Goal: Task Accomplishment & Management: Complete application form

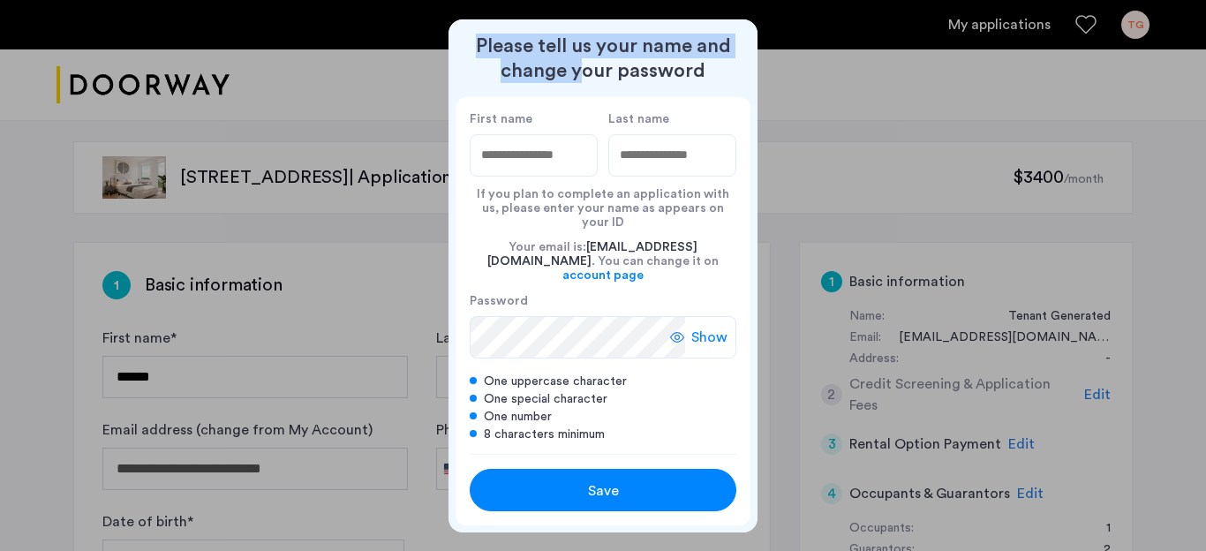
drag, startPoint x: 588, startPoint y: 76, endPoint x: 767, endPoint y: 27, distance: 185.6
click at [767, 27] on div "Please tell us your name and change your password First name Last name If you p…" at bounding box center [603, 275] width 1206 height 551
click at [807, 58] on div at bounding box center [603, 275] width 1206 height 551
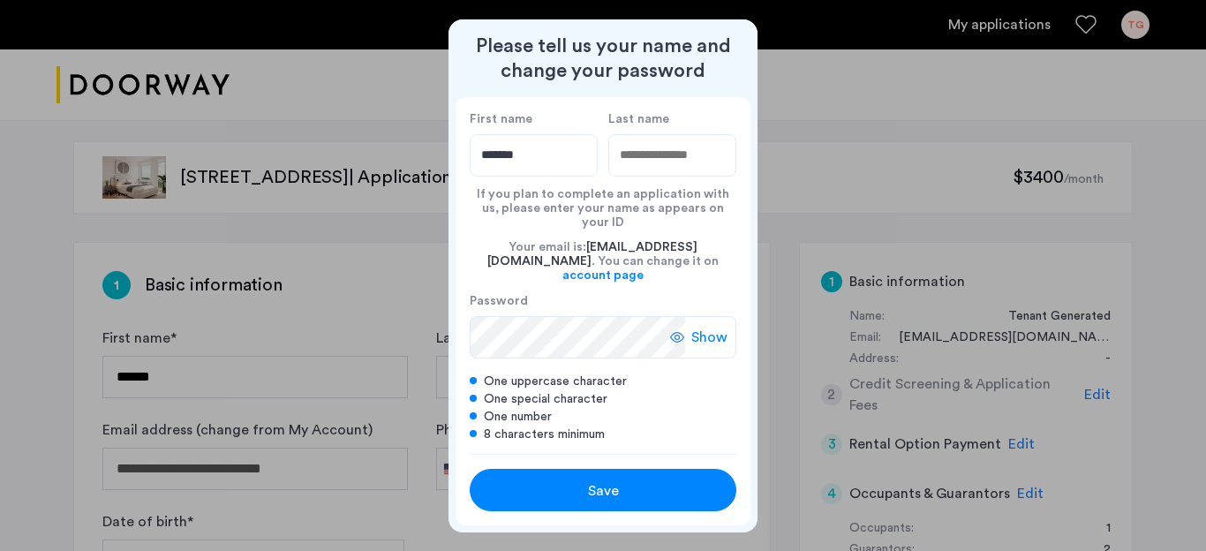
type input "******"
type input "********"
click at [704, 327] on span "Show" at bounding box center [709, 337] width 36 height 21
click at [704, 327] on span "Hide" at bounding box center [712, 337] width 30 height 21
click at [708, 327] on span "Show" at bounding box center [709, 337] width 36 height 21
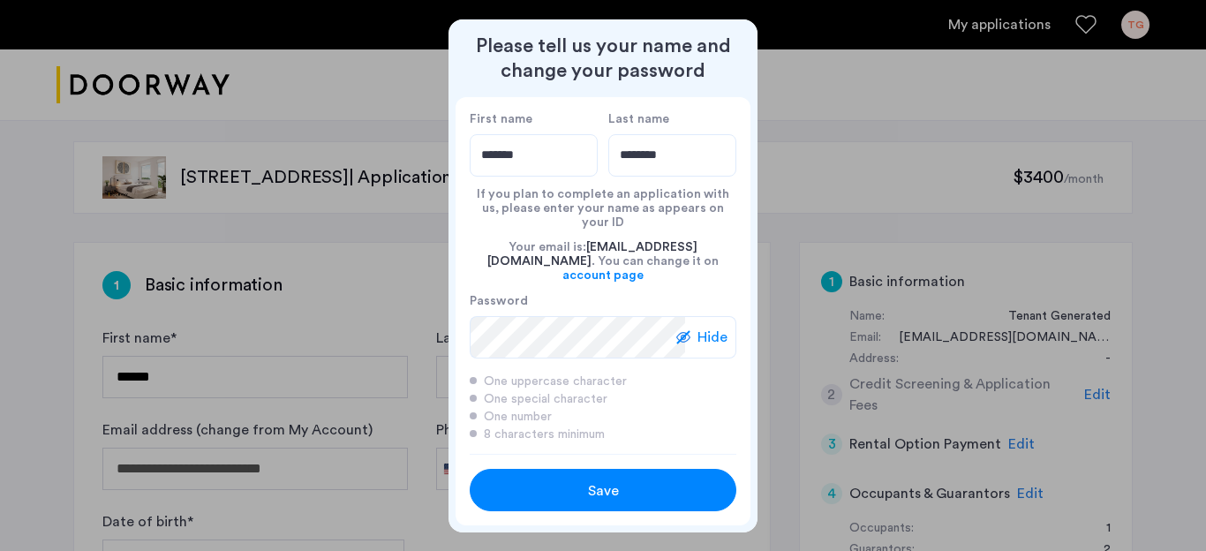
click at [716, 327] on span "Hide" at bounding box center [712, 337] width 30 height 21
click at [656, 480] on div "Save" at bounding box center [602, 490] width 169 height 21
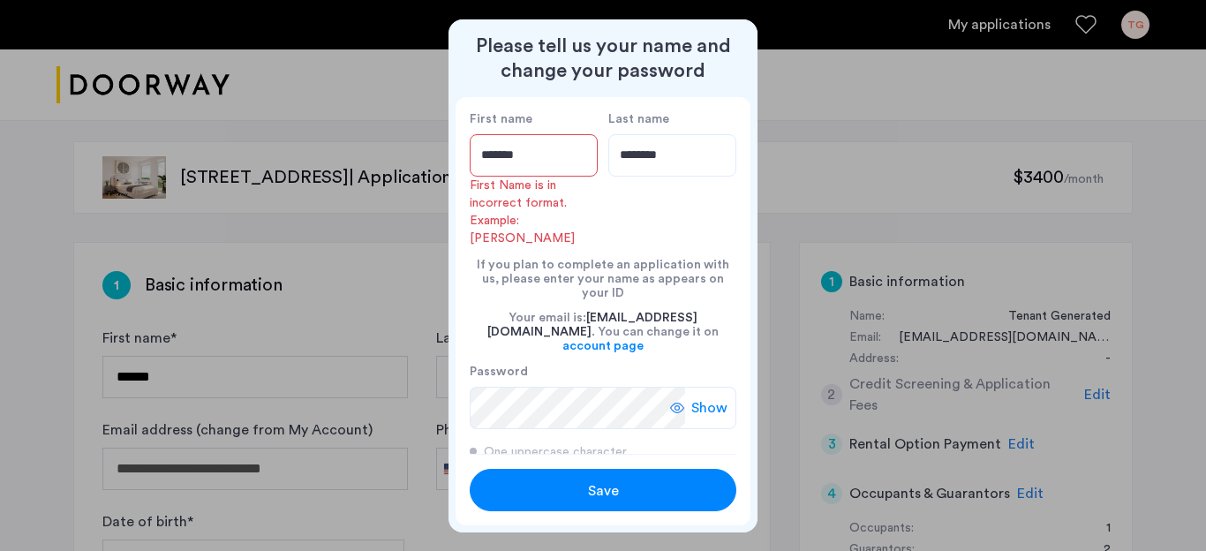
click at [540, 158] on input "******" at bounding box center [534, 155] width 128 height 42
click at [484, 156] on input "******" at bounding box center [534, 155] width 128 height 42
drag, startPoint x: 530, startPoint y: 156, endPoint x: 466, endPoint y: 154, distance: 63.6
click at [466, 154] on div "First name ****** First Name is in incorrect format. Example: [PERSON_NAME] Las…" at bounding box center [602, 275] width 295 height 357
type input "*"
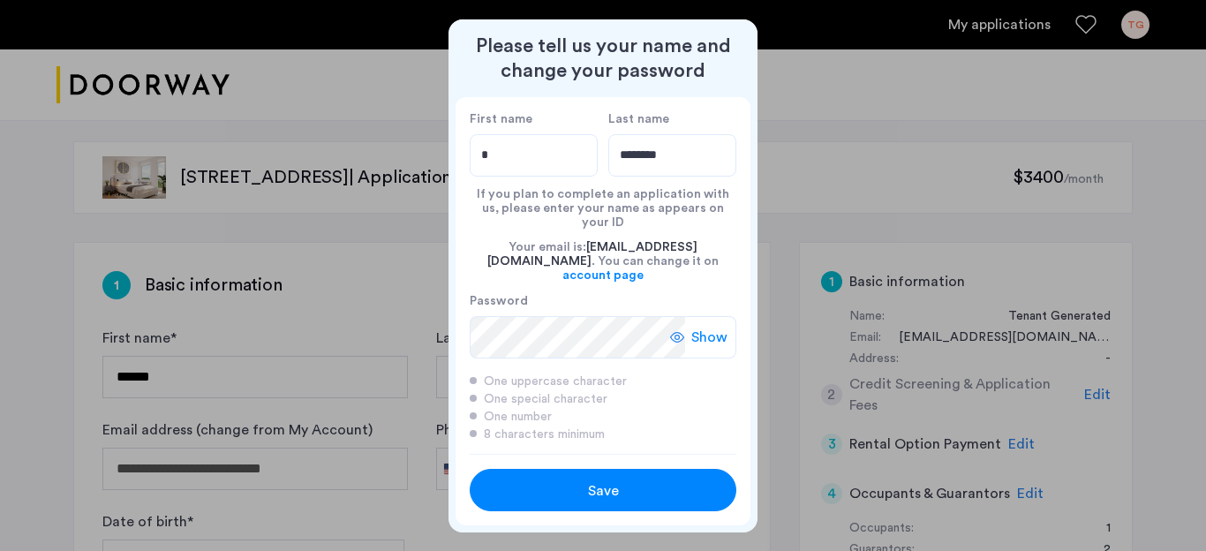
type input "*"
click at [630, 483] on div "Save" at bounding box center [602, 490] width 169 height 21
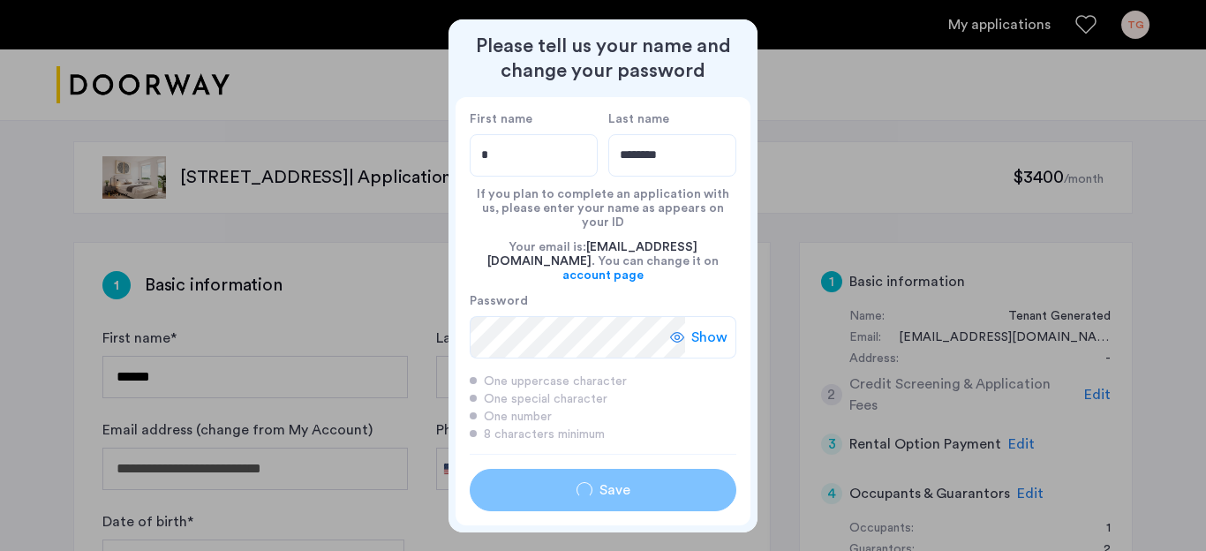
type input "*"
type input "********"
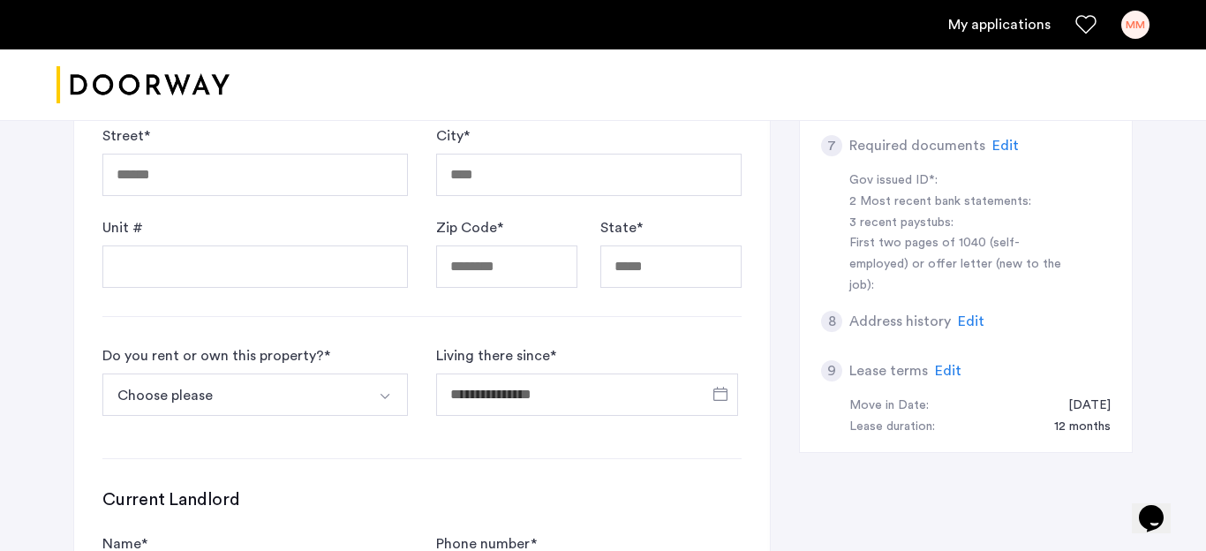
scroll to position [560, 0]
click at [531, 401] on input "Living there since *" at bounding box center [587, 393] width 302 height 42
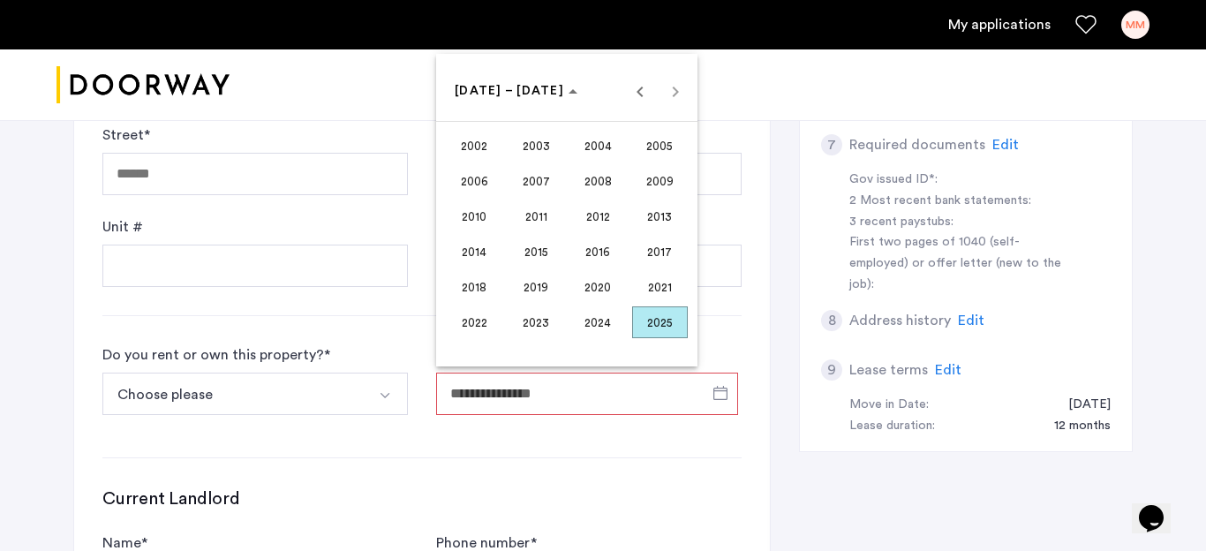
click at [647, 255] on span "2017" at bounding box center [660, 252] width 56 height 32
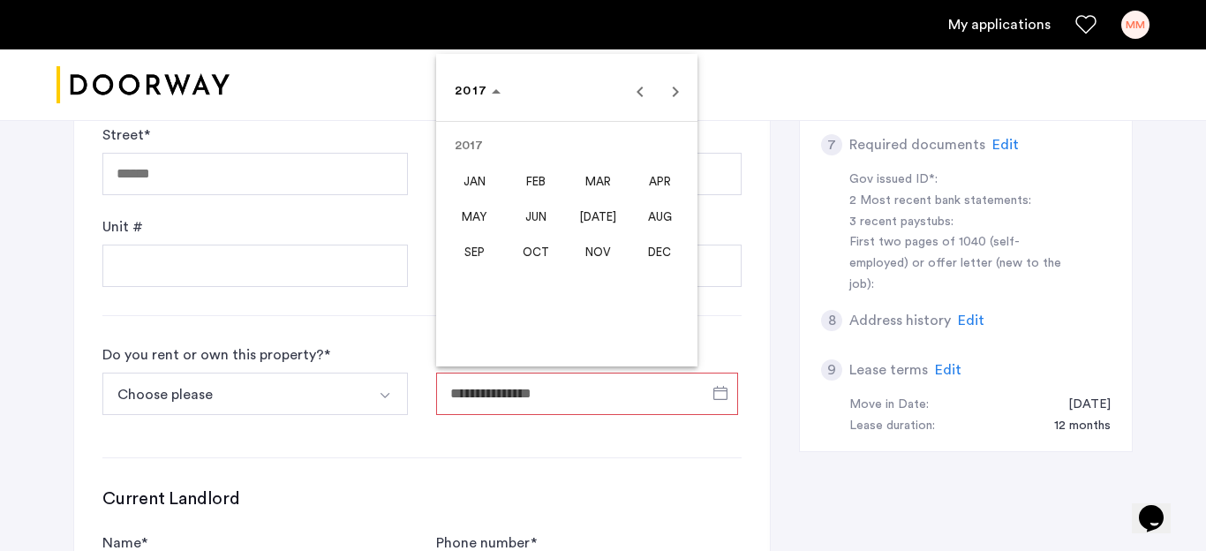
click at [598, 208] on span "[DATE]" at bounding box center [598, 216] width 56 height 32
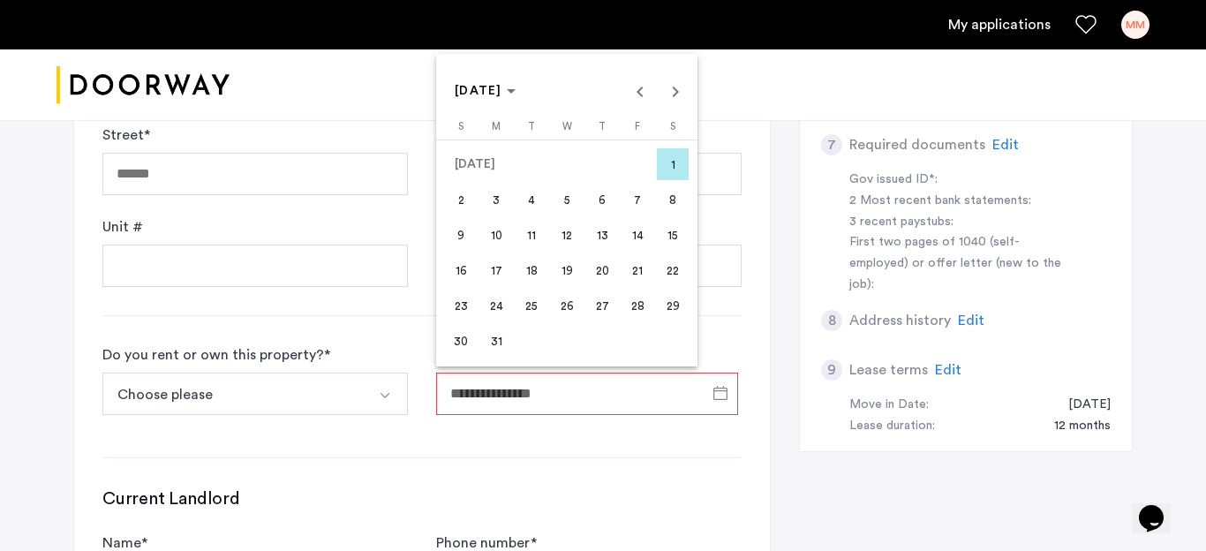
click at [673, 164] on span "1" at bounding box center [673, 164] width 32 height 32
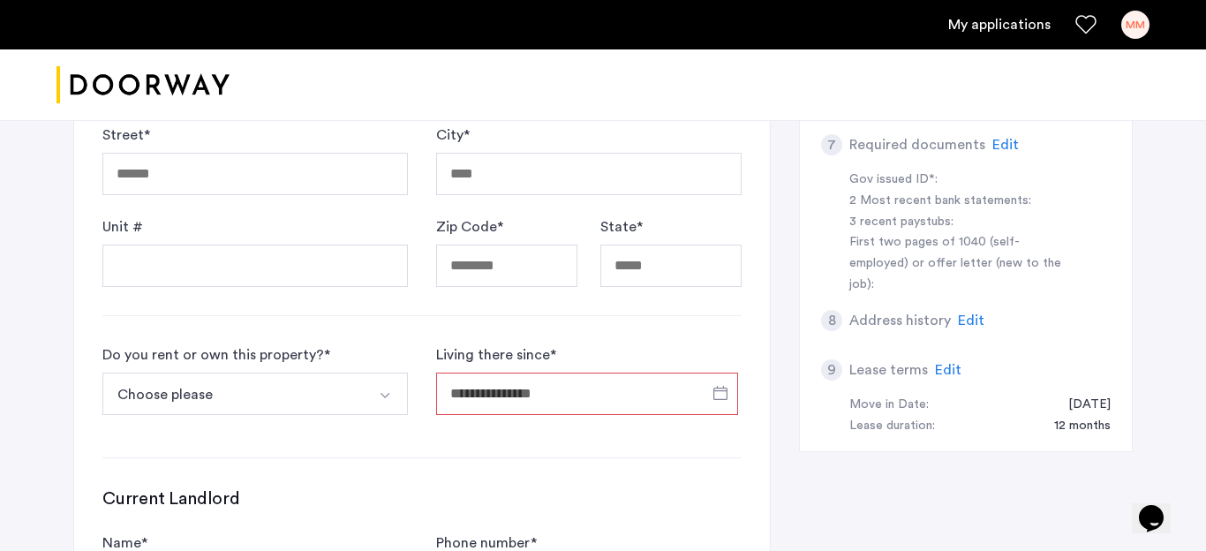
type input "**********"
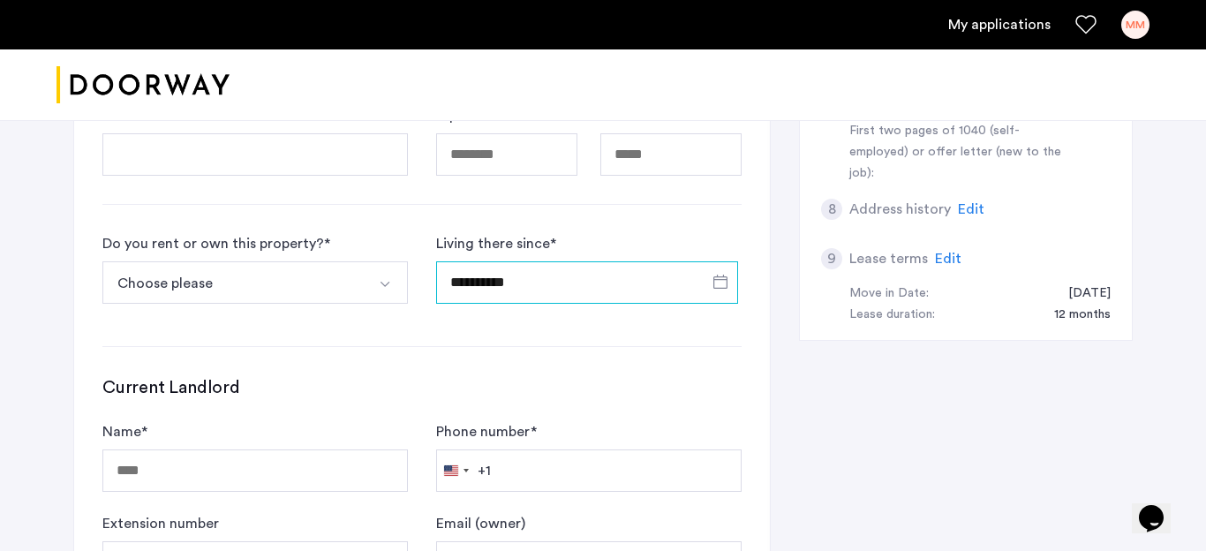
scroll to position [671, 0]
click at [283, 283] on button "Choose please" at bounding box center [234, 283] width 264 height 42
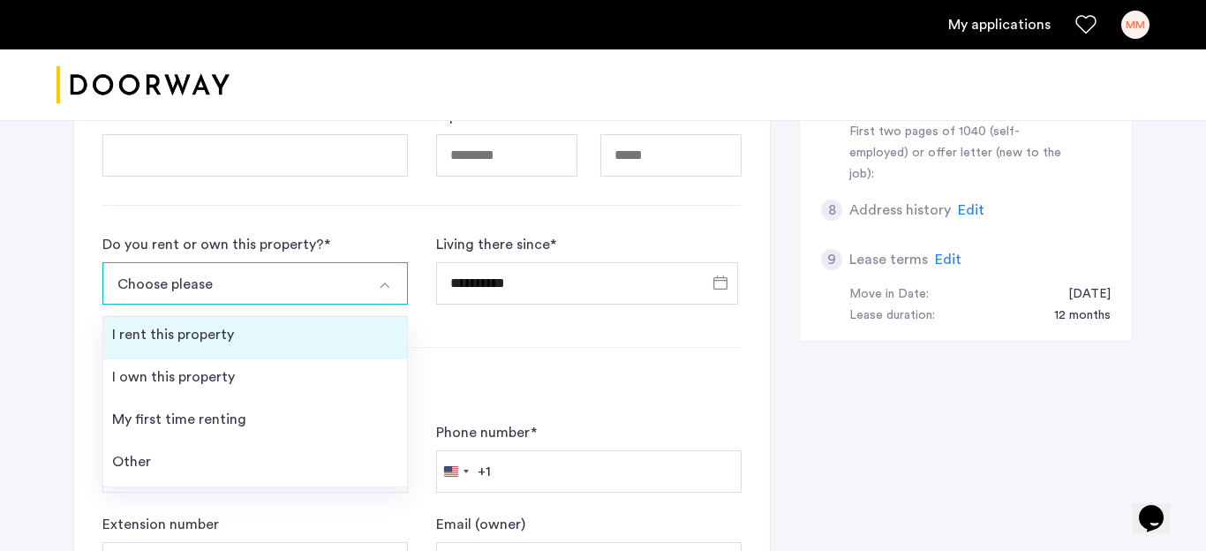
click at [248, 334] on li "I rent this property" at bounding box center [255, 338] width 304 height 42
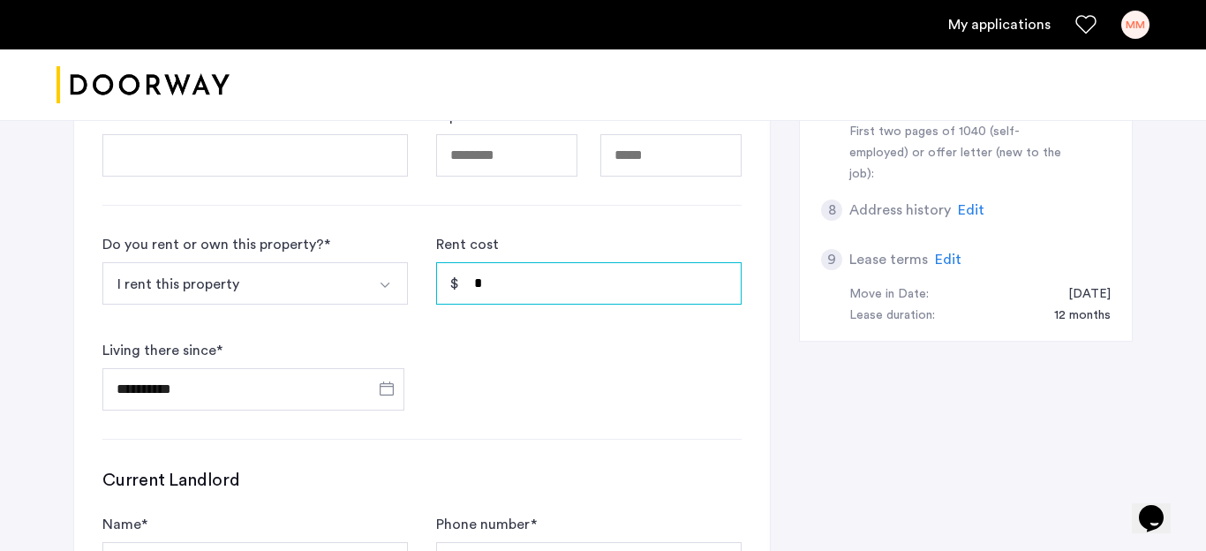
click at [597, 289] on input "*" at bounding box center [588, 283] width 305 height 42
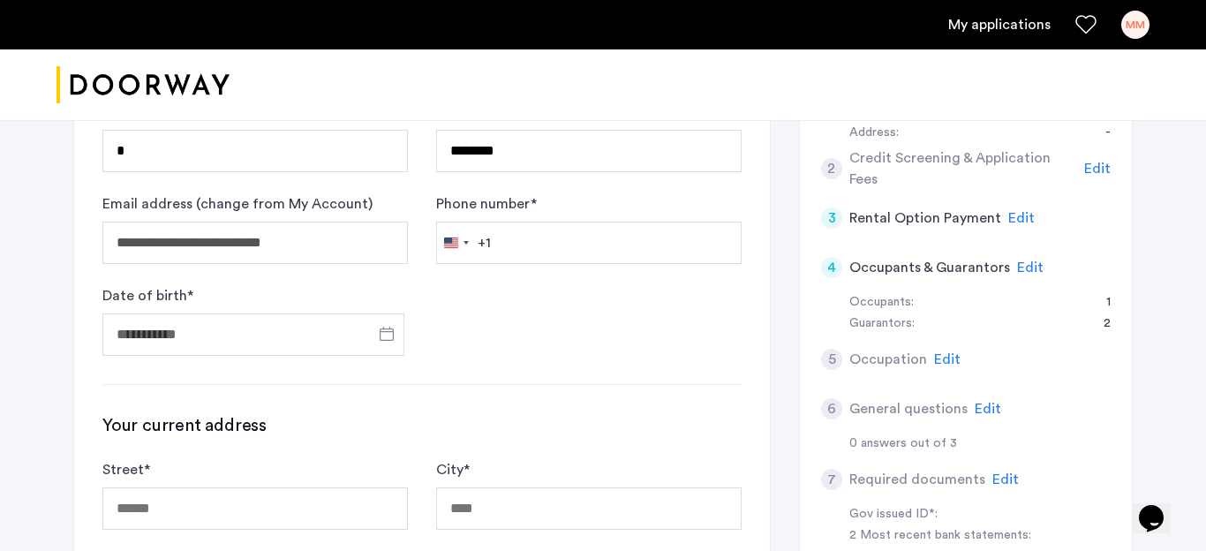
scroll to position [227, 0]
type input "********"
click at [294, 340] on input "Date of birth *" at bounding box center [253, 333] width 302 height 42
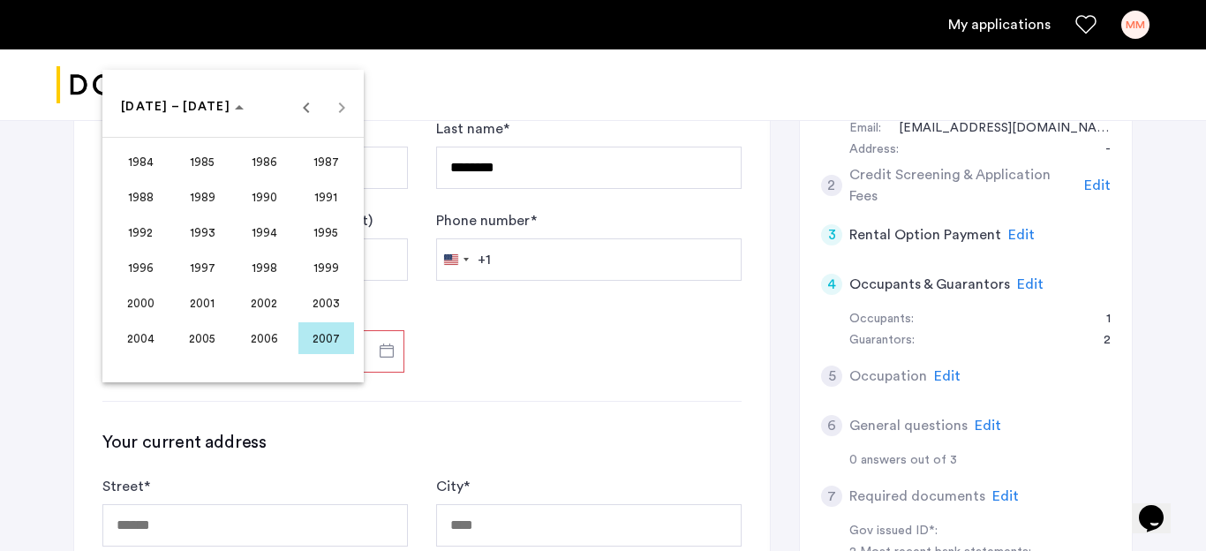
scroll to position [220, 0]
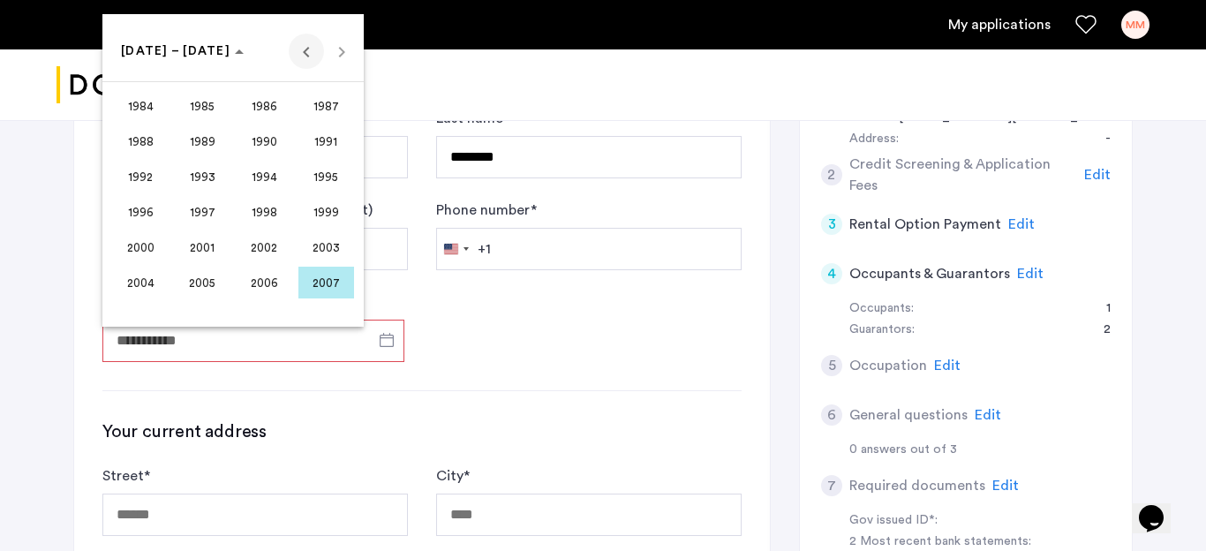
click at [298, 60] on span "Previous 24 years" at bounding box center [306, 51] width 35 height 35
click at [298, 59] on span "Previous 24 years" at bounding box center [306, 51] width 35 height 35
click at [339, 54] on span "Next 24 years" at bounding box center [341, 51] width 35 height 35
click at [335, 215] on span "1975" at bounding box center [326, 212] width 56 height 32
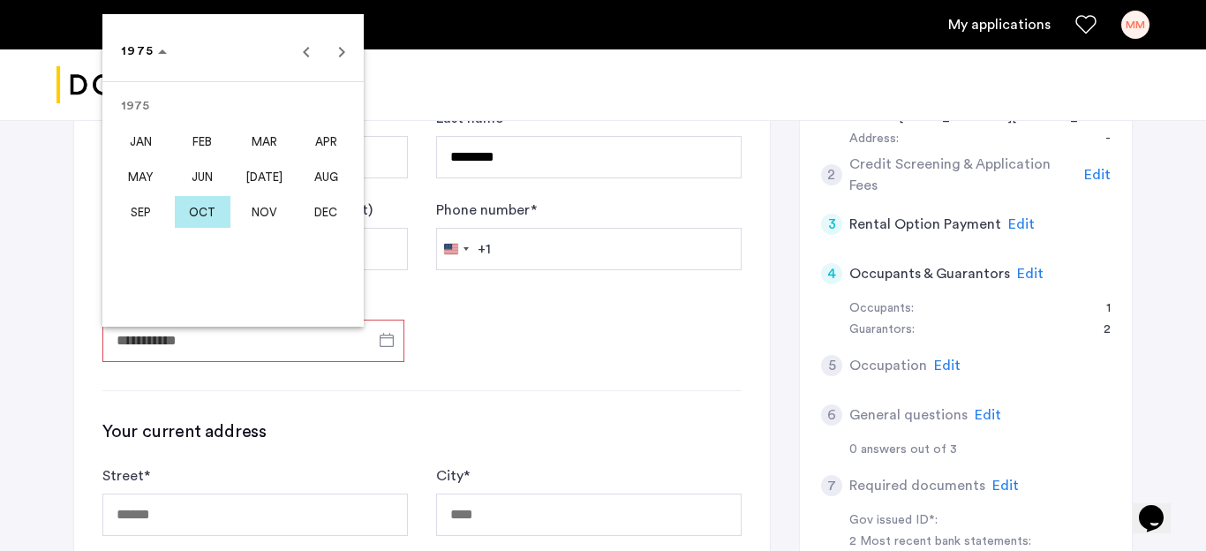
click at [201, 210] on span "OCT" at bounding box center [203, 212] width 56 height 32
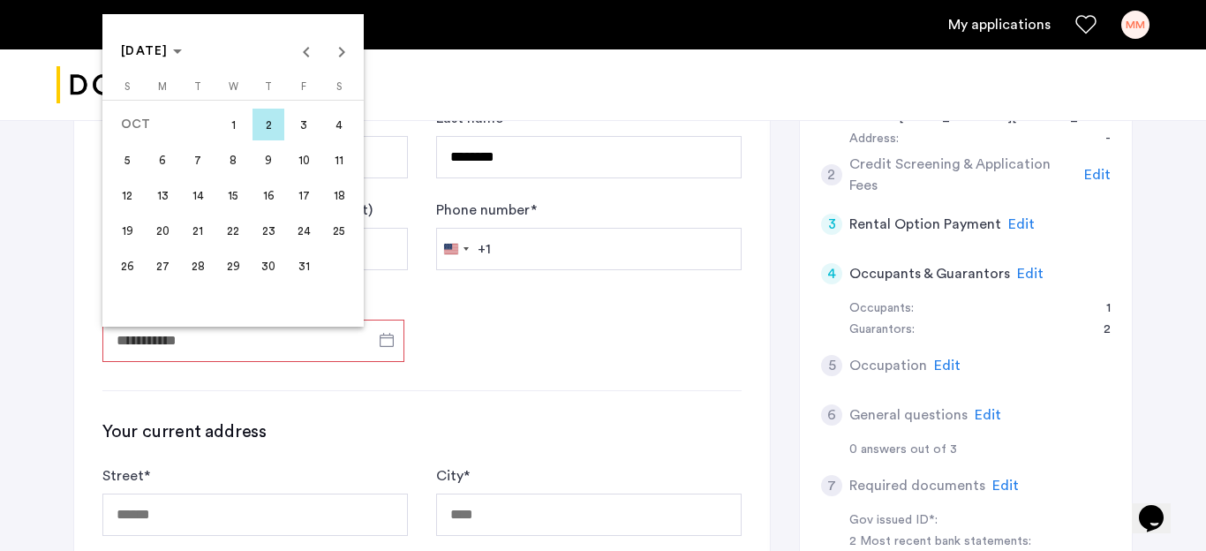
click at [297, 162] on span "10" at bounding box center [304, 160] width 32 height 32
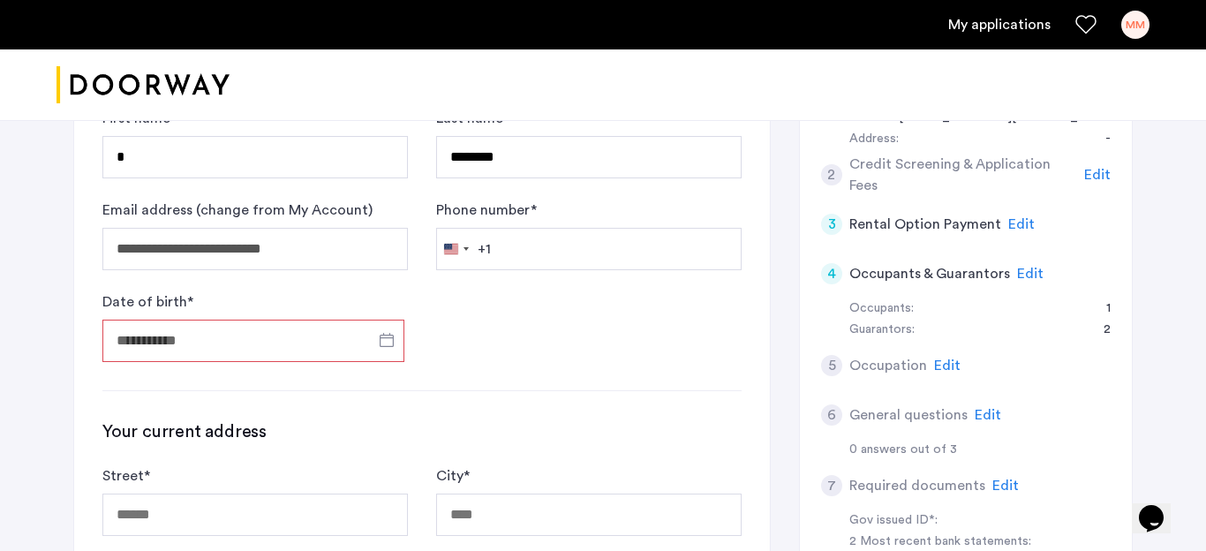
type input "**********"
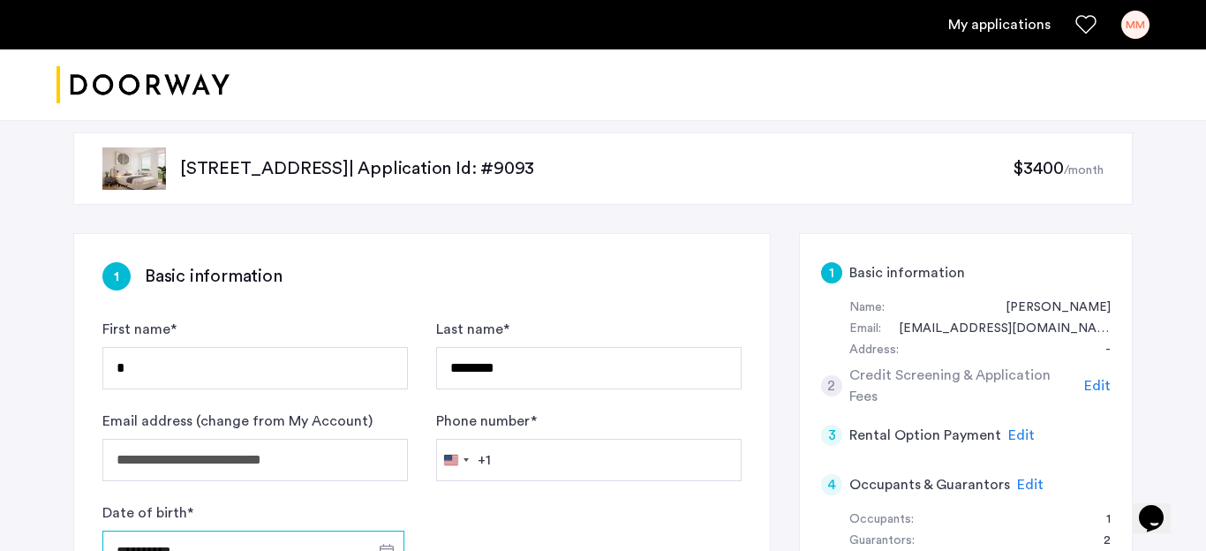
scroll to position [0, 0]
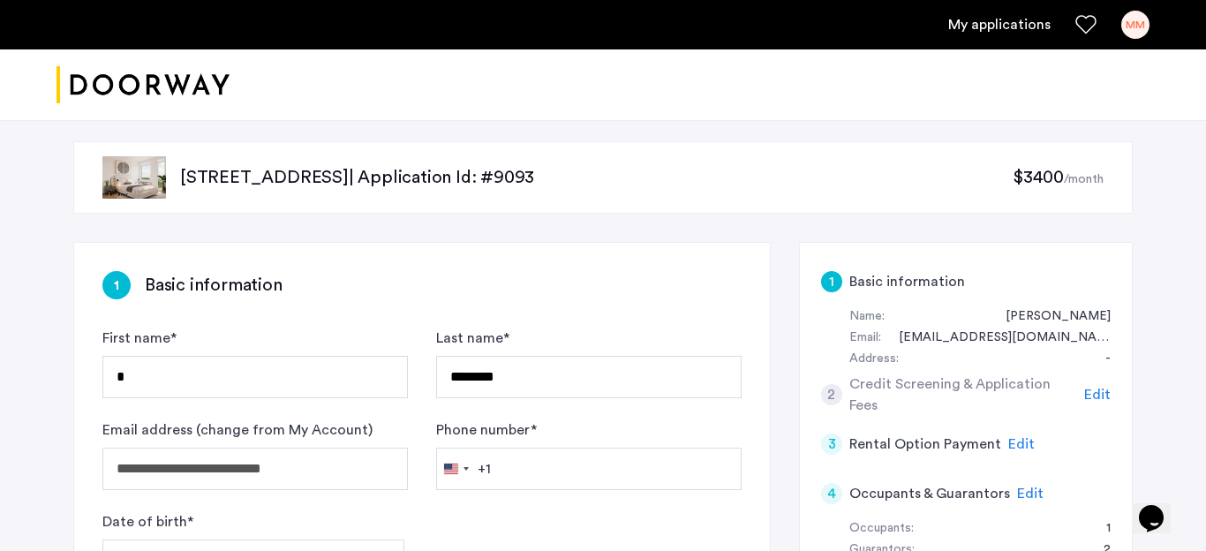
click at [130, 184] on img at bounding box center [134, 177] width 64 height 42
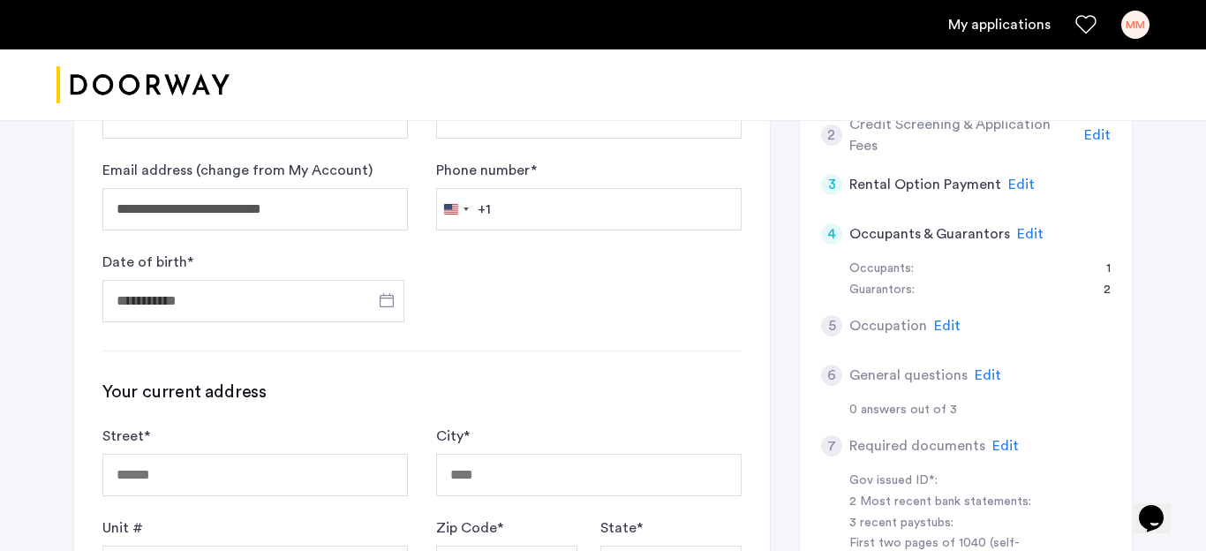
scroll to position [260, 0]
click at [545, 206] on input "Phone number *" at bounding box center [588, 208] width 305 height 42
type input "**********"
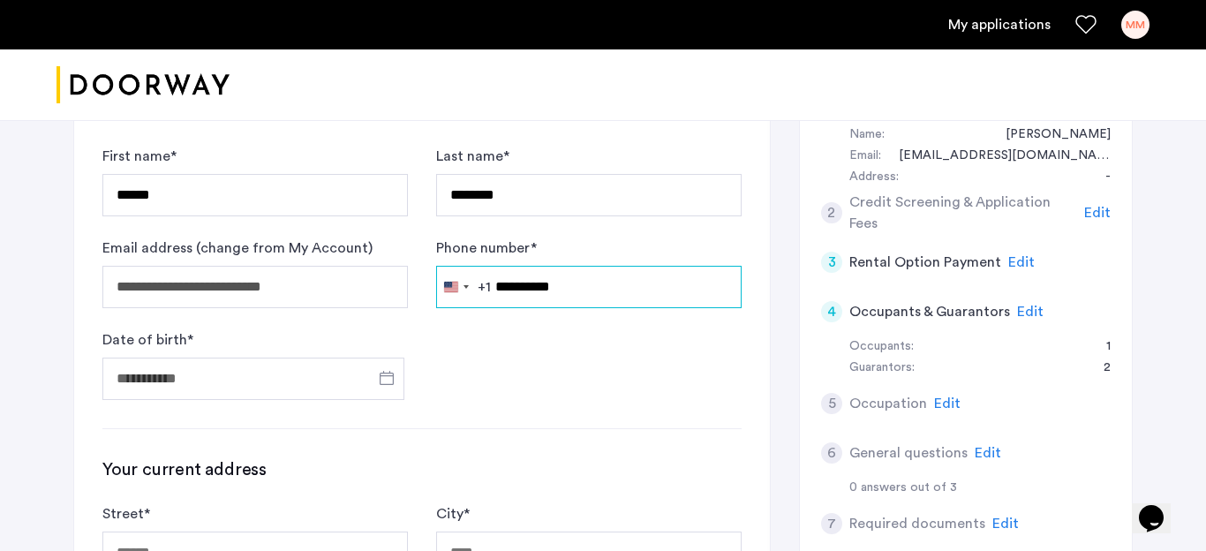
scroll to position [140, 0]
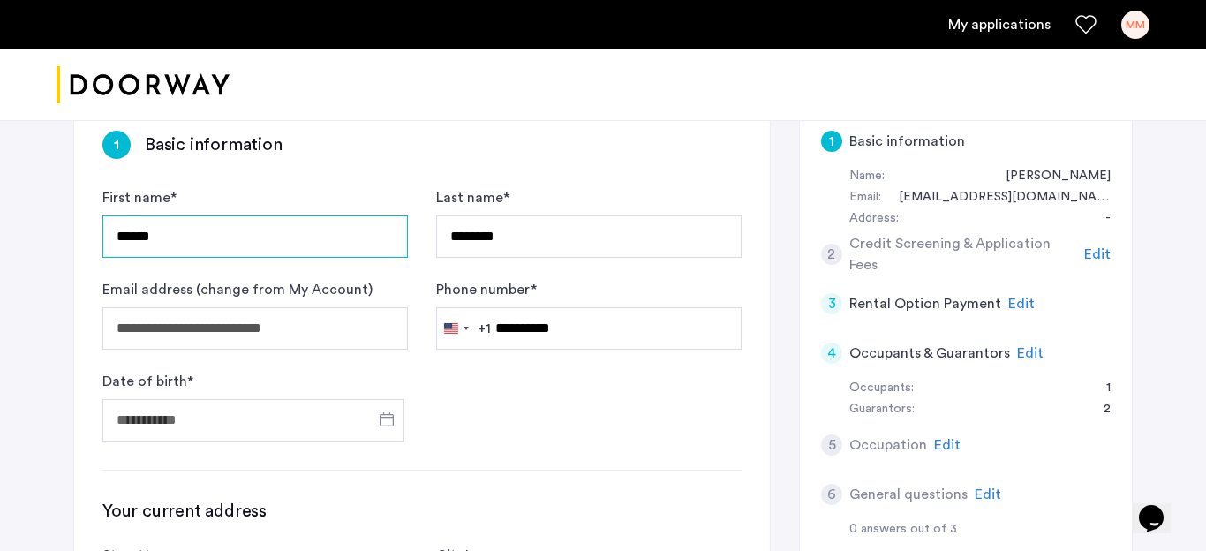
drag, startPoint x: 176, startPoint y: 234, endPoint x: 130, endPoint y: 236, distance: 45.9
click at [130, 236] on input "******" at bounding box center [254, 236] width 305 height 42
type input "*"
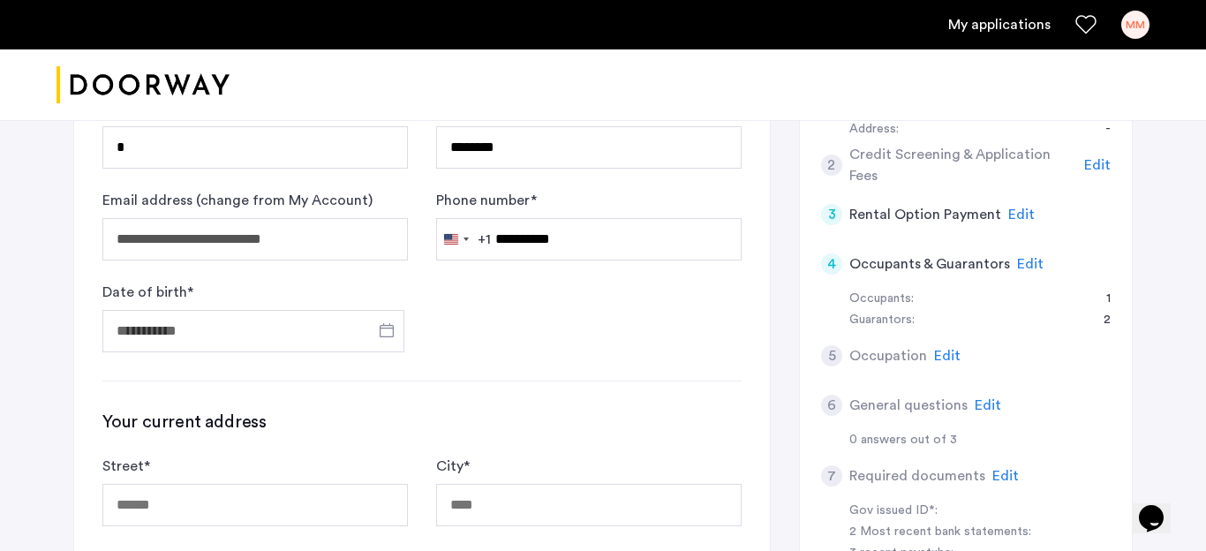
scroll to position [251, 0]
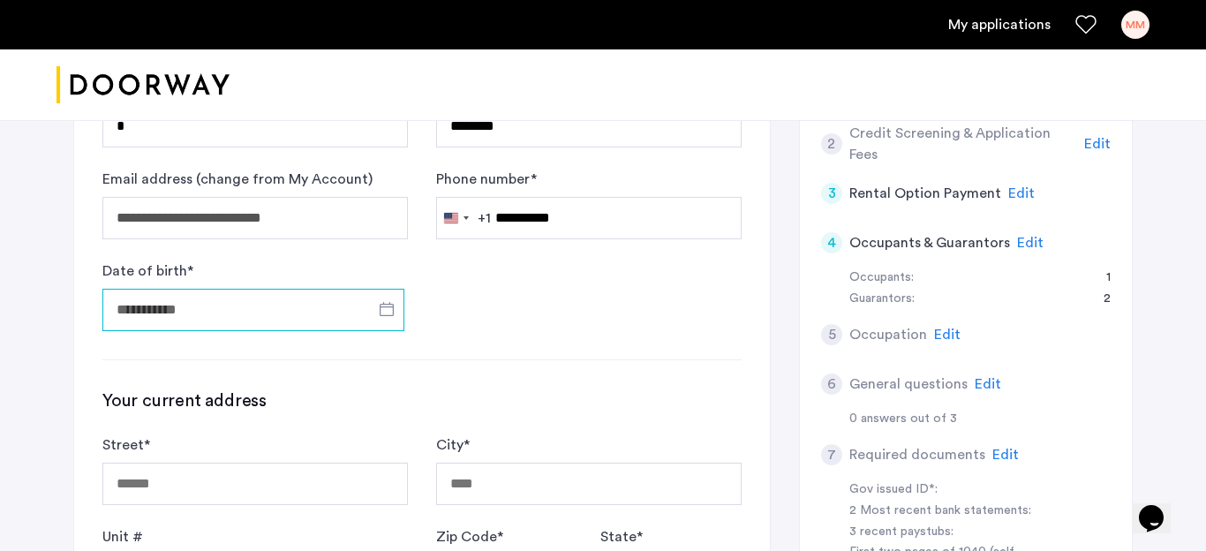
click at [263, 304] on input "Date of birth *" at bounding box center [253, 310] width 302 height 42
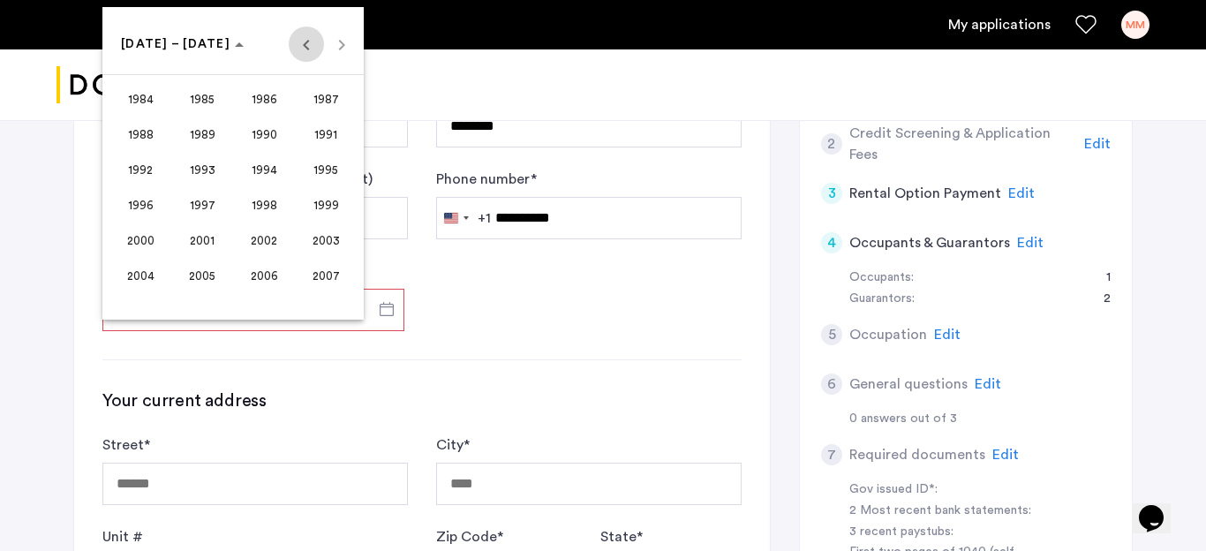
click at [304, 42] on span "Previous 24 years" at bounding box center [306, 43] width 35 height 35
click at [331, 205] on span "1975" at bounding box center [326, 205] width 56 height 32
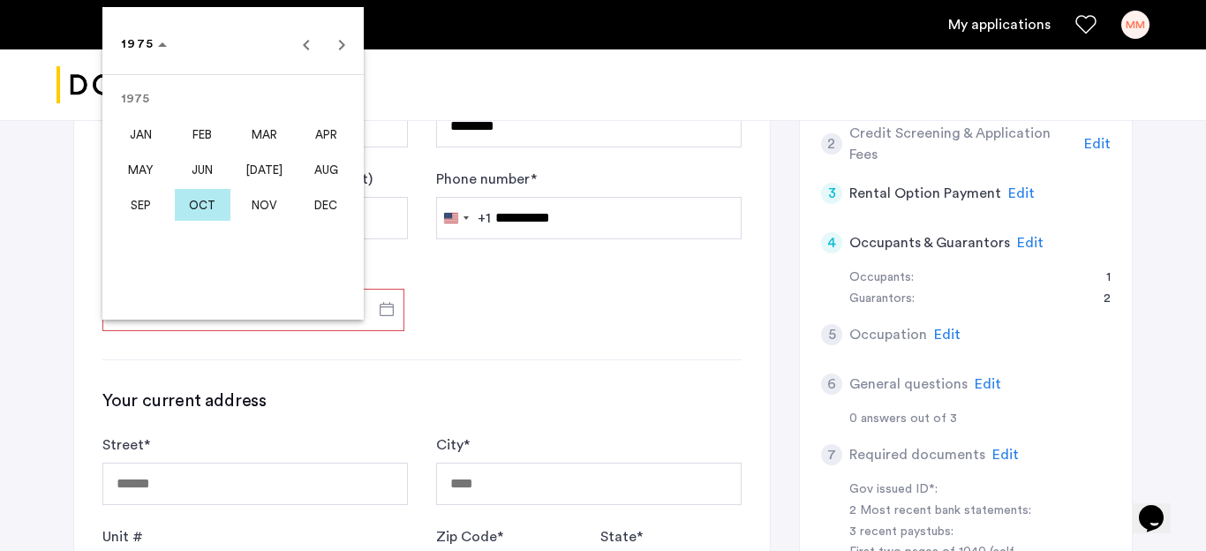
click at [214, 208] on span "OCT" at bounding box center [203, 205] width 56 height 32
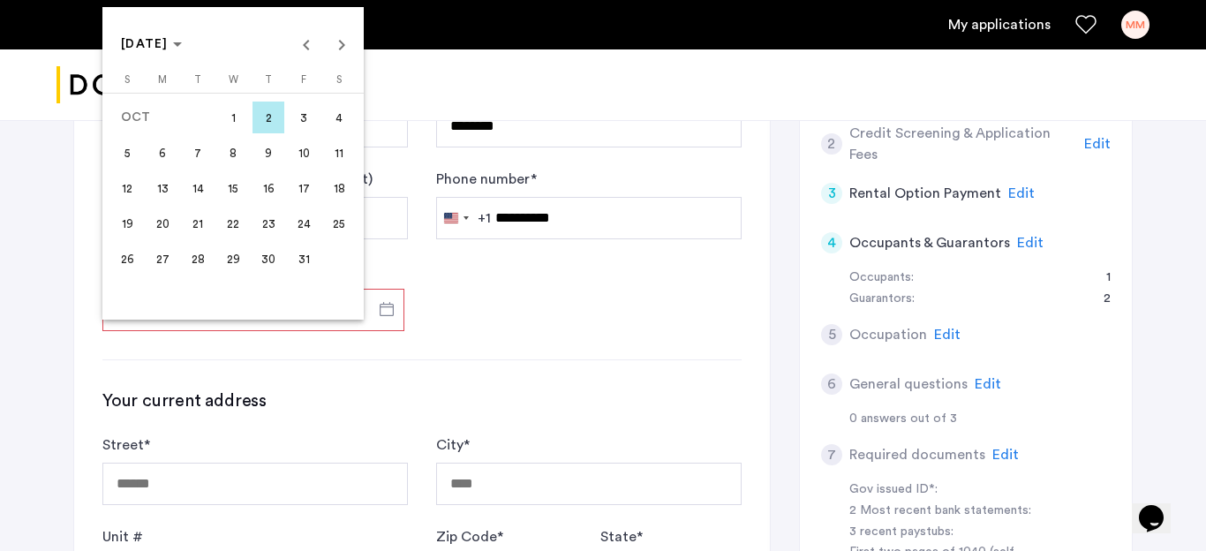
click at [298, 161] on span "10" at bounding box center [304, 153] width 32 height 32
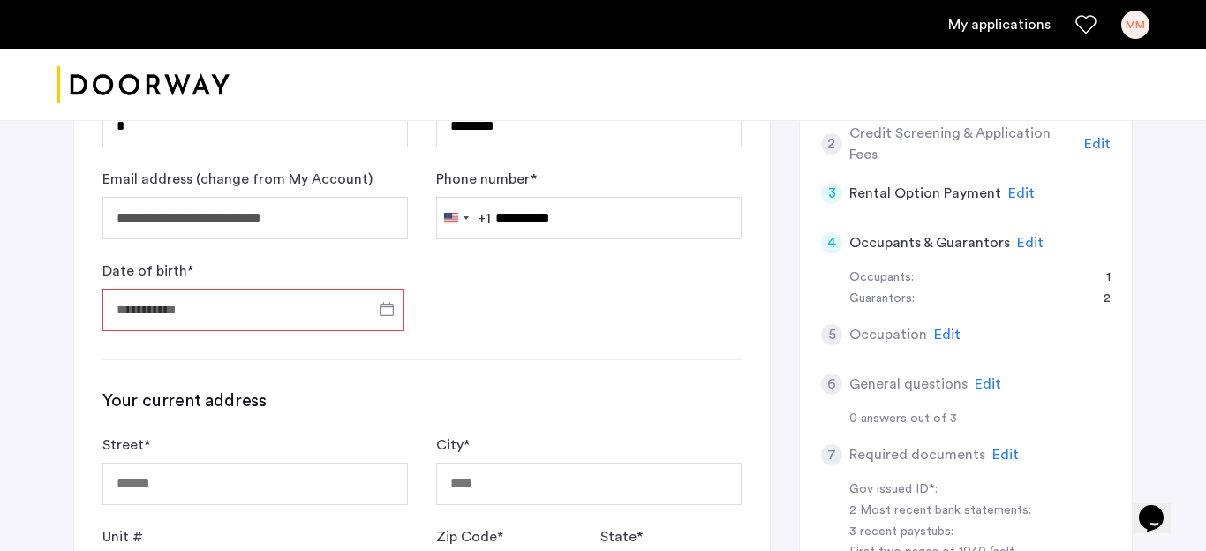
type input "**********"
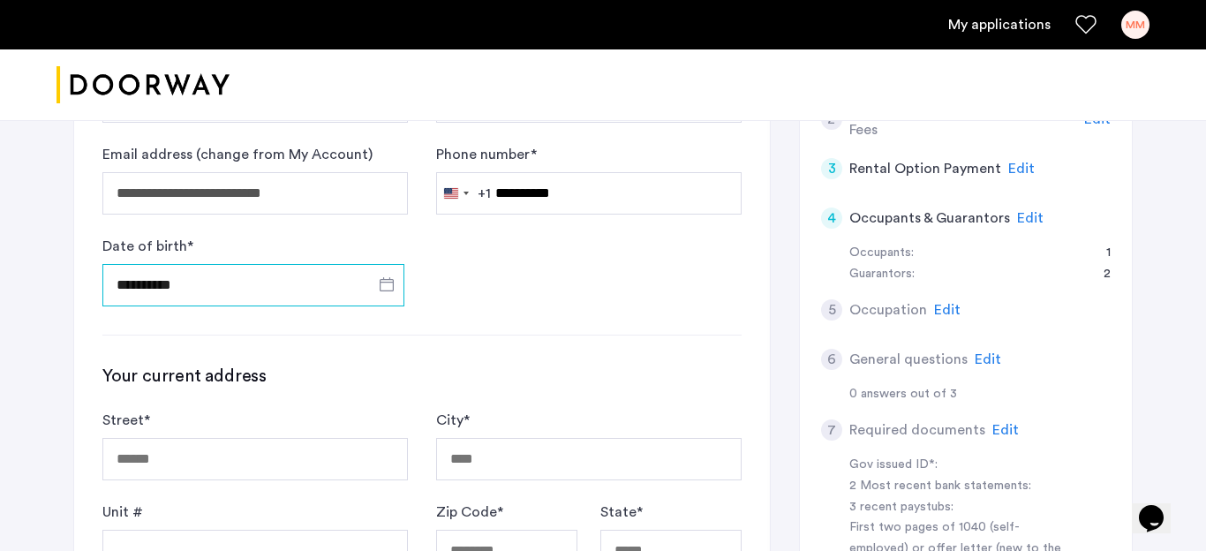
scroll to position [354, 0]
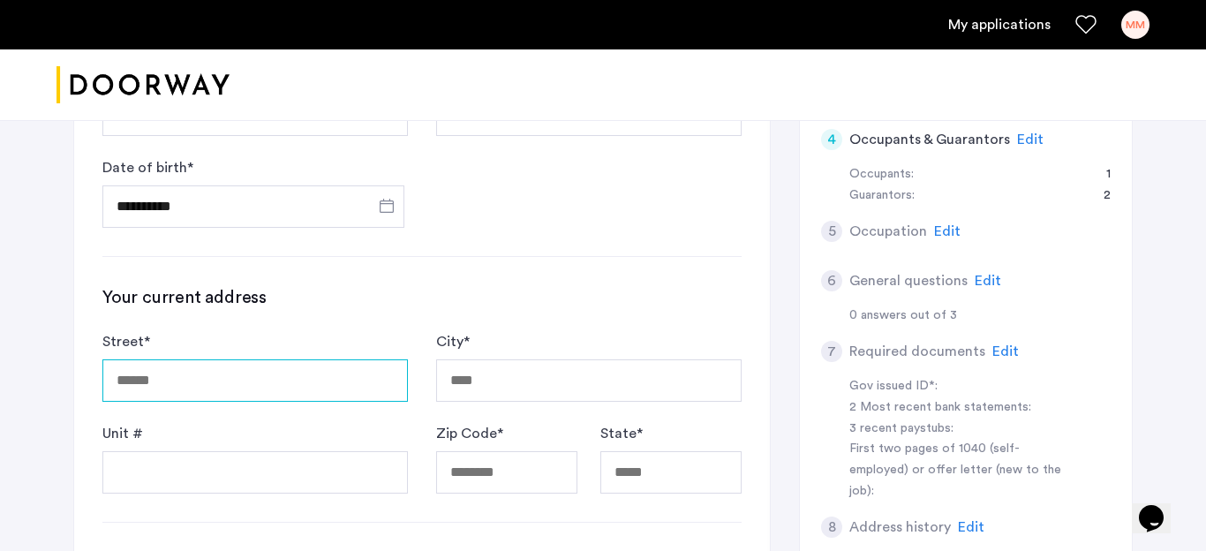
click at [251, 394] on input "Street *" at bounding box center [254, 380] width 305 height 42
type input "**********"
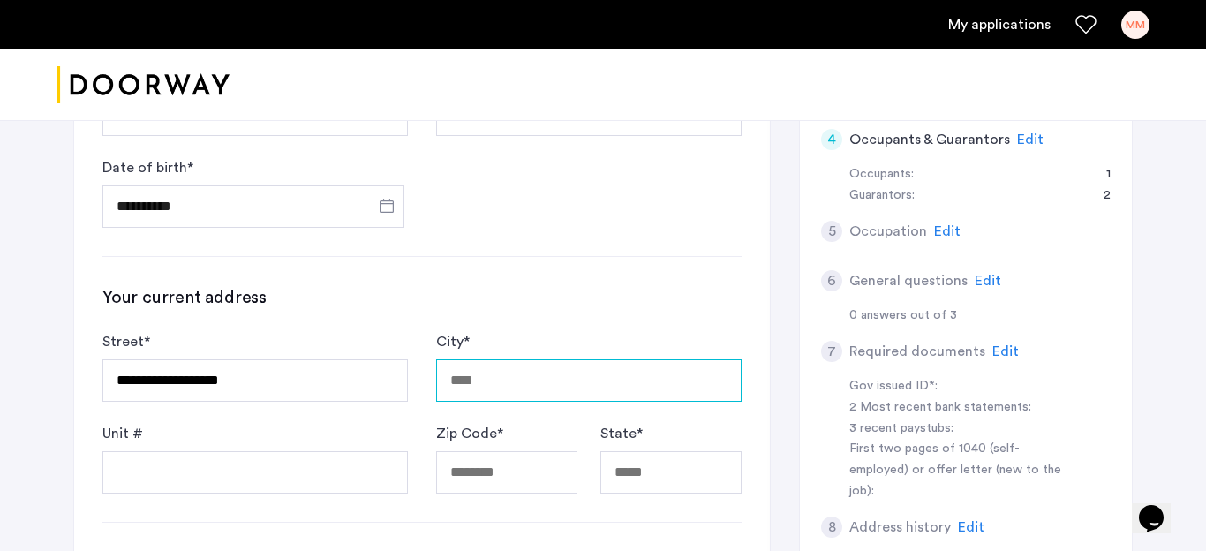
type input "*****"
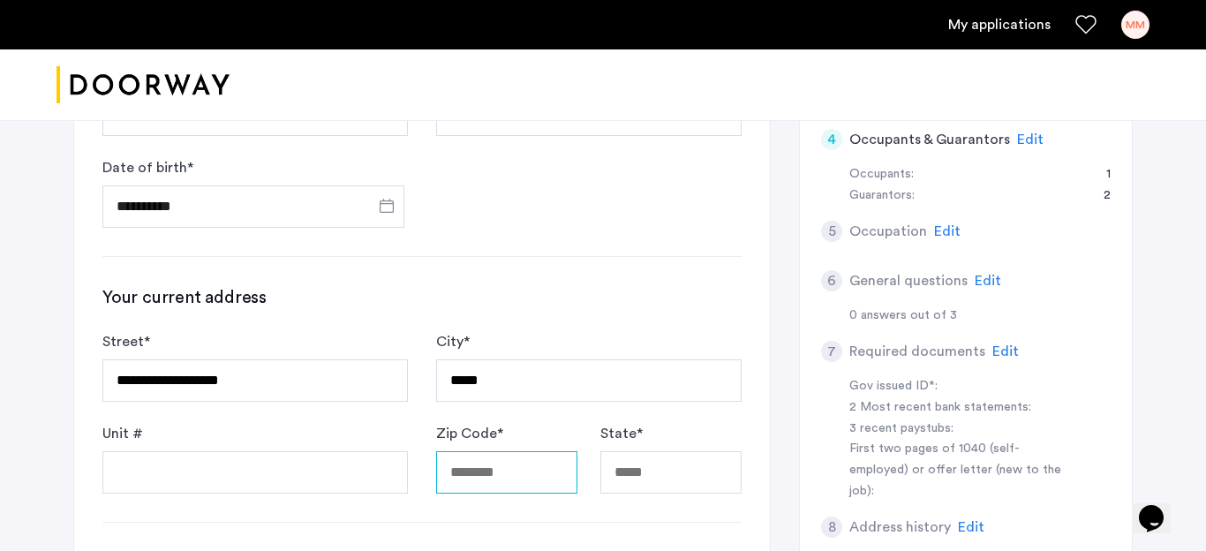
type input "*****"
type input "**"
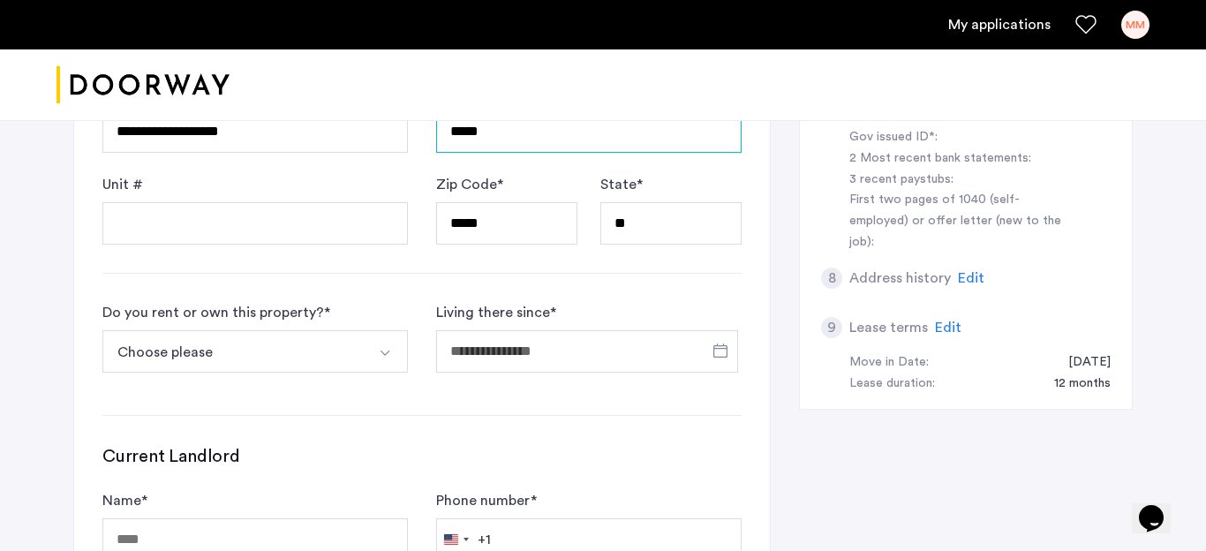
scroll to position [604, 0]
click at [296, 336] on button "Choose please" at bounding box center [234, 350] width 264 height 42
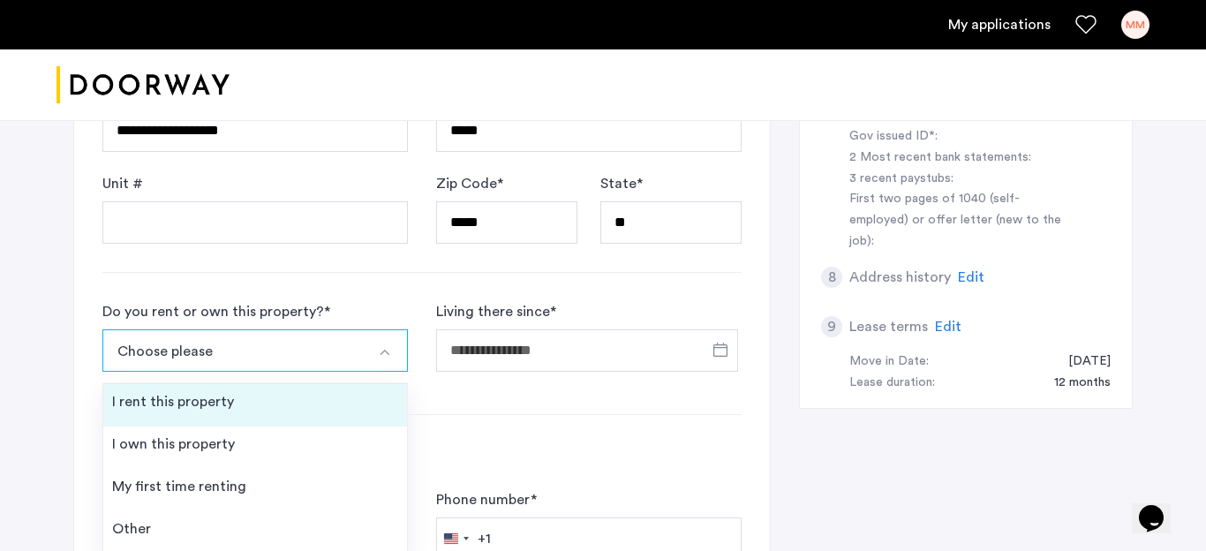
click at [258, 405] on li "I rent this property" at bounding box center [255, 405] width 304 height 42
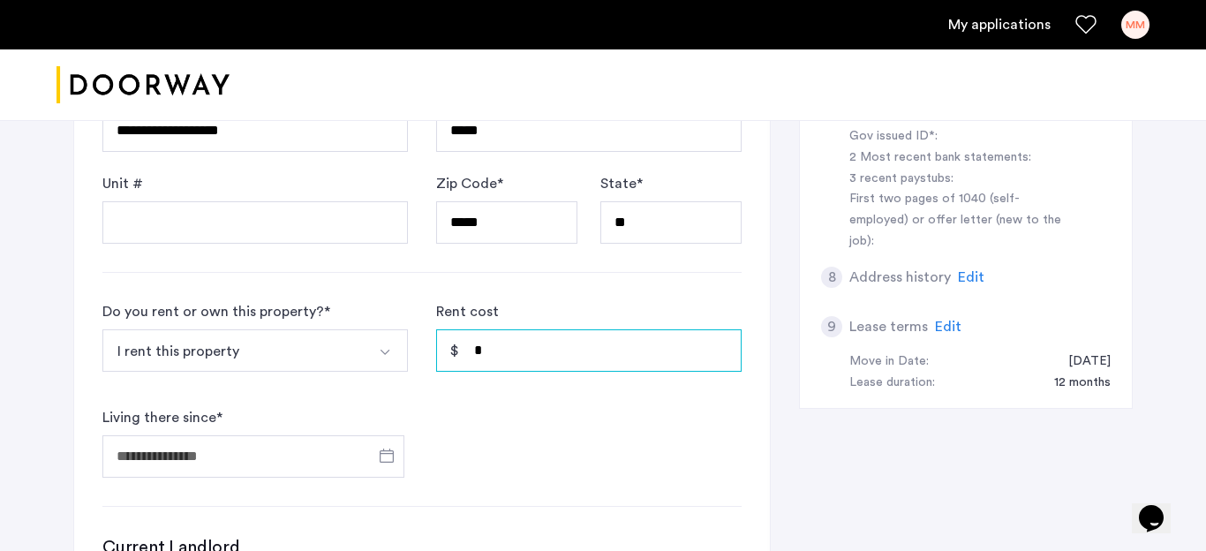
click at [539, 340] on input "*" at bounding box center [588, 350] width 305 height 42
type input "*"
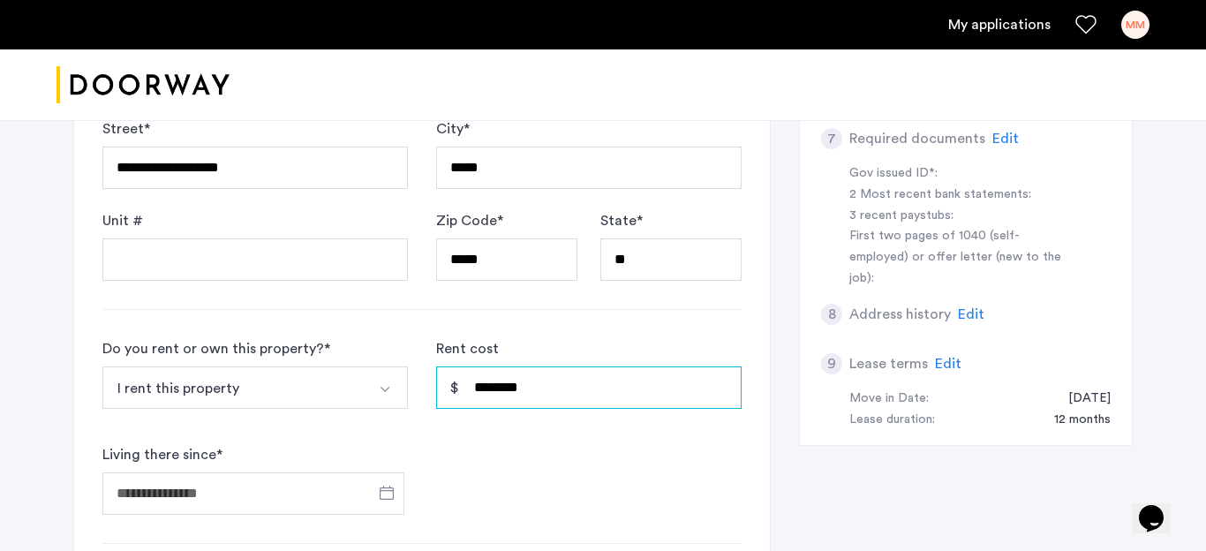
scroll to position [744, 0]
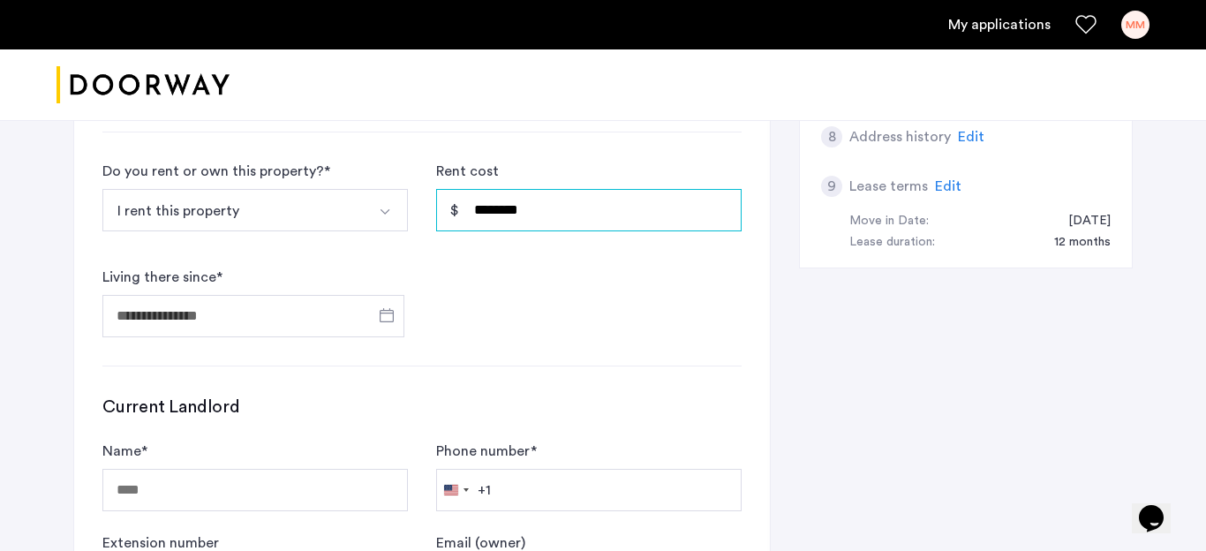
type input "********"
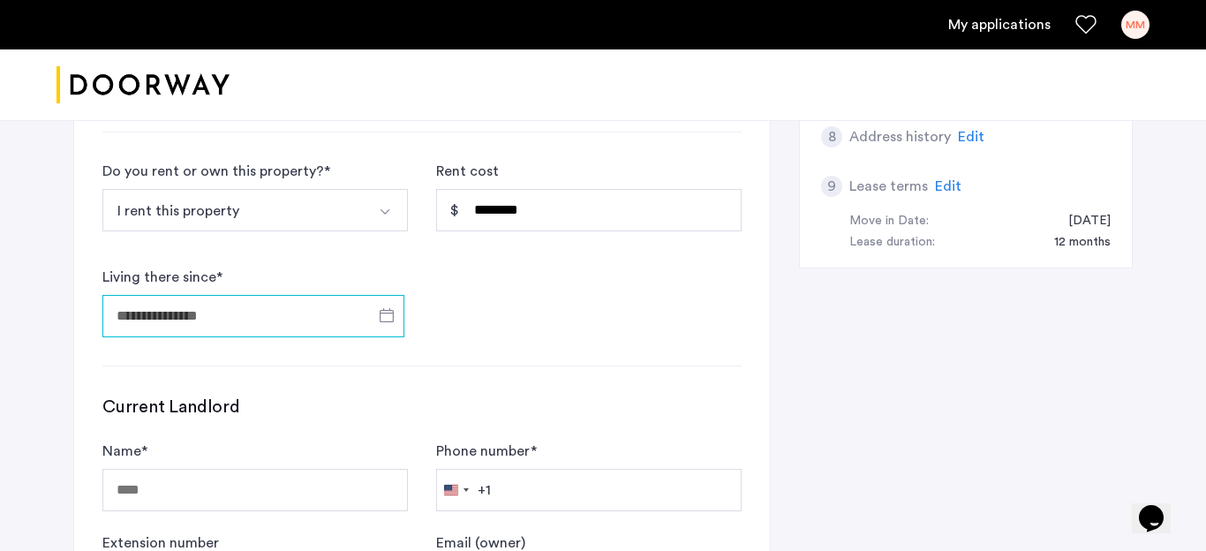
click at [179, 319] on input "Living there since *" at bounding box center [253, 316] width 302 height 42
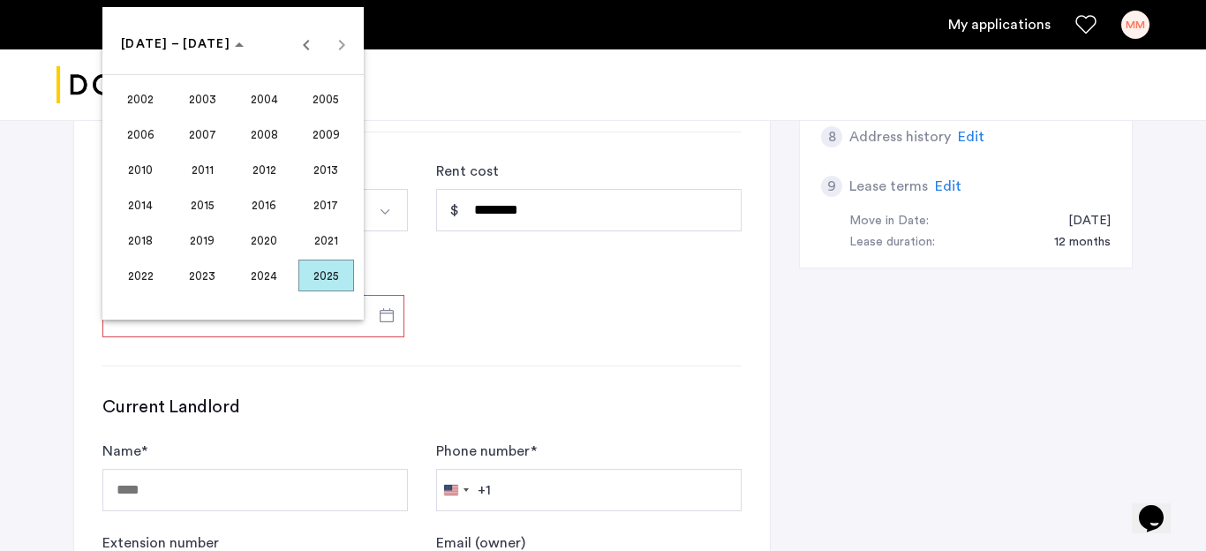
click at [337, 208] on span "2017" at bounding box center [326, 205] width 56 height 32
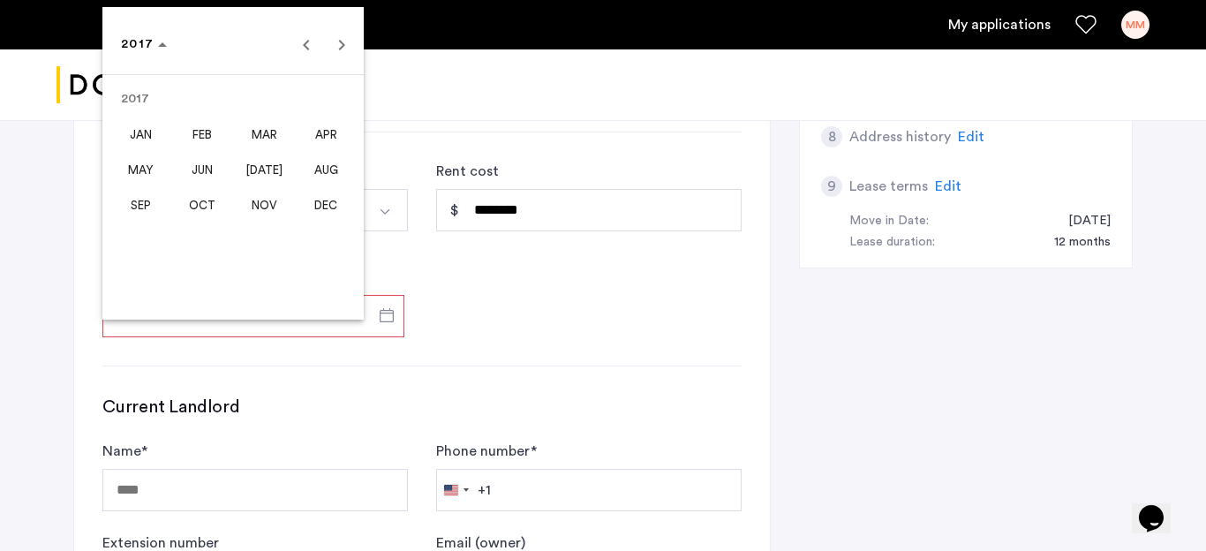
click at [274, 170] on span "[DATE]" at bounding box center [265, 170] width 56 height 32
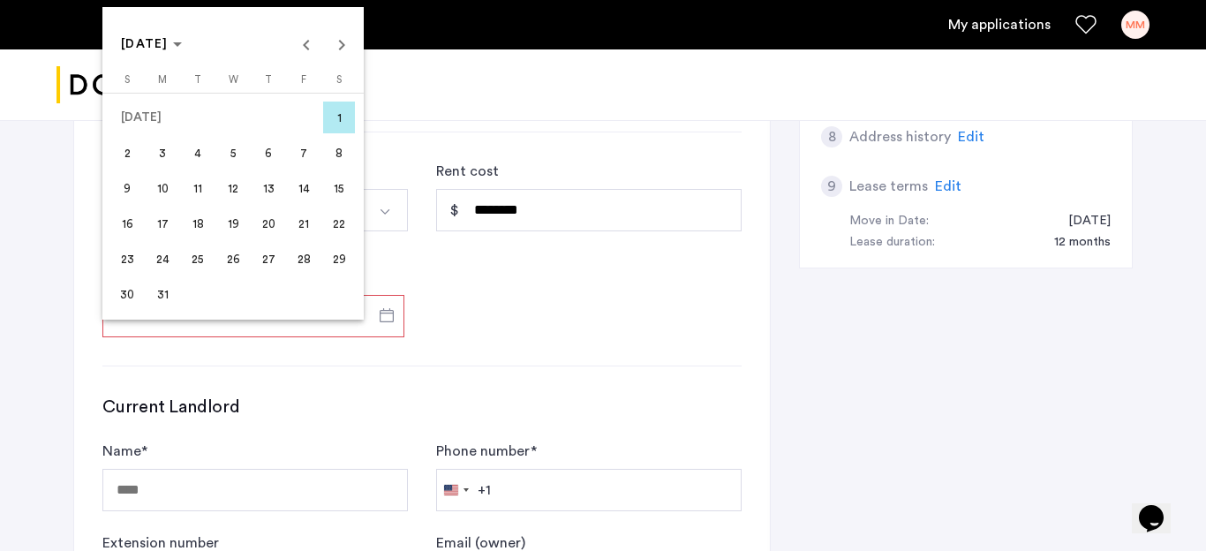
click at [349, 110] on span "1" at bounding box center [339, 117] width 32 height 32
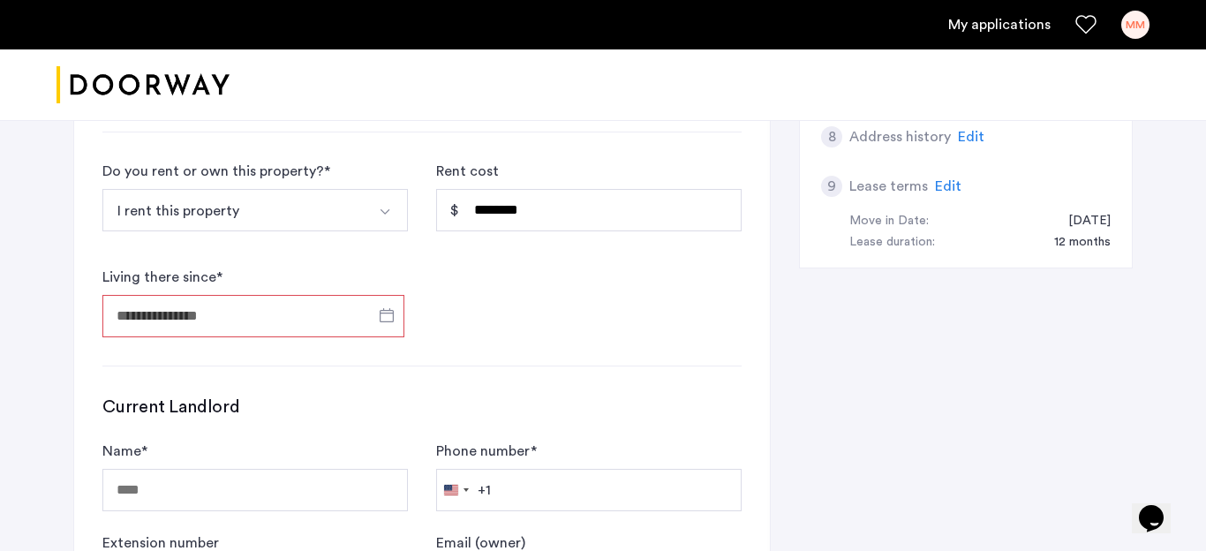
type input "**********"
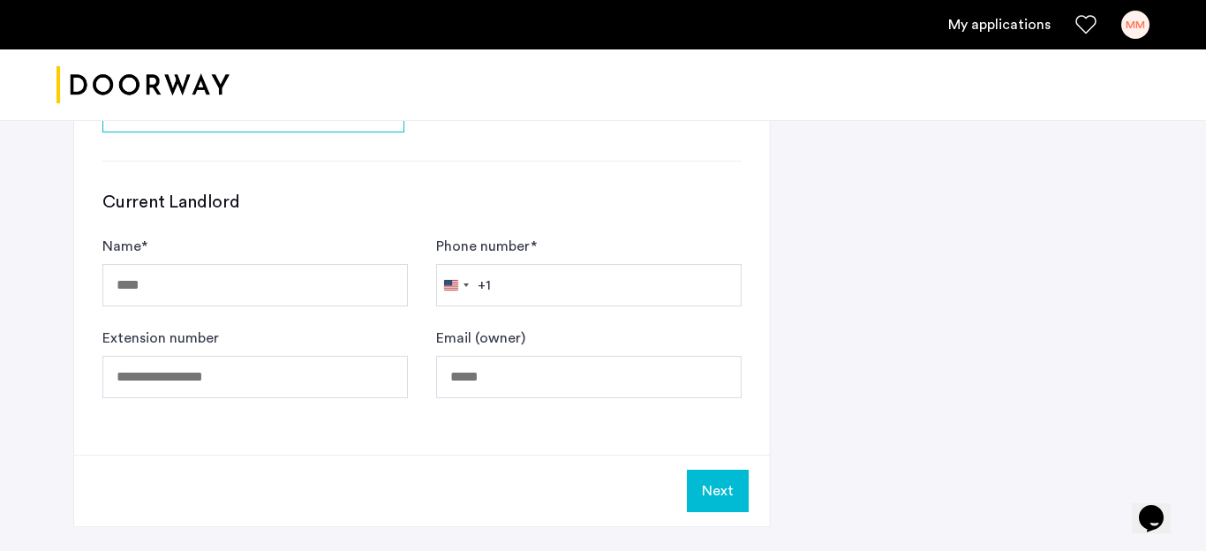
scroll to position [950, 0]
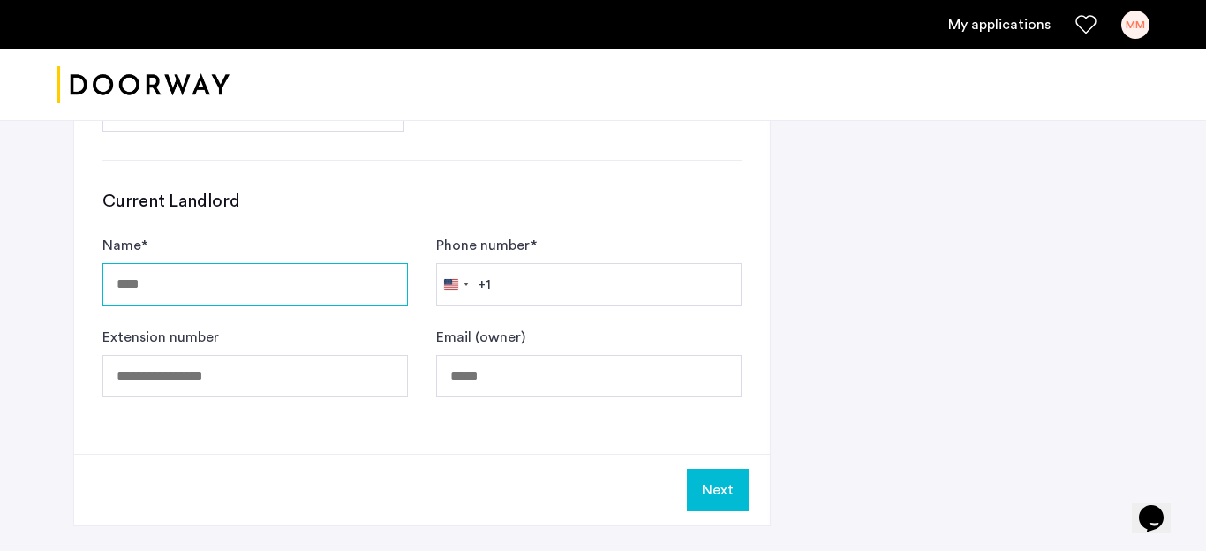
click at [241, 291] on input "Name *" at bounding box center [254, 284] width 305 height 42
type input "**********"
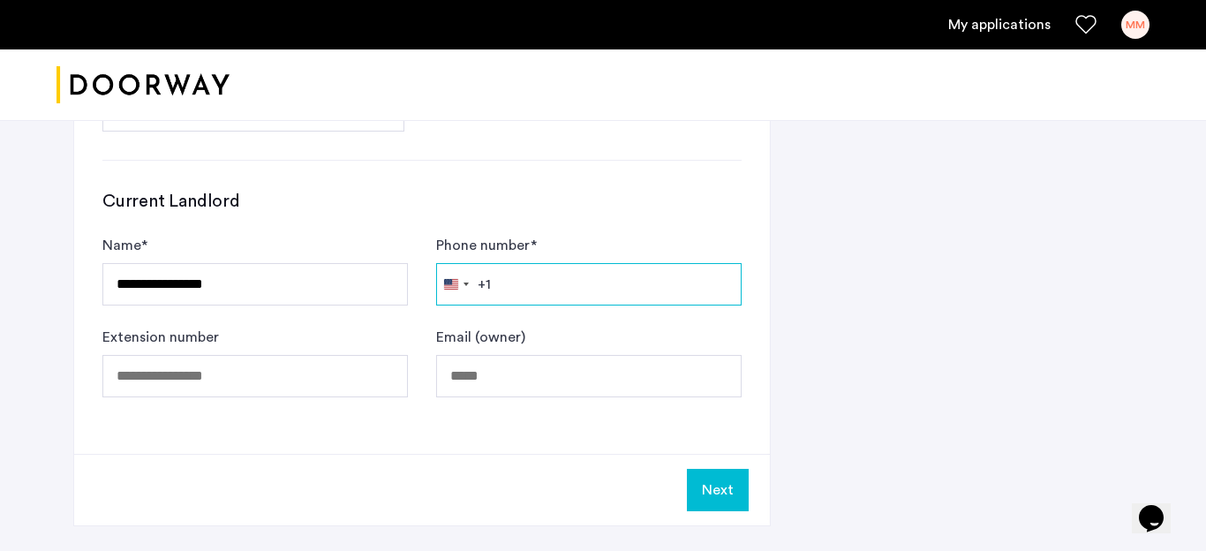
click at [561, 296] on input "Phone number *" at bounding box center [588, 284] width 305 height 42
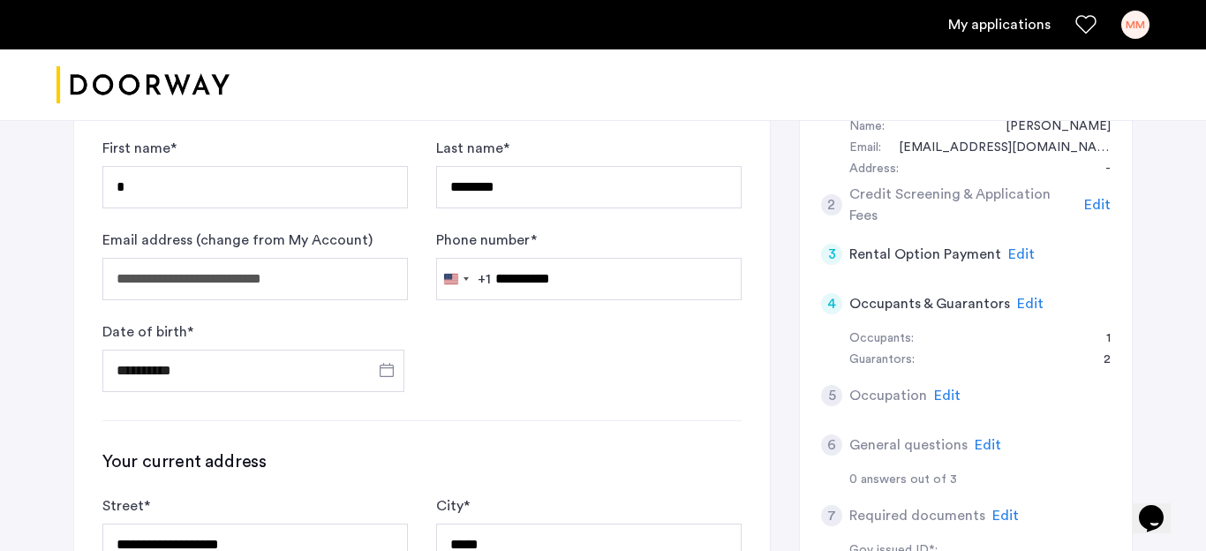
scroll to position [130, 0]
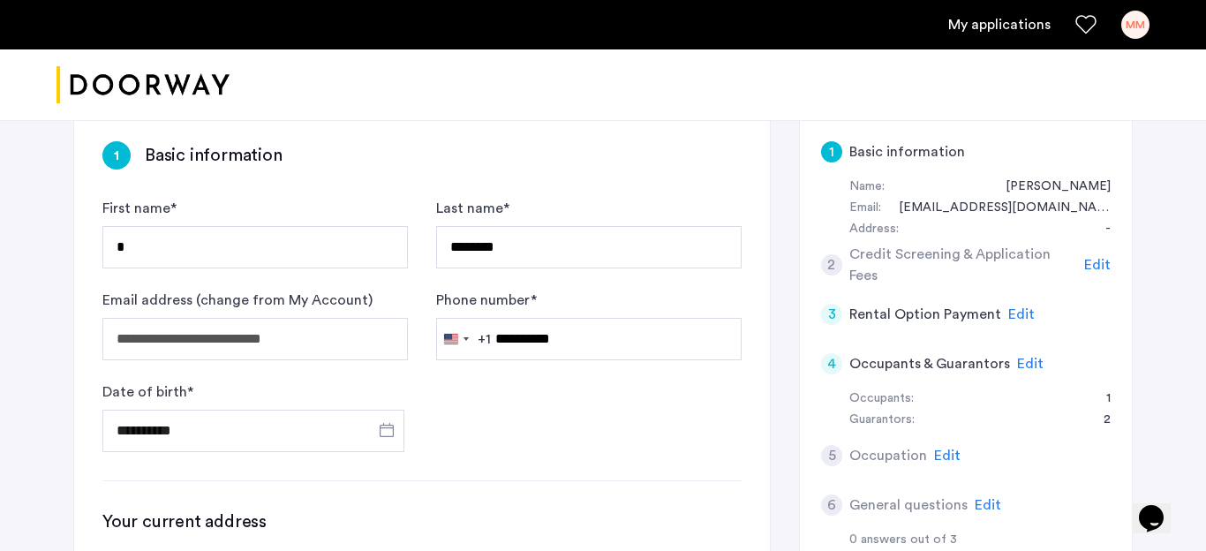
type input "**********"
click at [186, 233] on input "*" at bounding box center [254, 247] width 305 height 42
click at [153, 253] on input "*" at bounding box center [254, 247] width 305 height 42
type input "******"
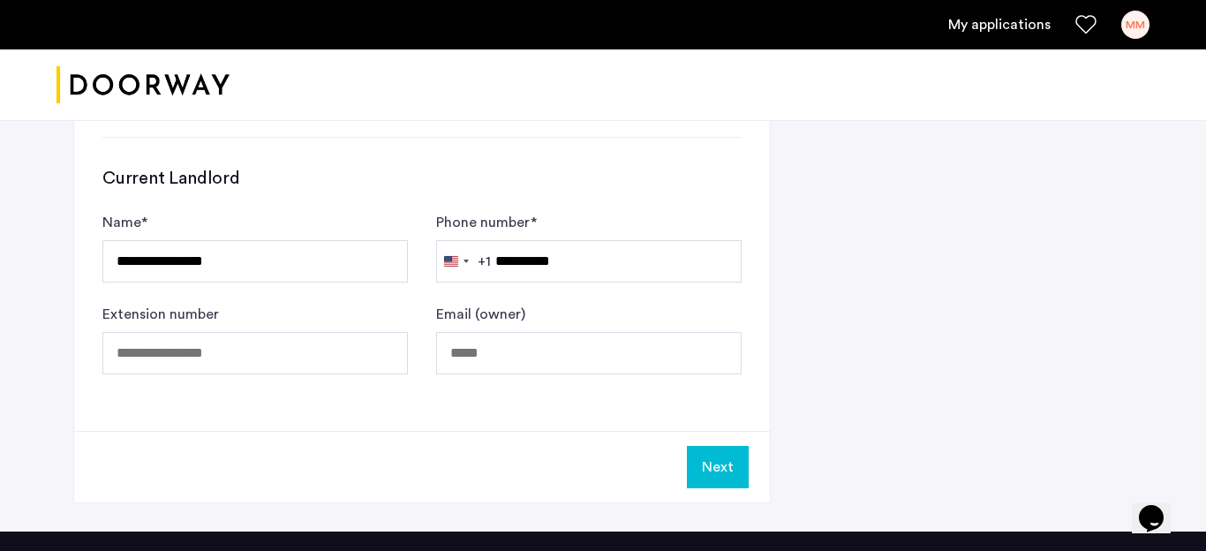
scroll to position [1023, 0]
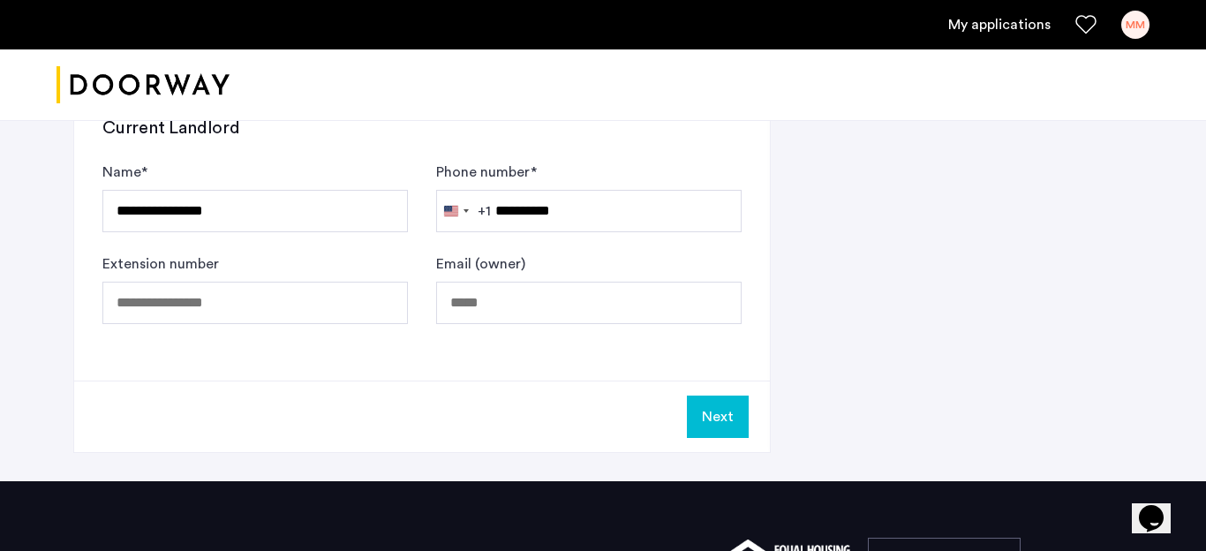
click at [723, 416] on button "Next" at bounding box center [718, 416] width 62 height 42
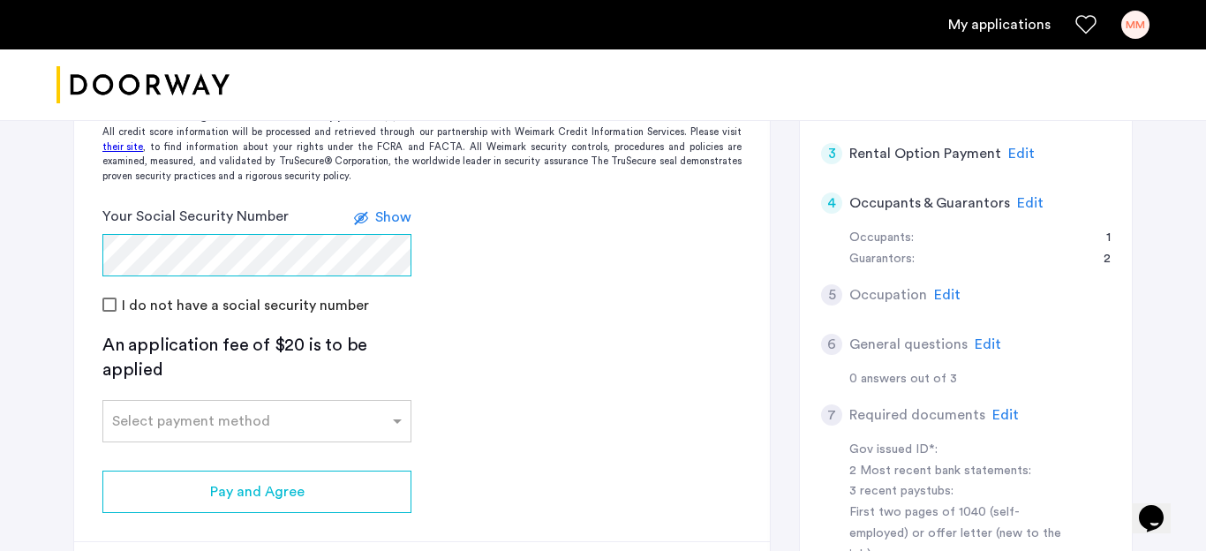
scroll to position [391, 0]
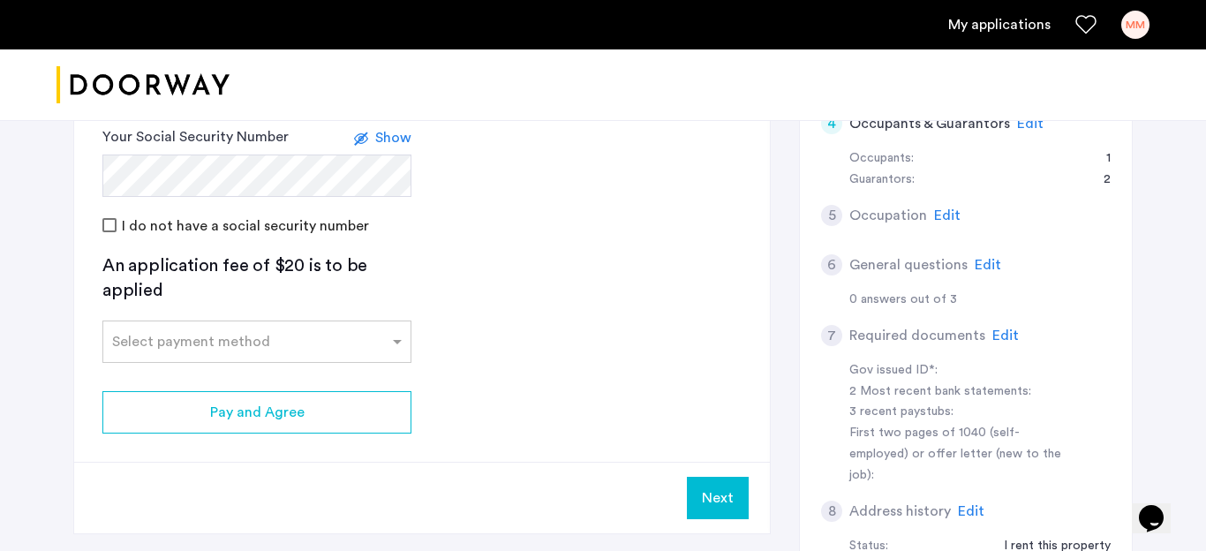
click at [387, 138] on span "Show" at bounding box center [393, 138] width 36 height 14
click at [387, 138] on span "Hide" at bounding box center [396, 138] width 30 height 14
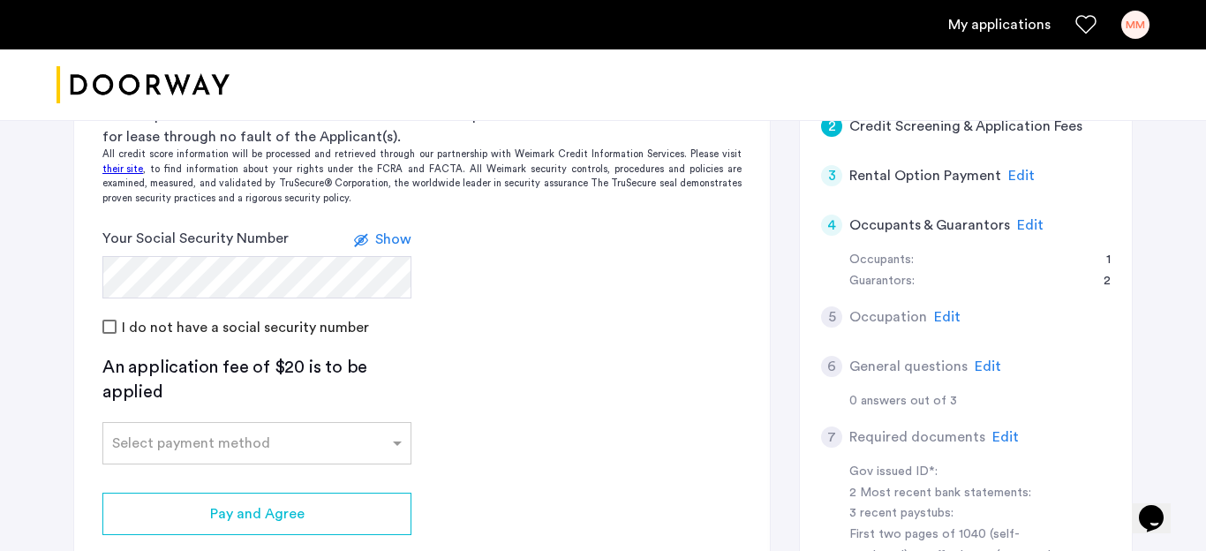
scroll to position [290, 0]
click at [19, 274] on div "[STREET_ADDRESS] | Application Id: #9093 $3400 /month 2 Credit Screening & Appl…" at bounding box center [603, 339] width 1206 height 1033
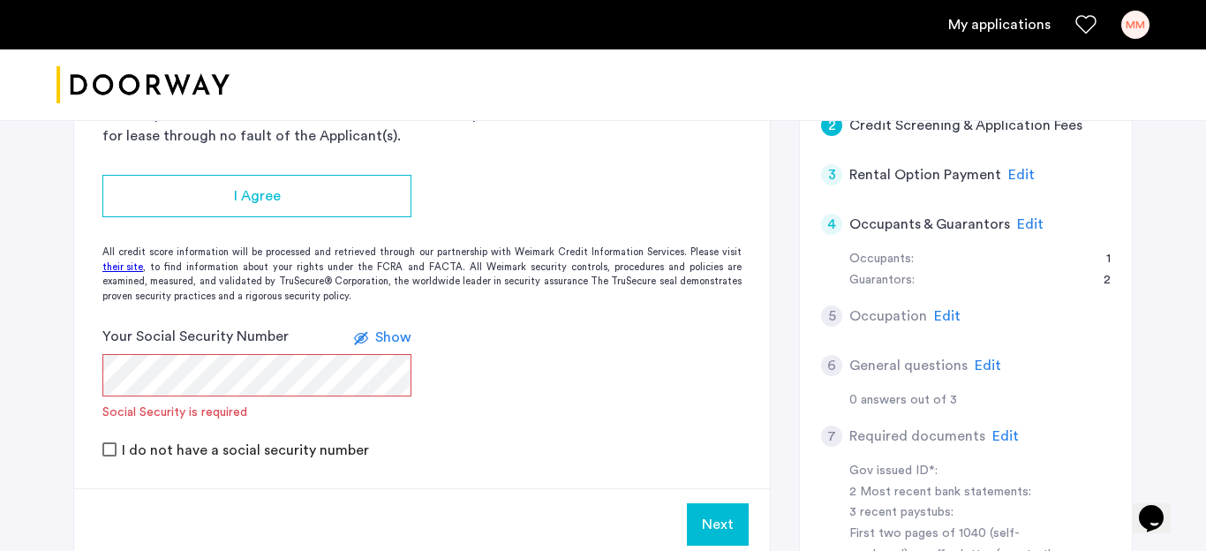
click at [589, 356] on form "Your Social Security Number Show Social Security is required I do not have a so…" at bounding box center [421, 393] width 695 height 134
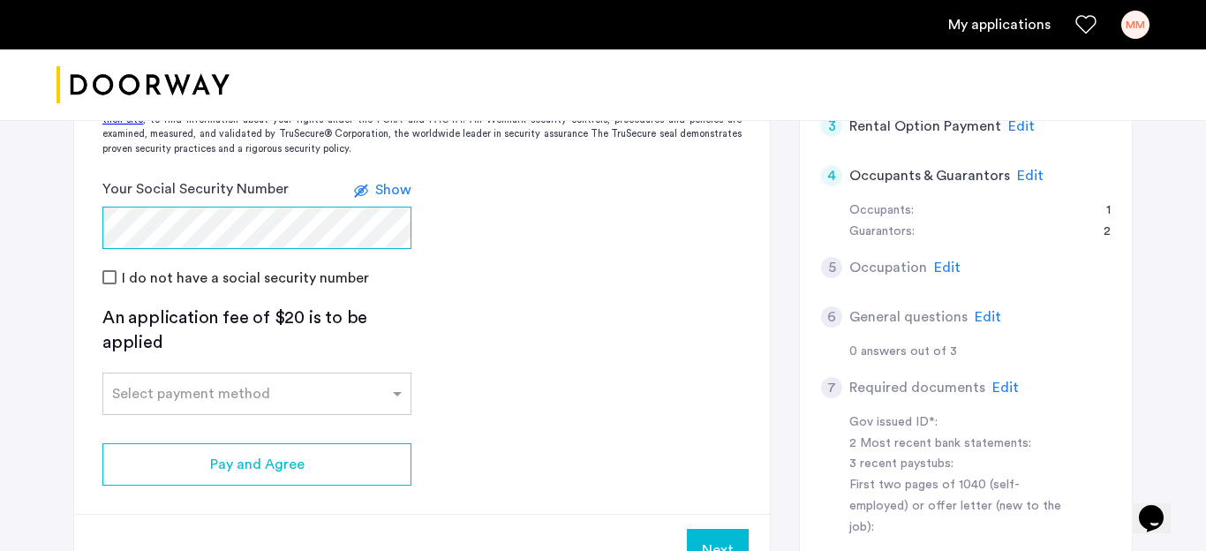
scroll to position [325, 0]
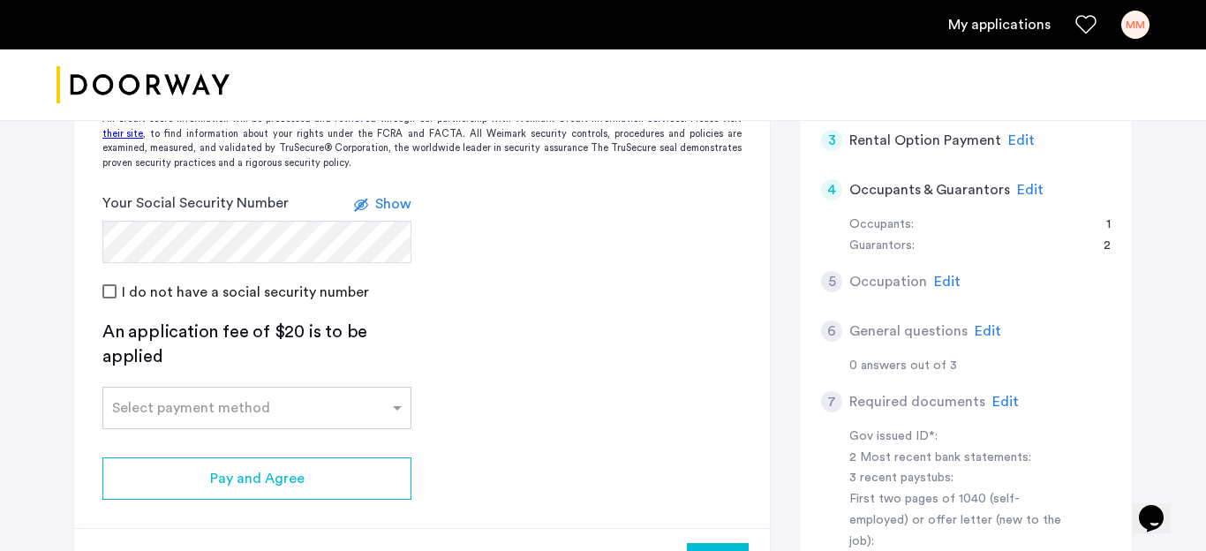
click at [383, 204] on span "Show" at bounding box center [393, 204] width 36 height 14
click at [383, 204] on span "Hide" at bounding box center [396, 204] width 30 height 14
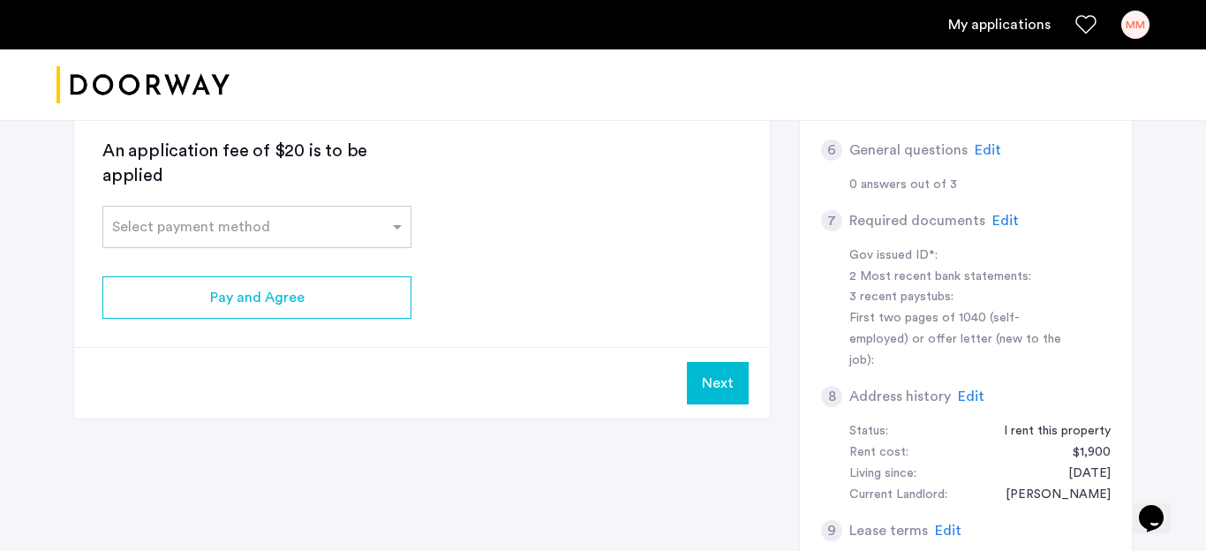
click at [721, 373] on button "Next" at bounding box center [718, 383] width 62 height 42
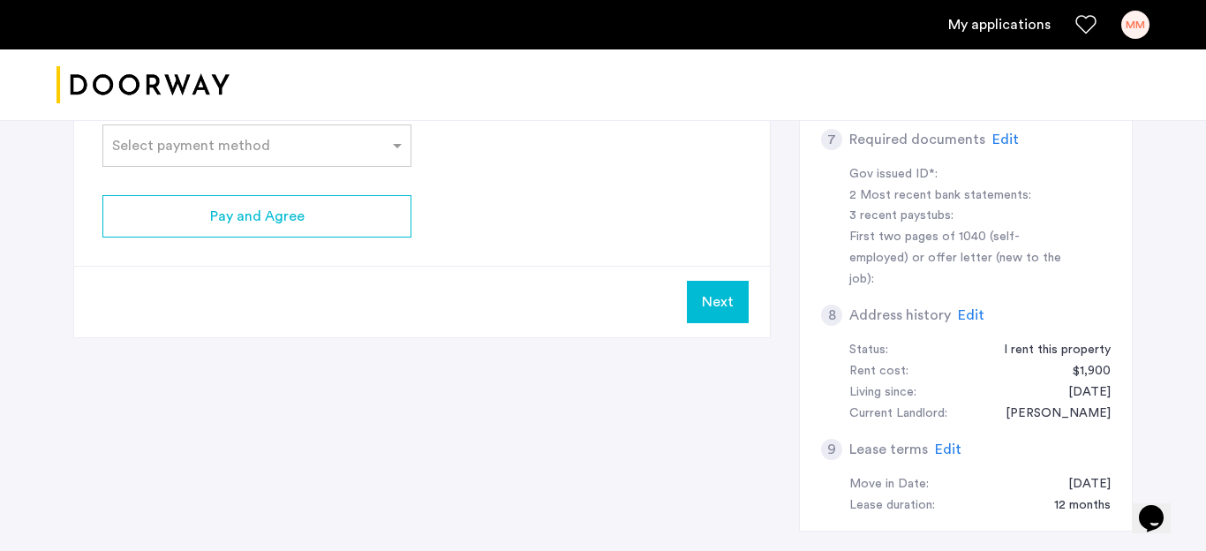
scroll to position [622, 0]
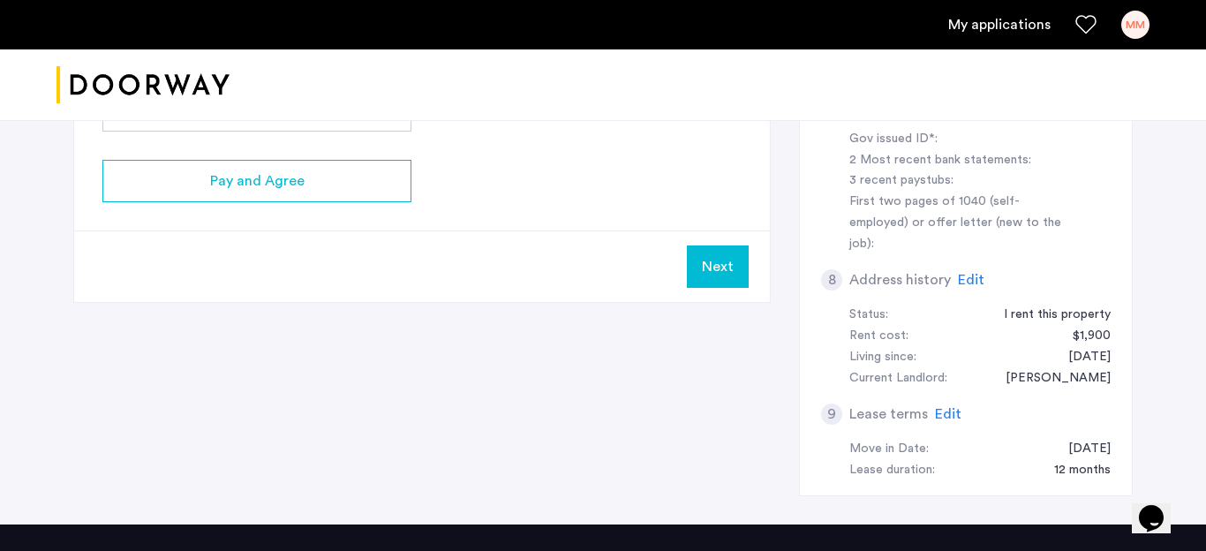
click at [715, 274] on button "Next" at bounding box center [718, 266] width 62 height 42
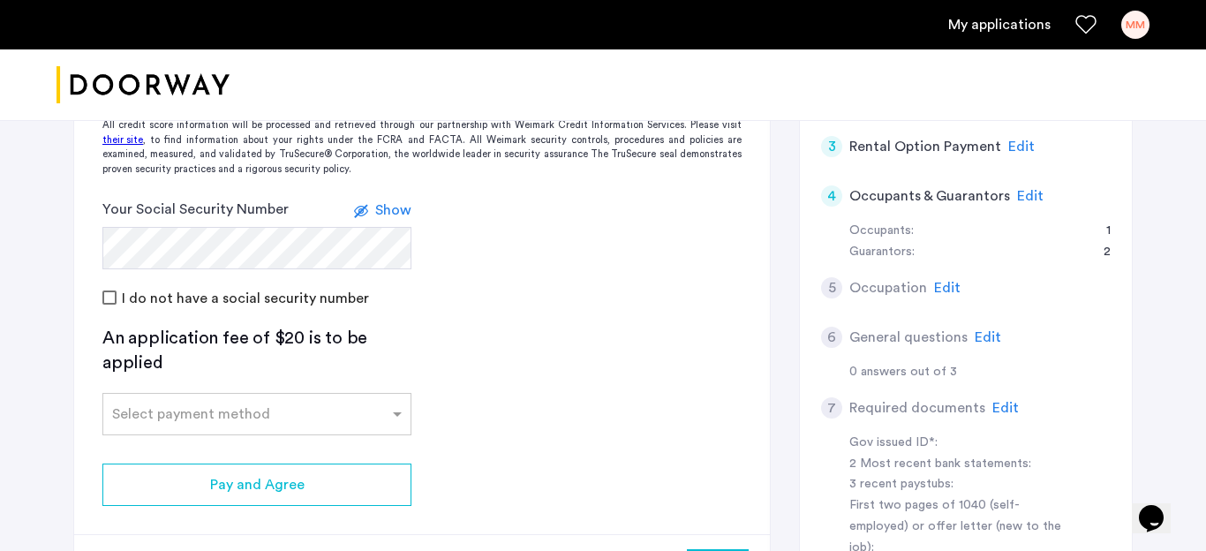
scroll to position [546, 0]
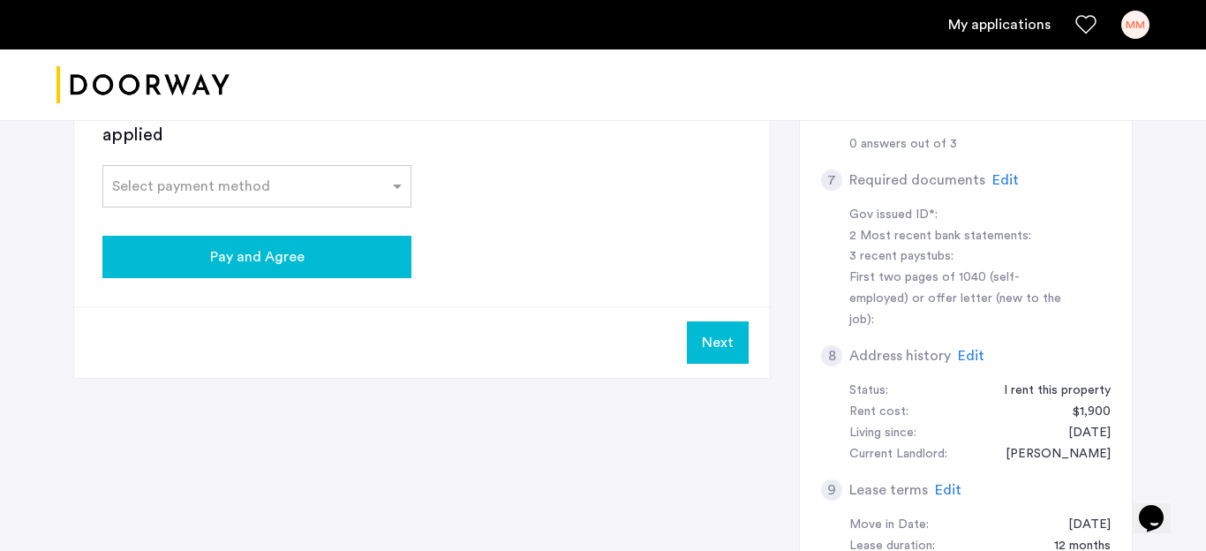
click at [333, 267] on div "Pay and Agree" at bounding box center [256, 256] width 281 height 21
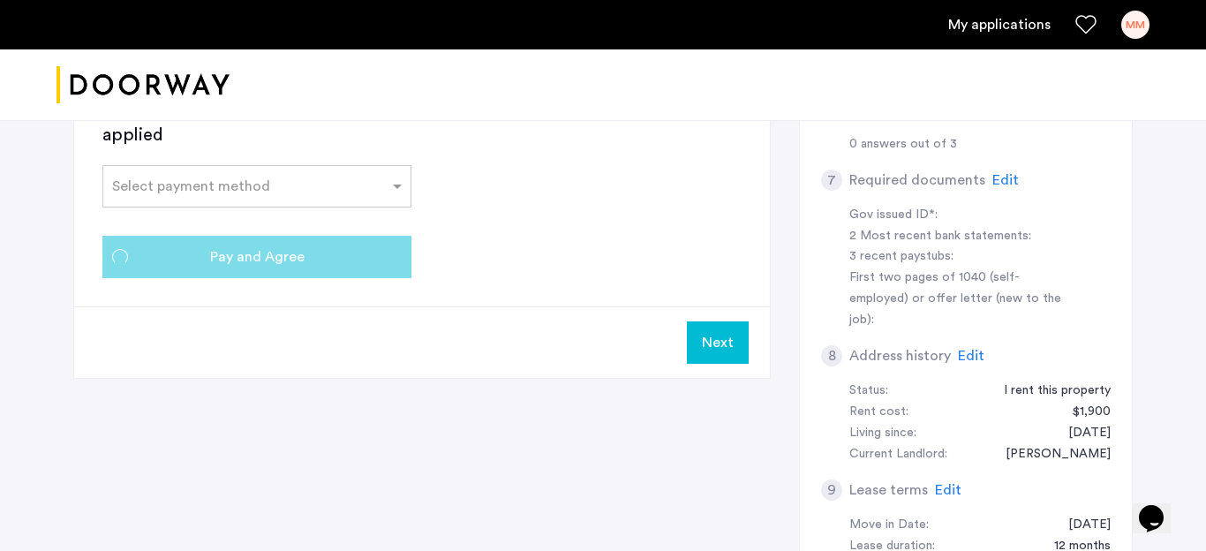
scroll to position [0, 0]
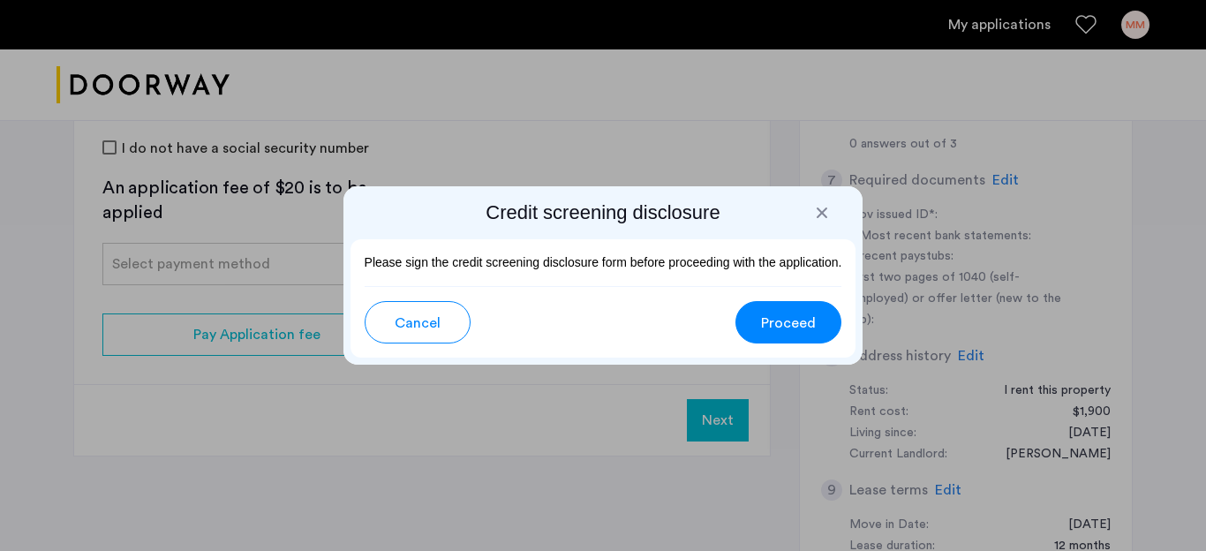
click at [768, 325] on span "Proceed" at bounding box center [788, 322] width 55 height 21
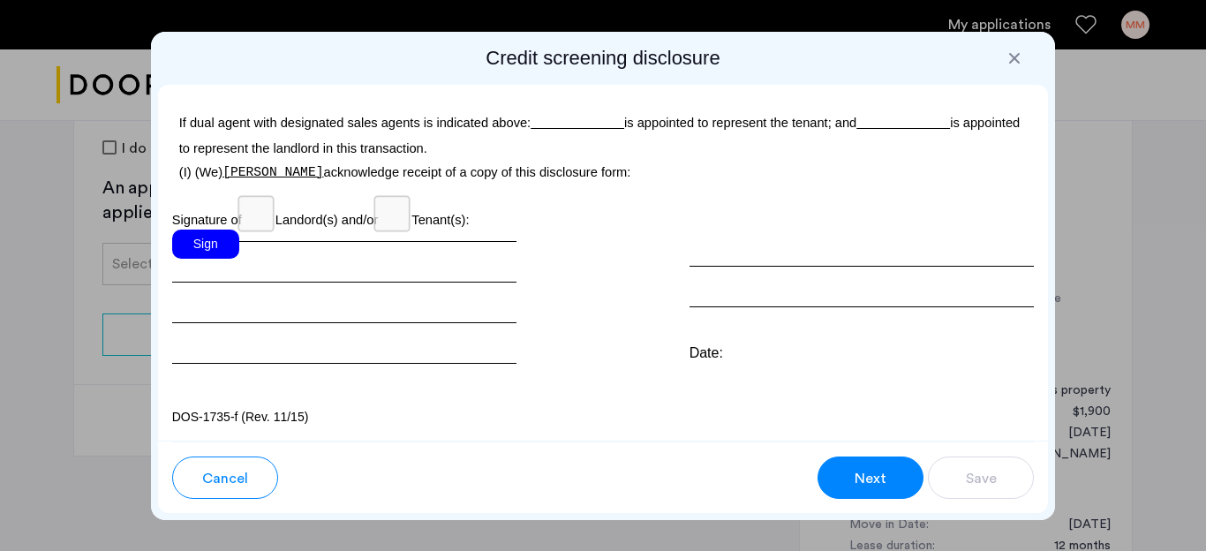
scroll to position [5409, 0]
click at [259, 271] on div "Sign" at bounding box center [344, 296] width 345 height 134
click at [214, 253] on div "Sign" at bounding box center [205, 243] width 67 height 29
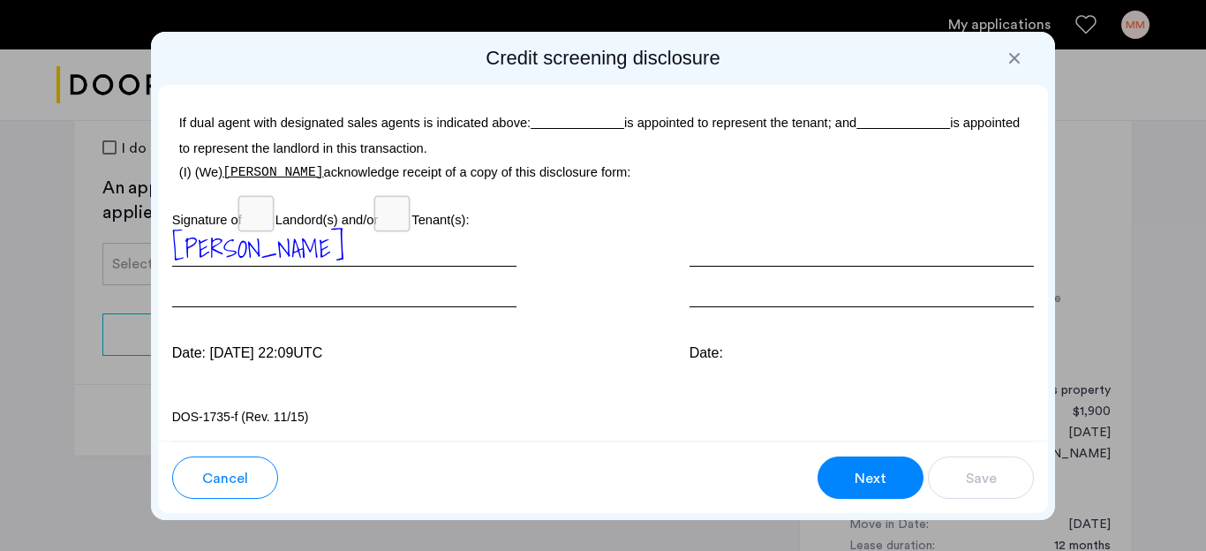
click at [738, 299] on div at bounding box center [861, 268] width 345 height 78
click at [738, 282] on div at bounding box center [861, 268] width 345 height 78
click at [747, 248] on div at bounding box center [861, 268] width 345 height 78
click at [742, 272] on div at bounding box center [861, 268] width 345 height 78
click at [871, 476] on span "Next" at bounding box center [870, 478] width 32 height 21
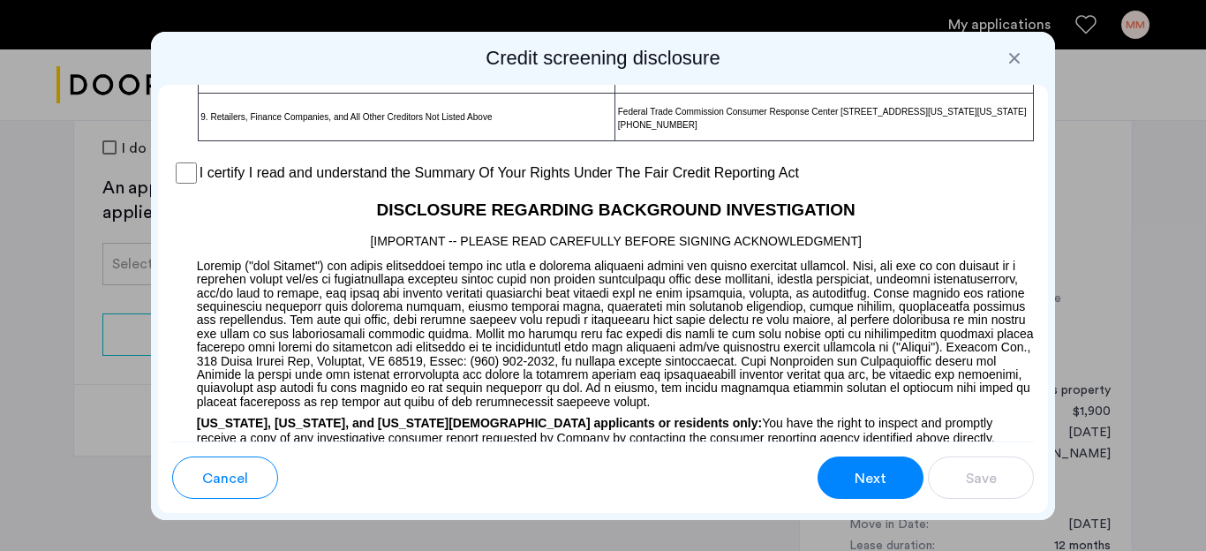
scroll to position [1449, 0]
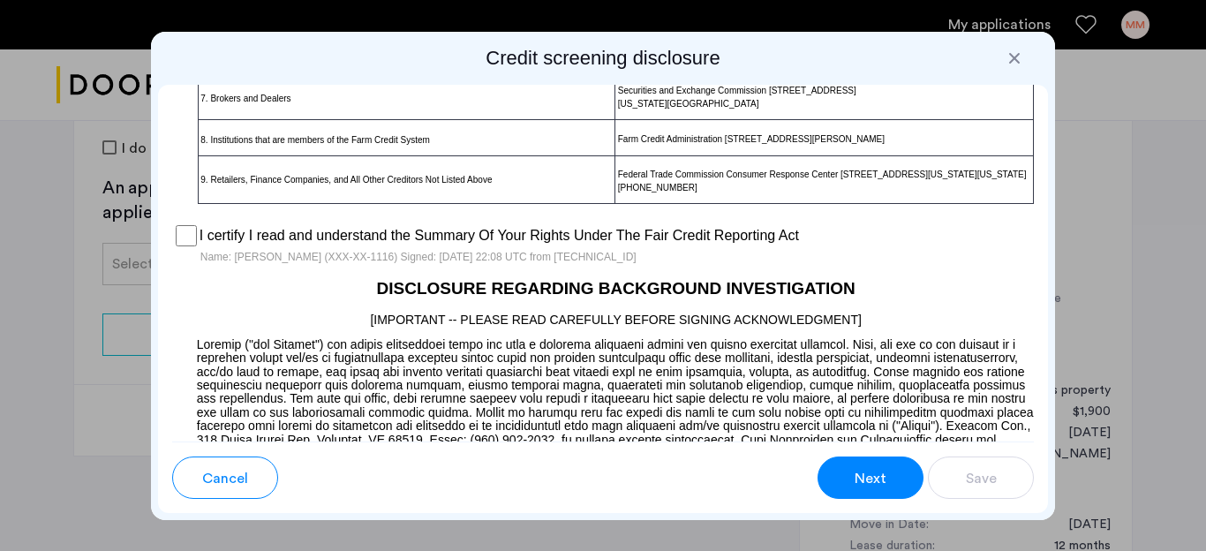
click at [889, 488] on button "Next" at bounding box center [870, 477] width 106 height 42
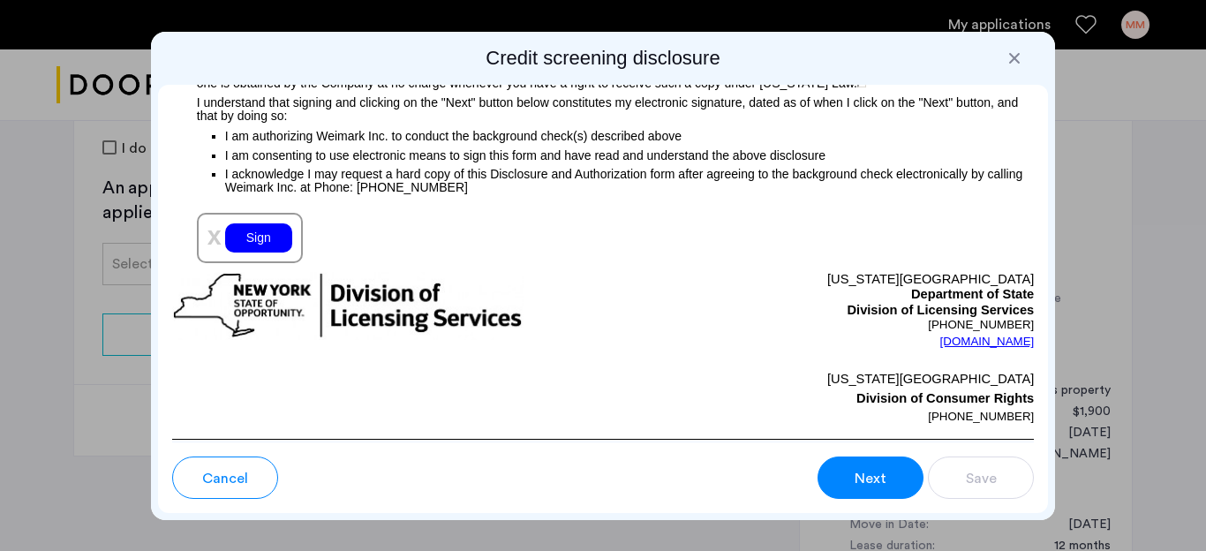
scroll to position [2095, 0]
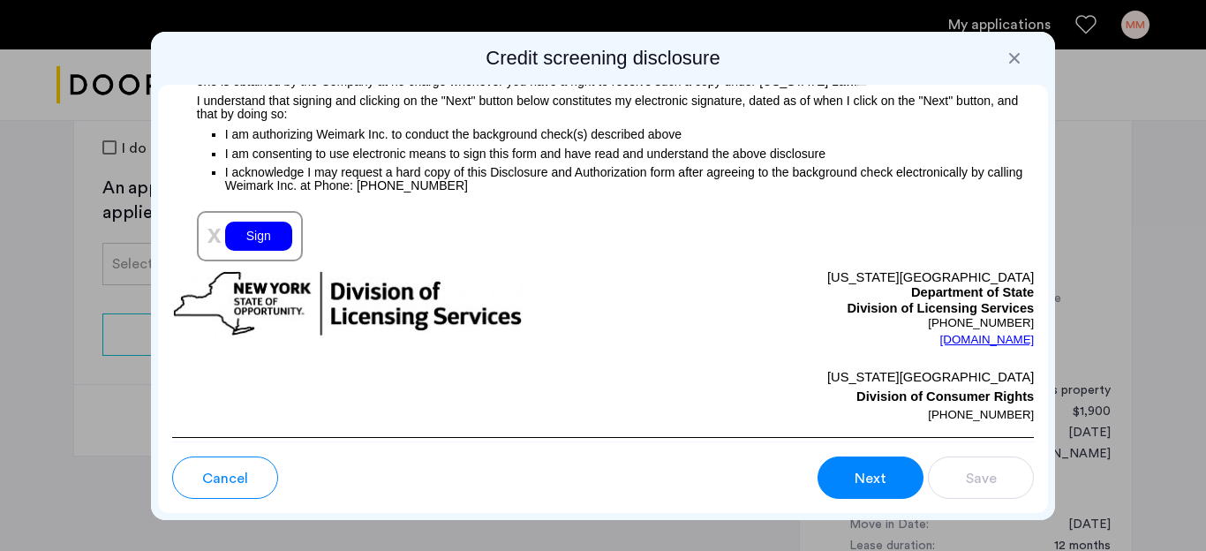
click at [269, 251] on div "Sign" at bounding box center [258, 236] width 67 height 29
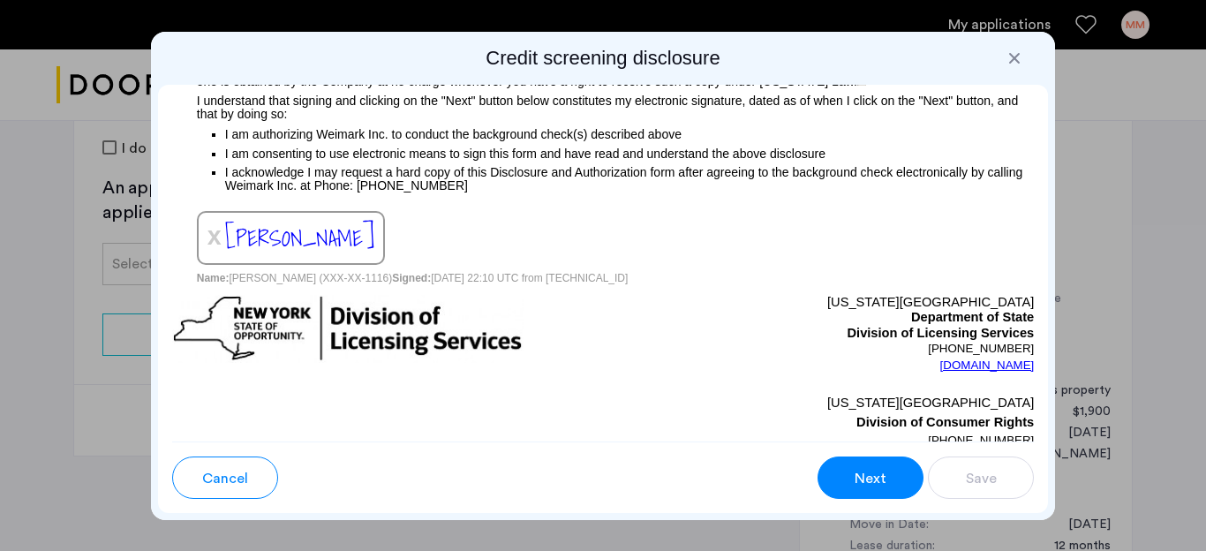
click at [849, 459] on button "Next" at bounding box center [870, 477] width 106 height 42
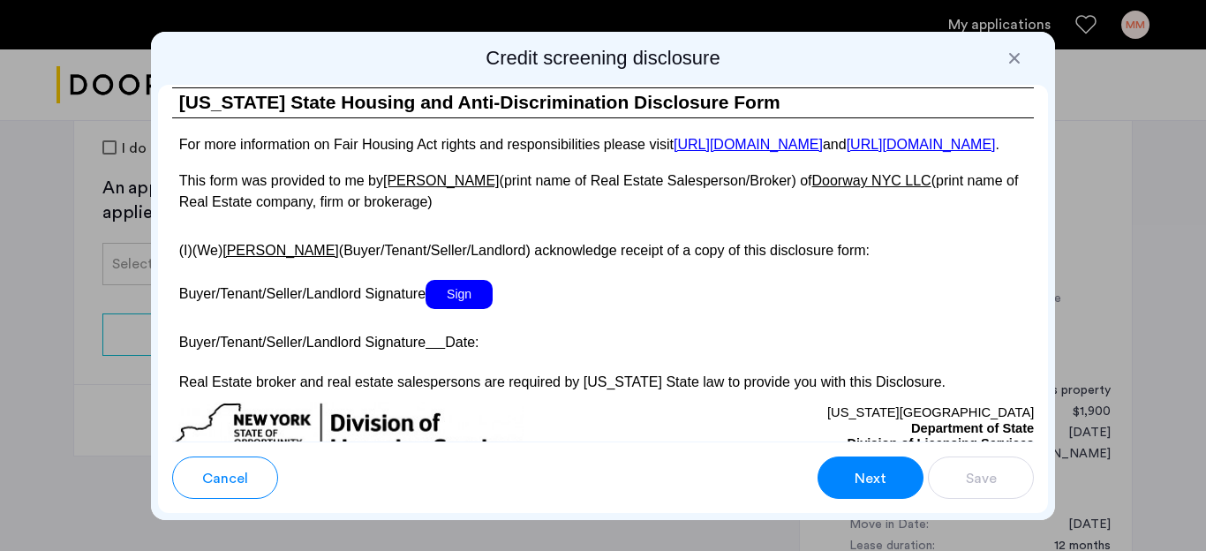
scroll to position [3409, 0]
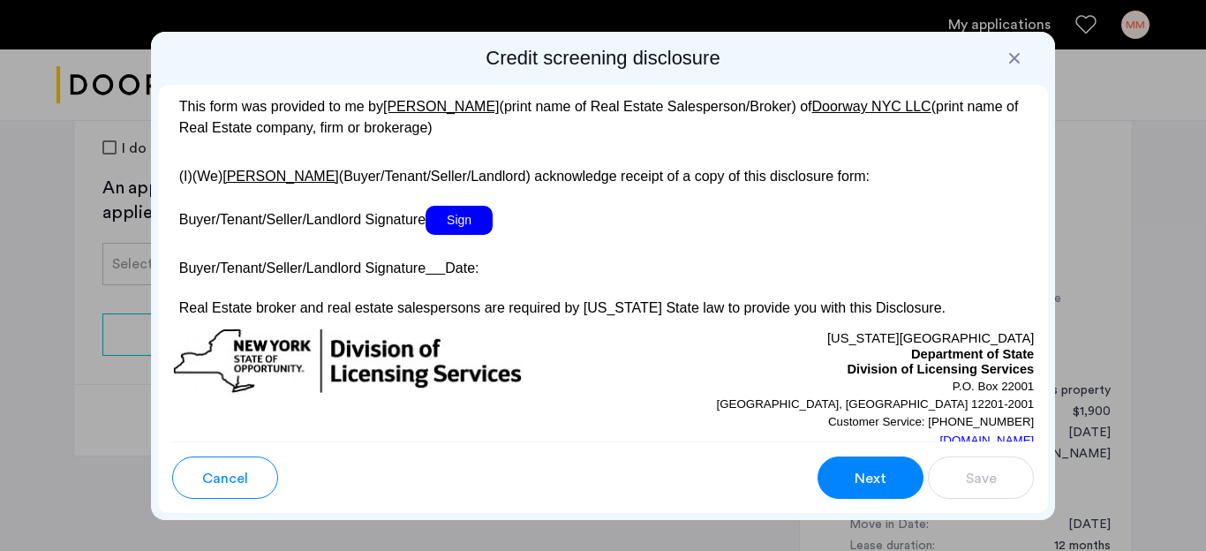
click at [469, 235] on span "Sign" at bounding box center [458, 220] width 67 height 29
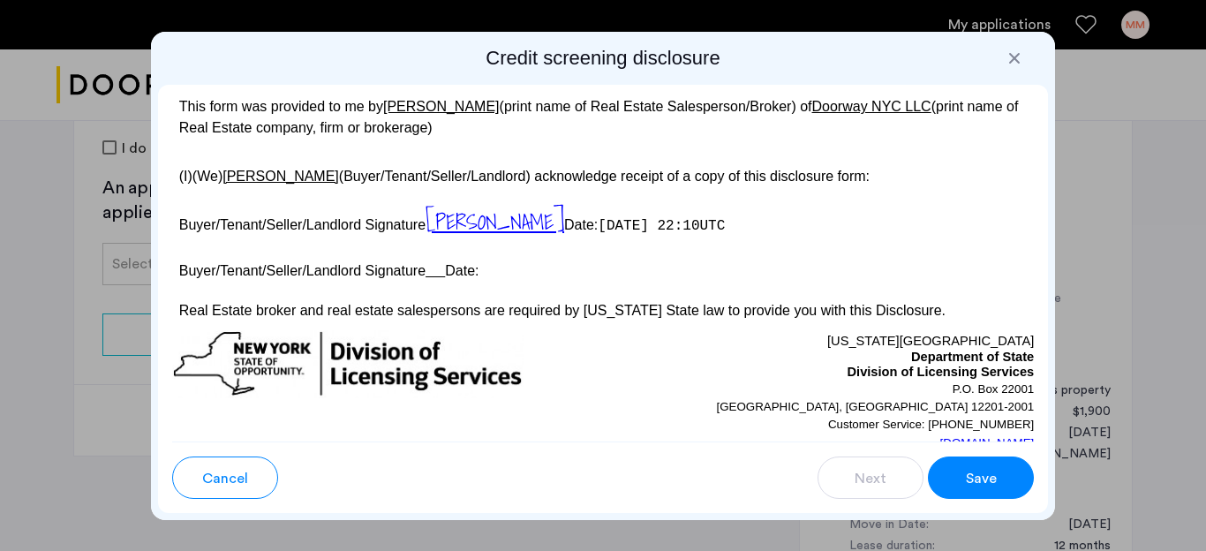
click at [981, 480] on span "Save" at bounding box center [981, 478] width 31 height 21
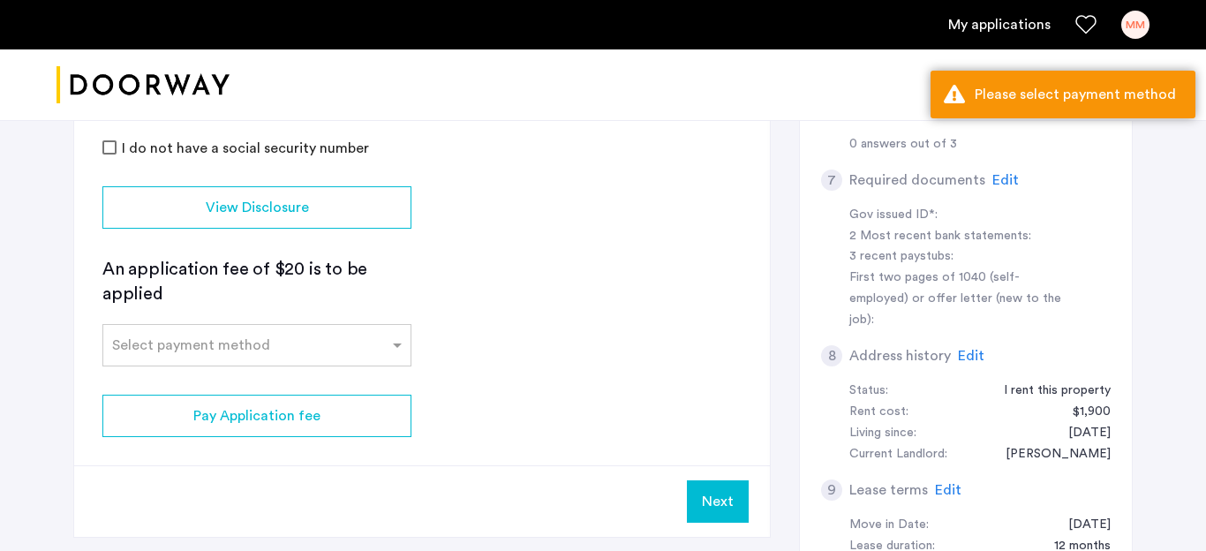
scroll to position [587, 0]
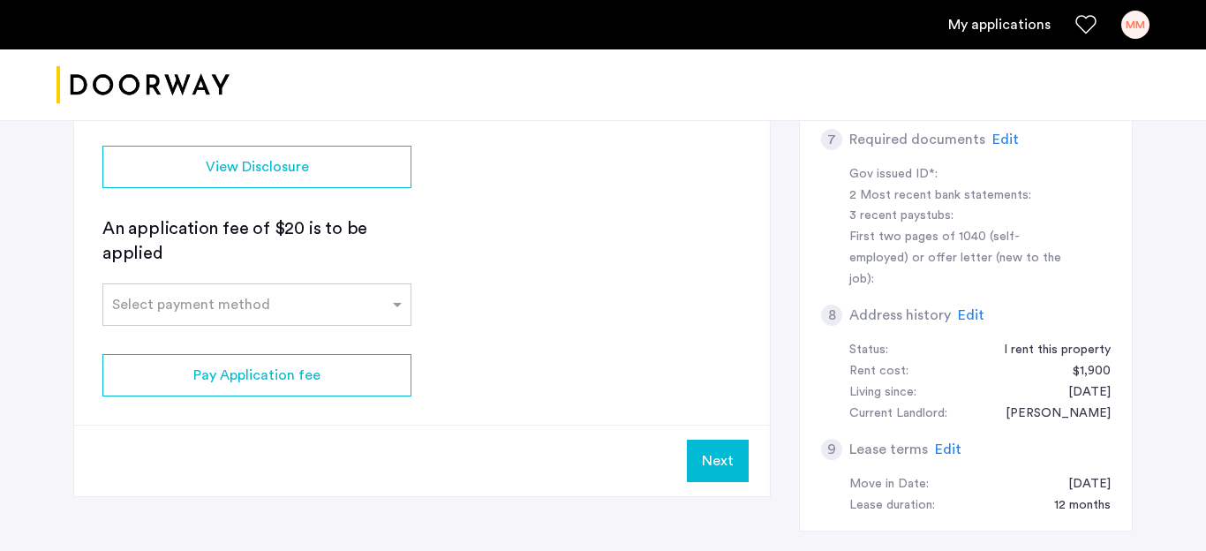
click at [713, 468] on button "Next" at bounding box center [718, 461] width 62 height 42
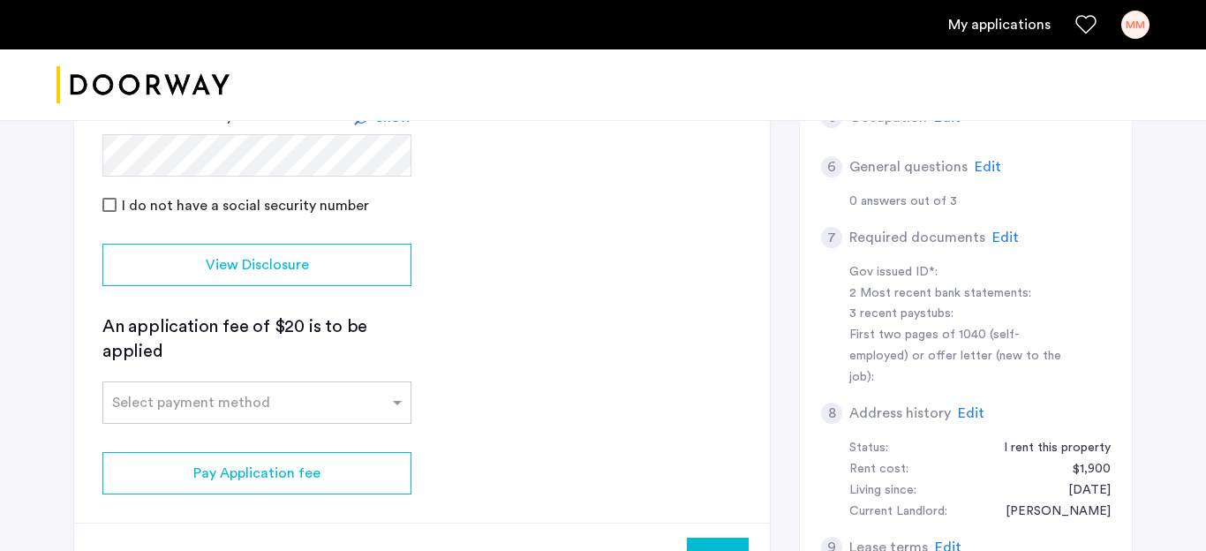
scroll to position [465, 0]
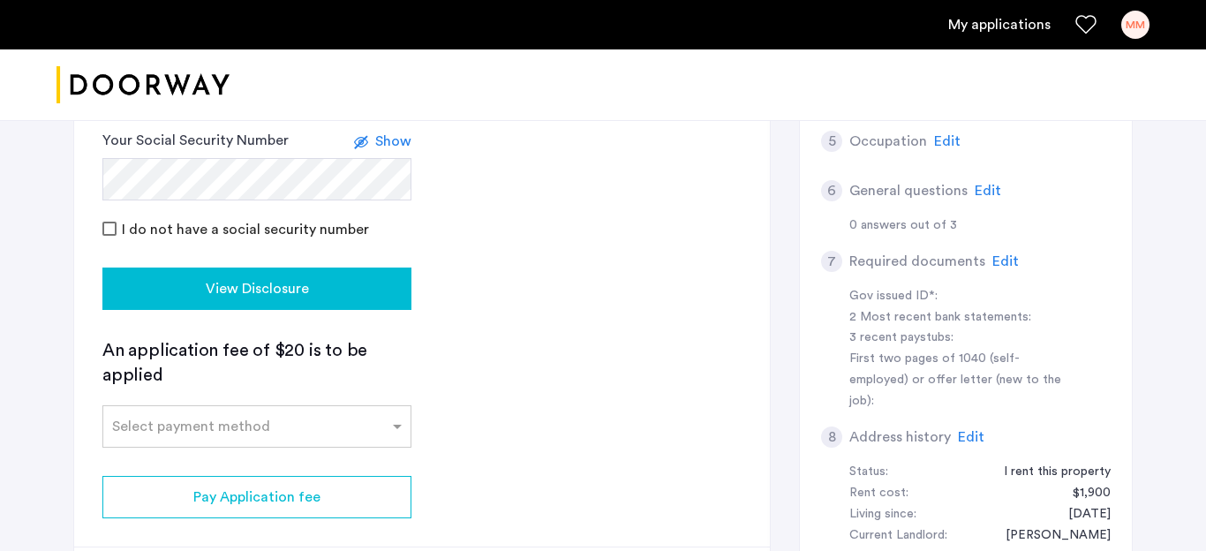
click at [367, 295] on div "View Disclosure" at bounding box center [256, 288] width 281 height 21
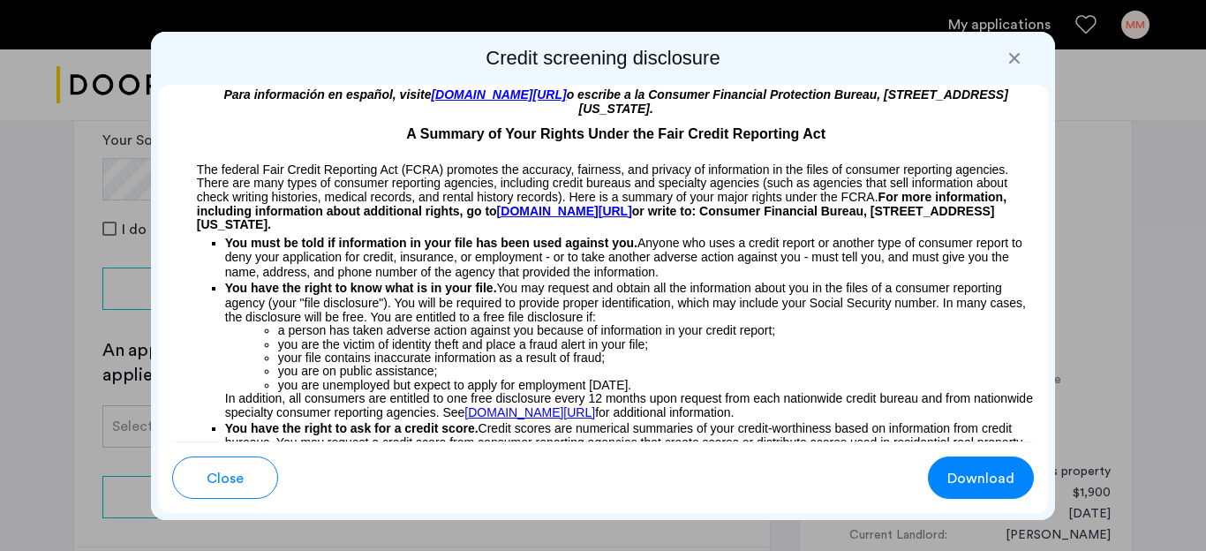
scroll to position [0, 0]
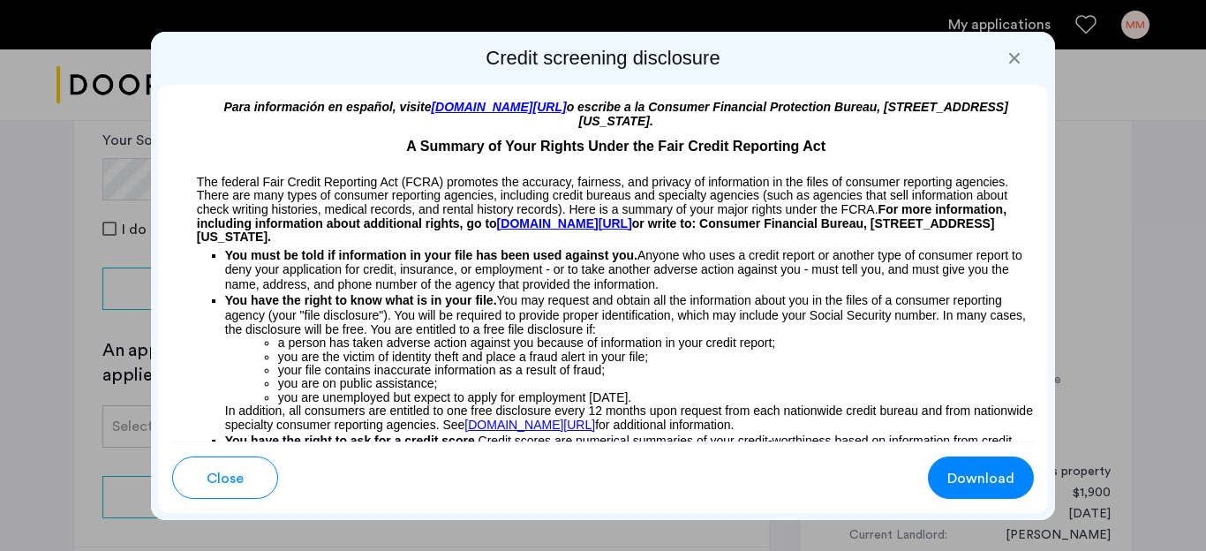
click at [979, 505] on div "Close Download" at bounding box center [603, 476] width 891 height 71
click at [978, 483] on span "Download" at bounding box center [980, 478] width 67 height 21
click at [223, 468] on span "Close" at bounding box center [225, 478] width 37 height 21
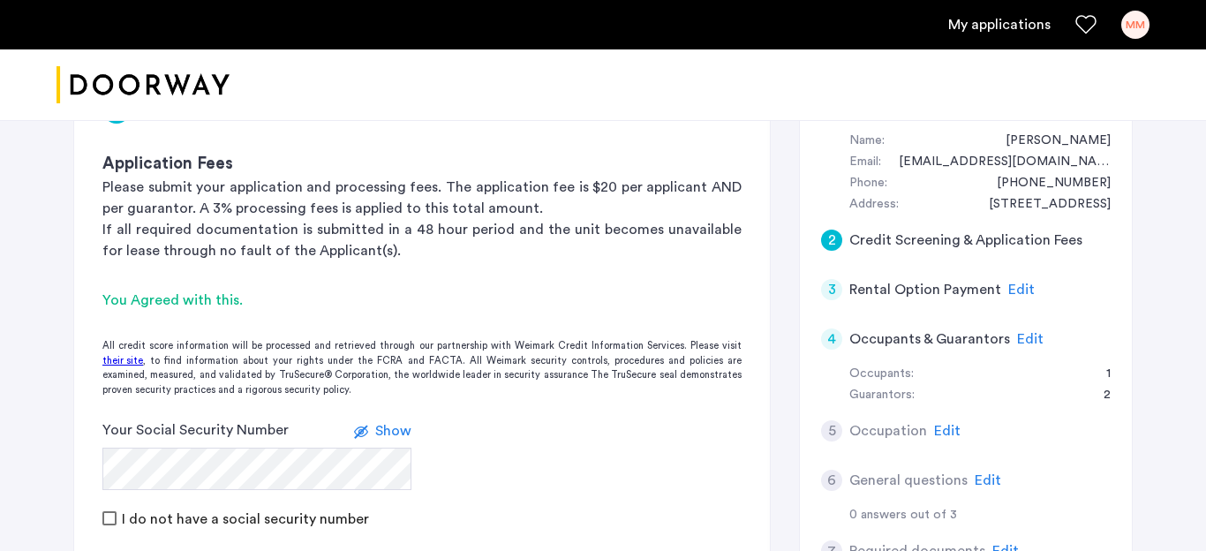
scroll to position [207, 0]
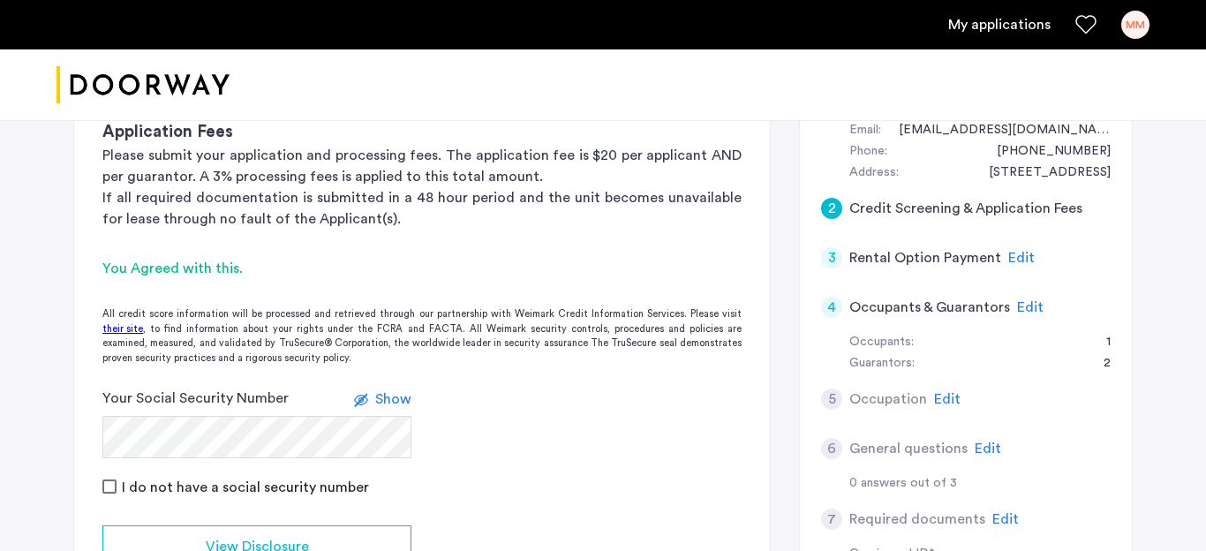
click at [1021, 305] on span "Edit" at bounding box center [1030, 307] width 26 height 14
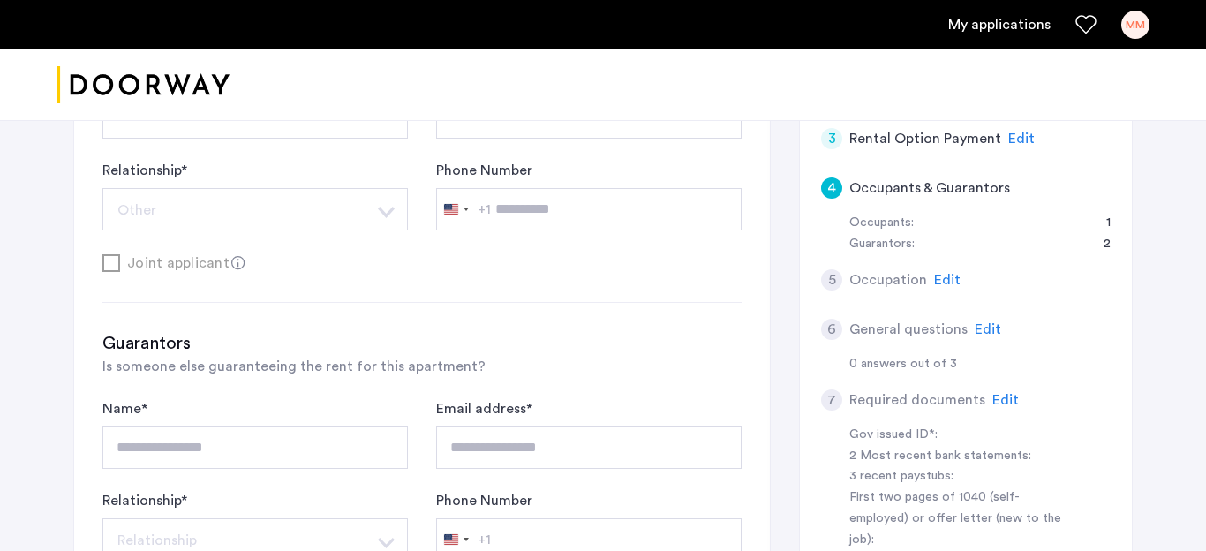
scroll to position [307, 0]
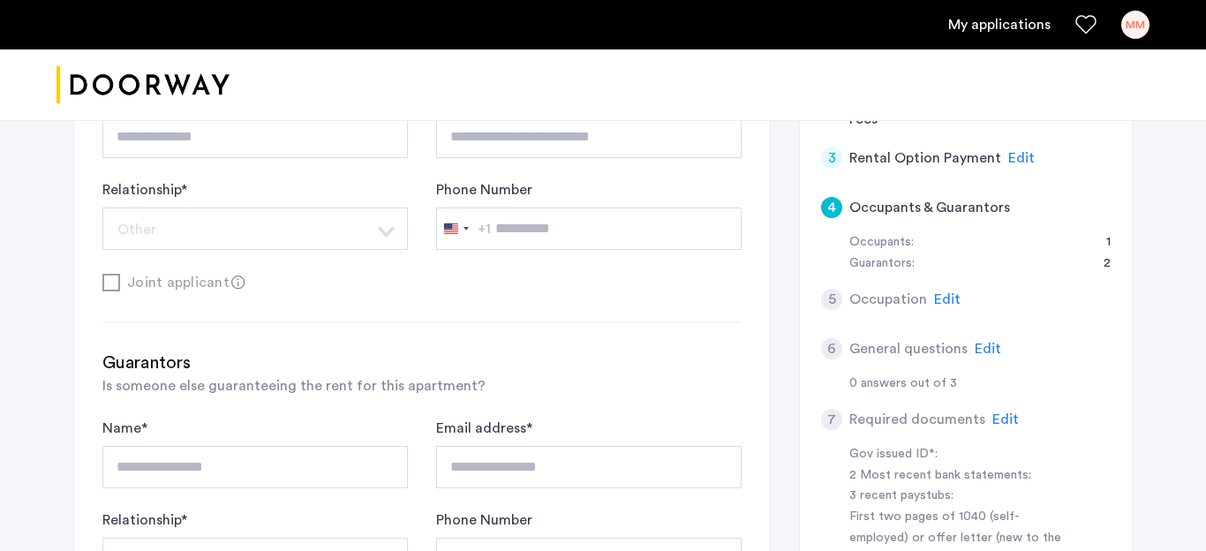
click at [945, 301] on span "Edit" at bounding box center [947, 299] width 26 height 14
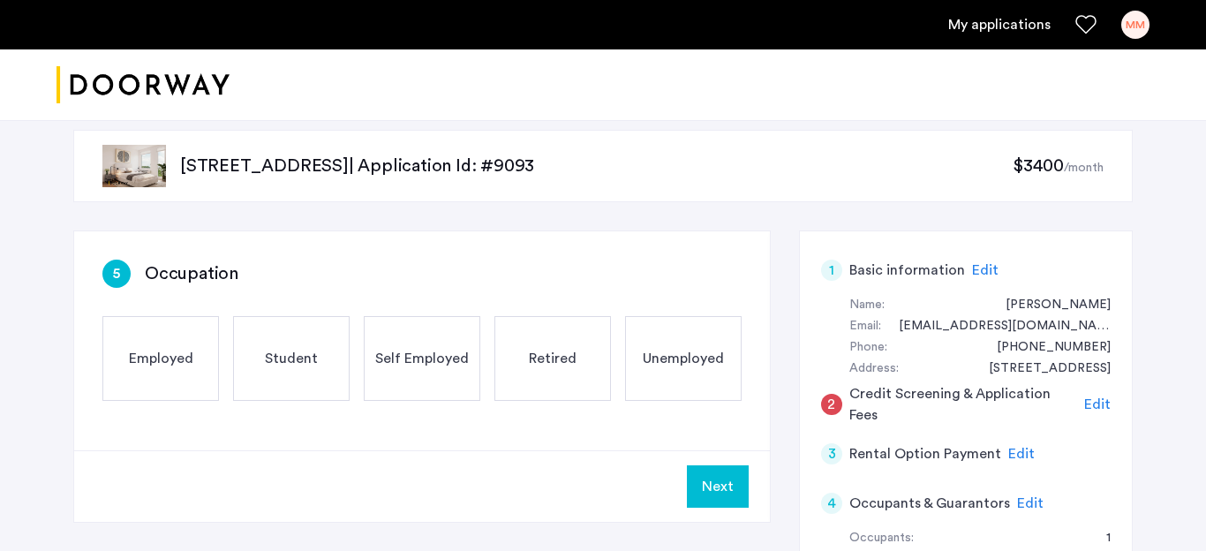
scroll to position [14, 0]
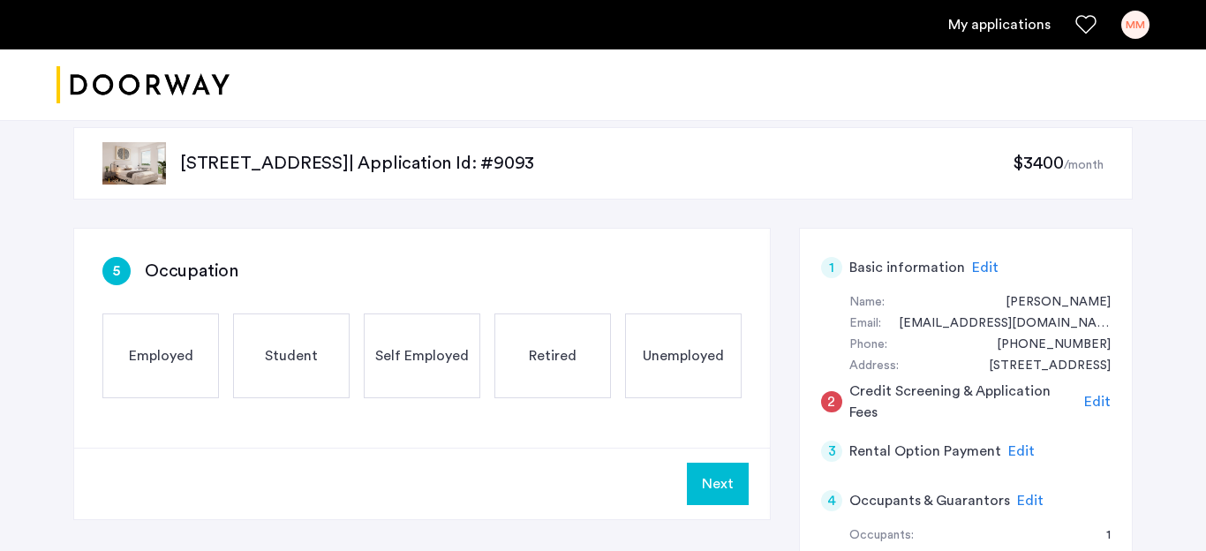
click at [162, 365] on span "Employed" at bounding box center [161, 355] width 64 height 21
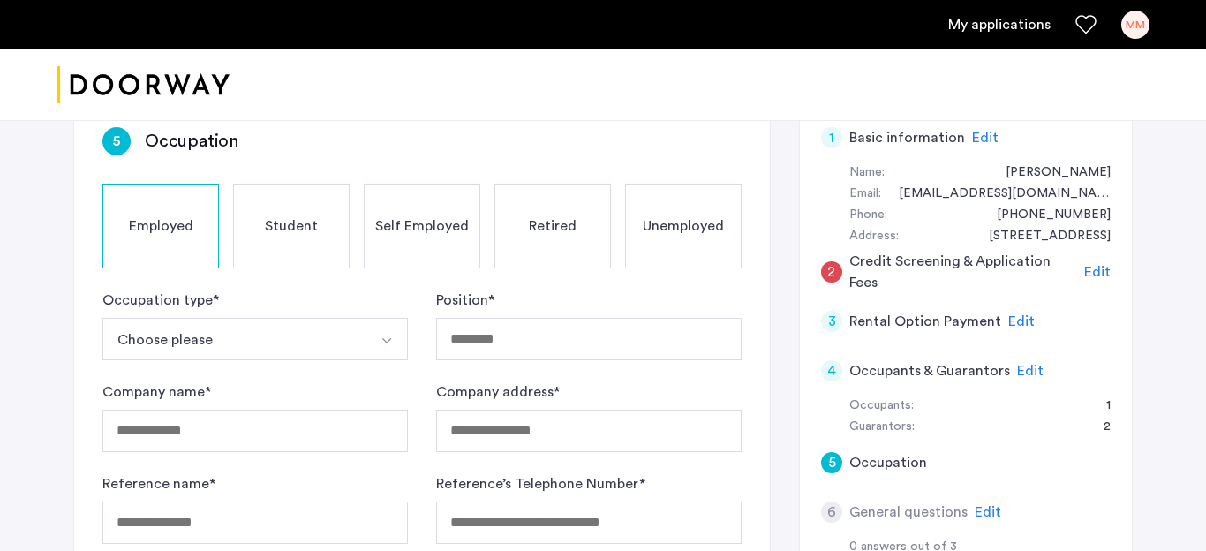
scroll to position [146, 0]
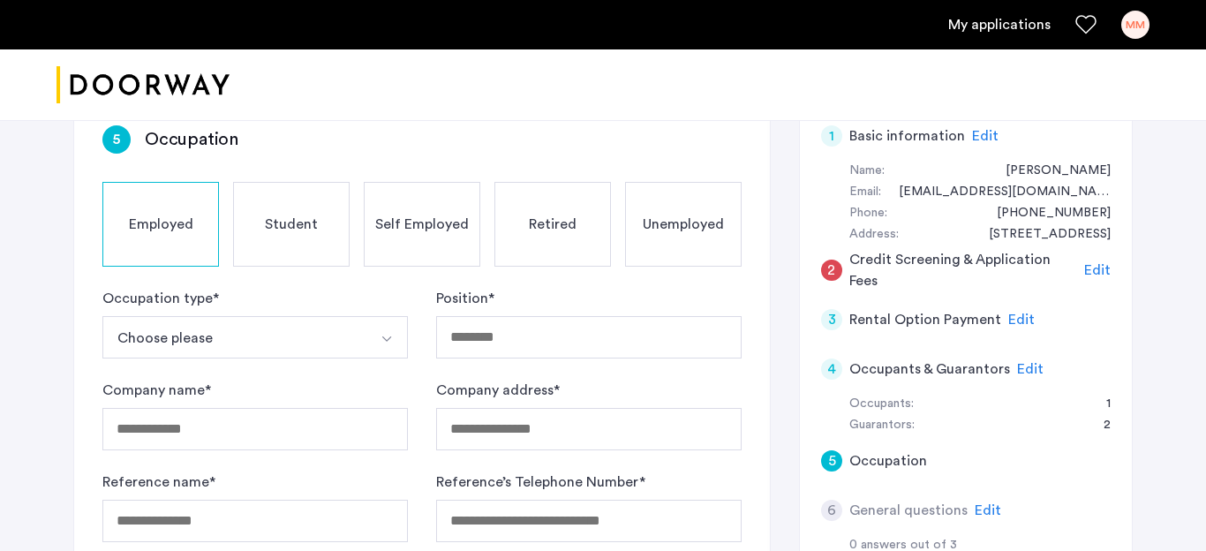
click at [255, 328] on button "Choose please" at bounding box center [234, 337] width 264 height 42
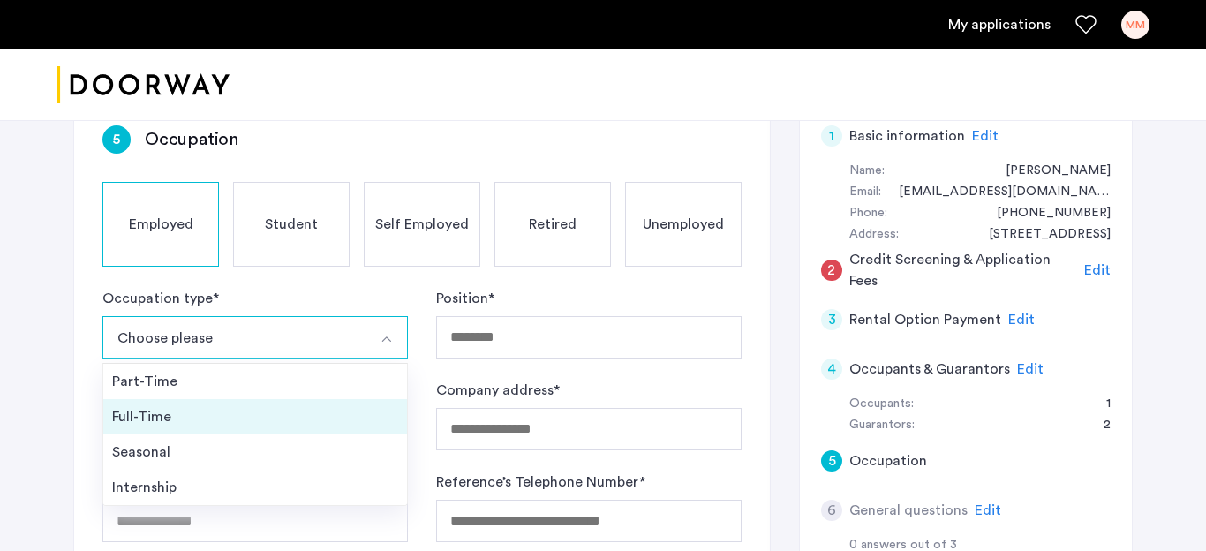
click at [192, 420] on div "Full-Time" at bounding box center [255, 416] width 286 height 21
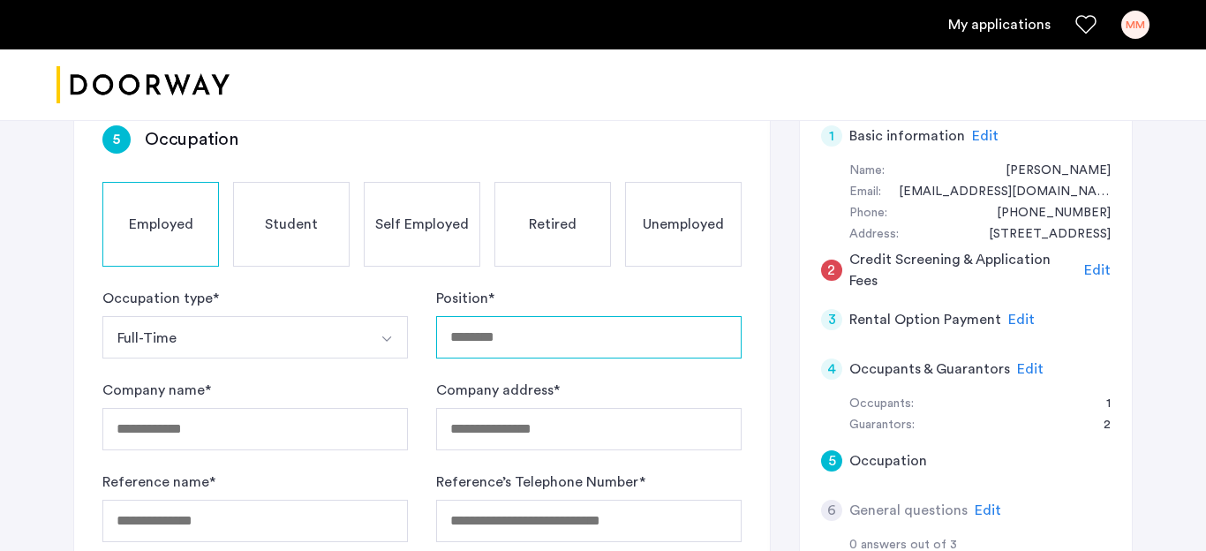
click at [577, 342] on input "Position *" at bounding box center [588, 337] width 305 height 42
type input "**********"
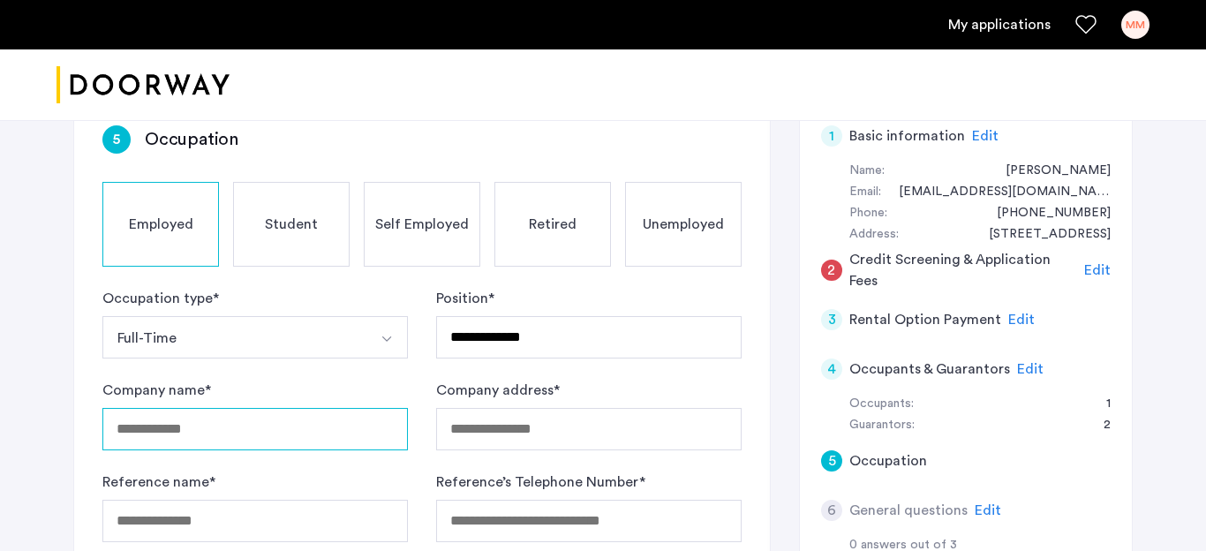
click at [244, 428] on input "Company name *" at bounding box center [254, 429] width 305 height 42
click at [127, 430] on input "****" at bounding box center [254, 429] width 305 height 42
click at [214, 428] on input "**********" at bounding box center [254, 429] width 305 height 42
click at [257, 432] on input "**********" at bounding box center [254, 429] width 305 height 42
click at [231, 429] on input "**********" at bounding box center [254, 429] width 305 height 42
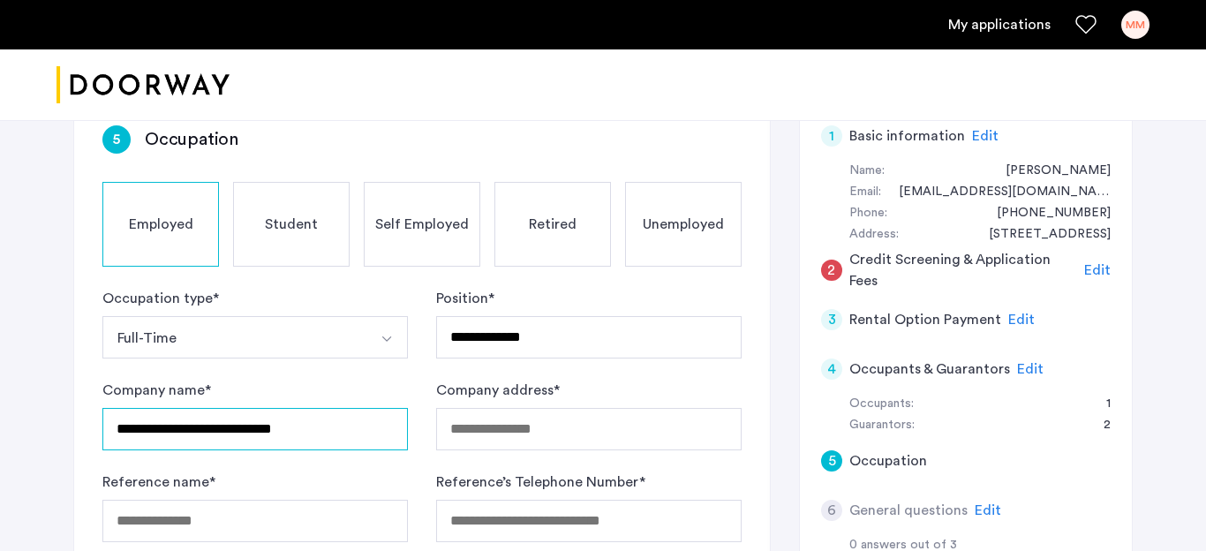
type input "**********"
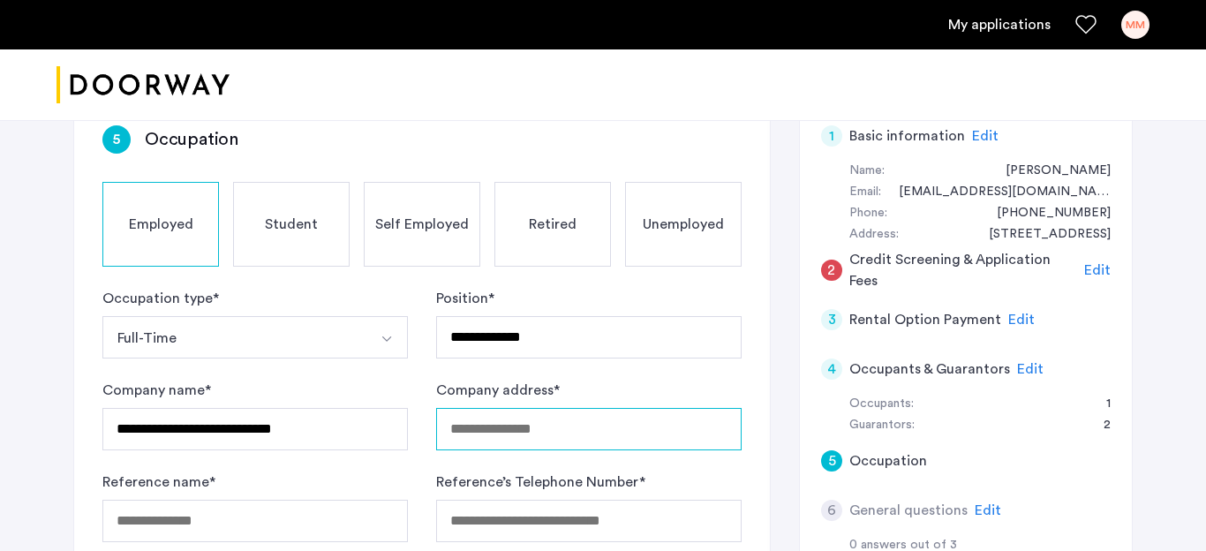
click at [596, 440] on input "Company address *" at bounding box center [588, 429] width 305 height 42
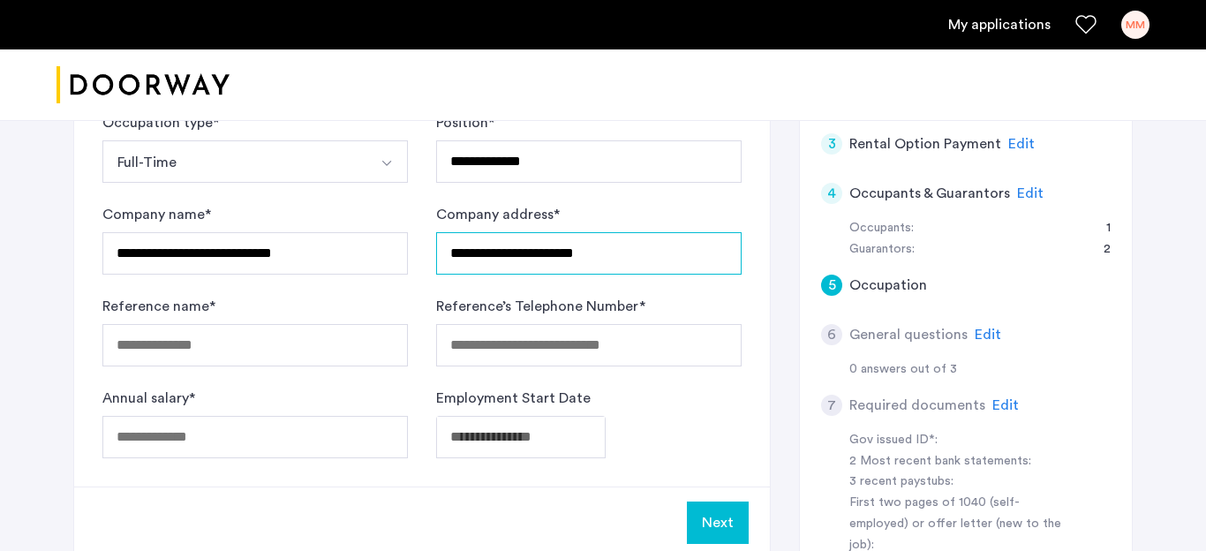
scroll to position [324, 0]
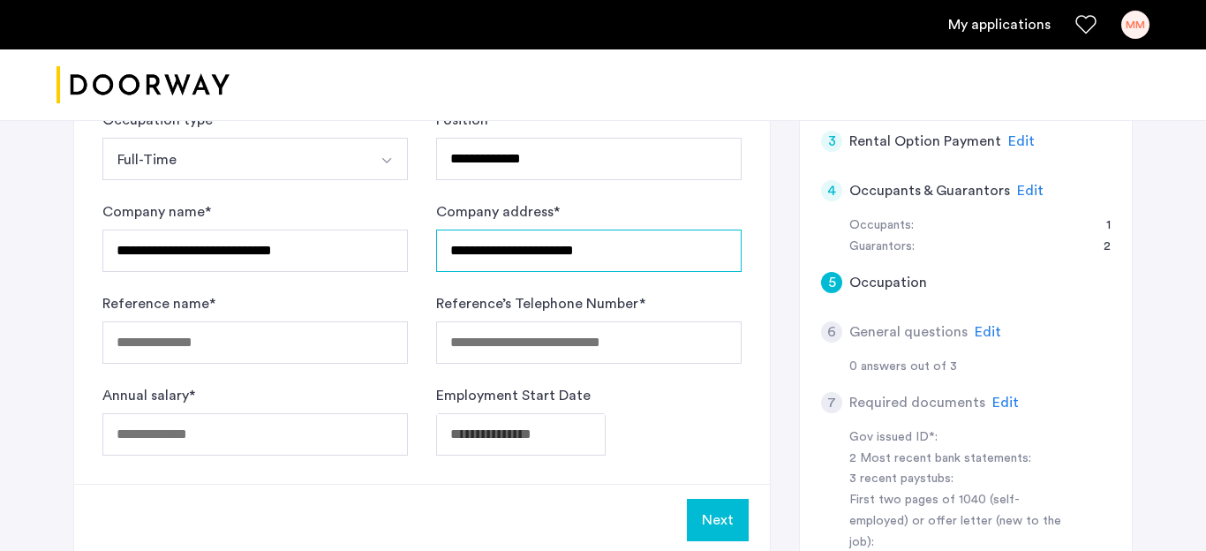
type input "**********"
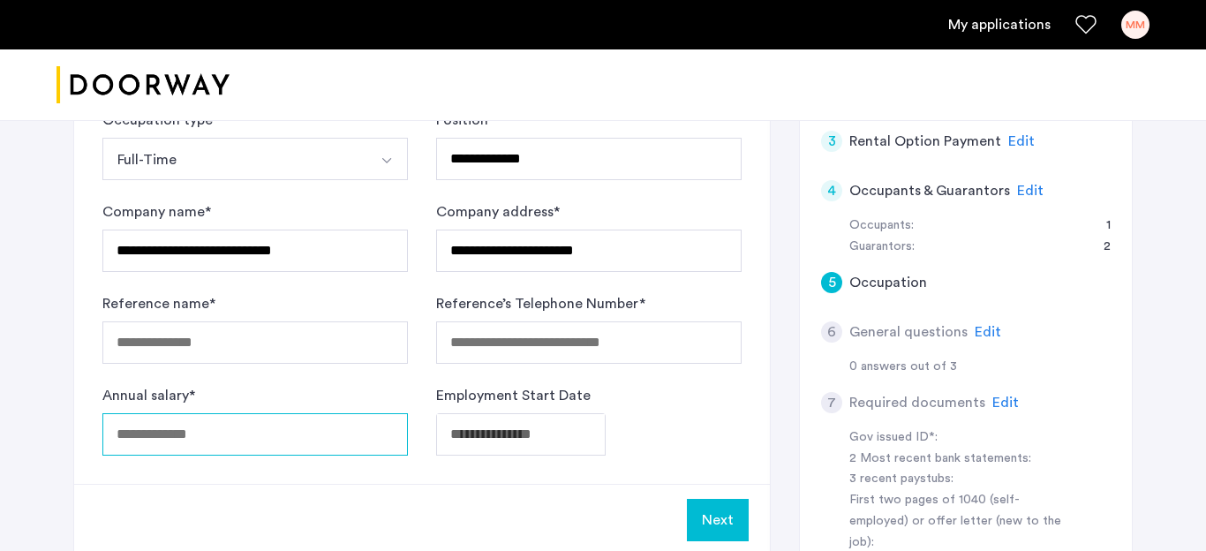
click at [240, 434] on input "Annual salary *" at bounding box center [254, 434] width 305 height 42
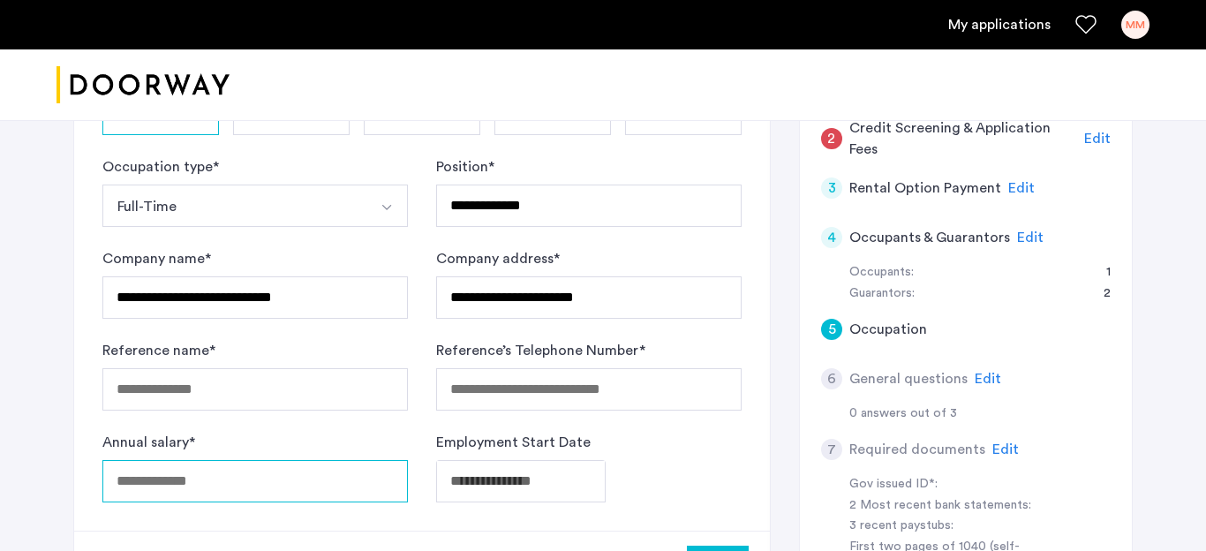
scroll to position [281, 0]
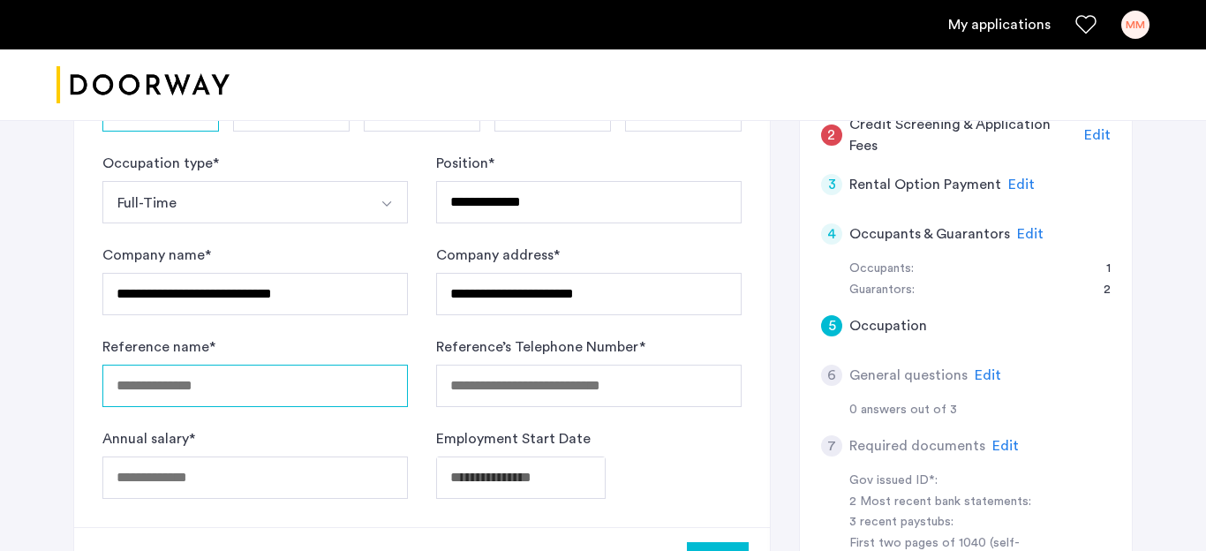
click at [217, 384] on input "Reference name *" at bounding box center [254, 386] width 305 height 42
type input "**********"
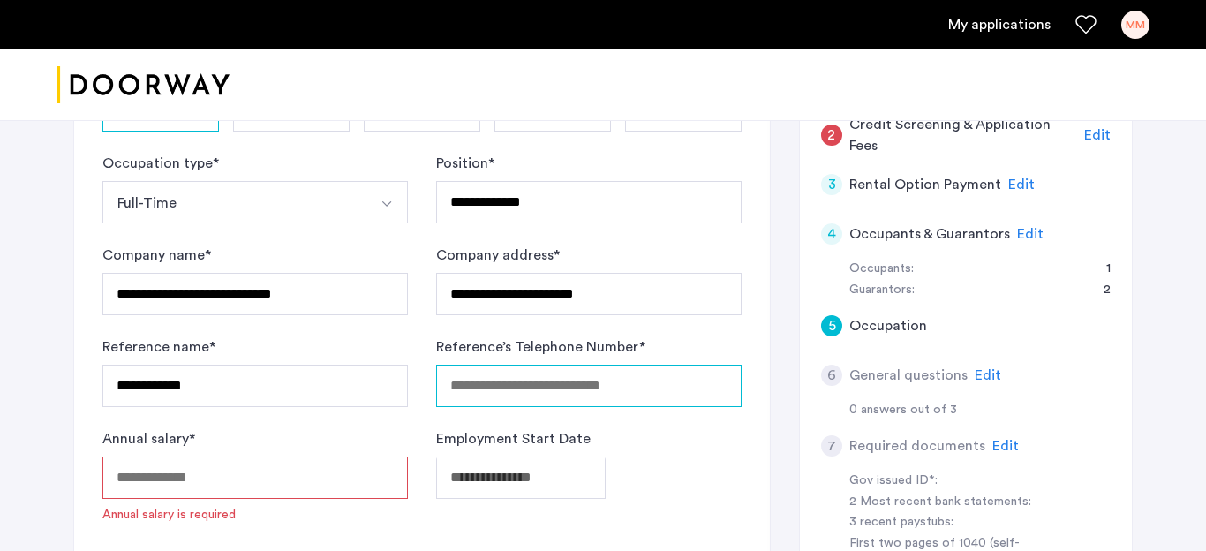
click at [523, 392] on input "Reference’s Telephone Number *" at bounding box center [588, 386] width 305 height 42
type input "**********"
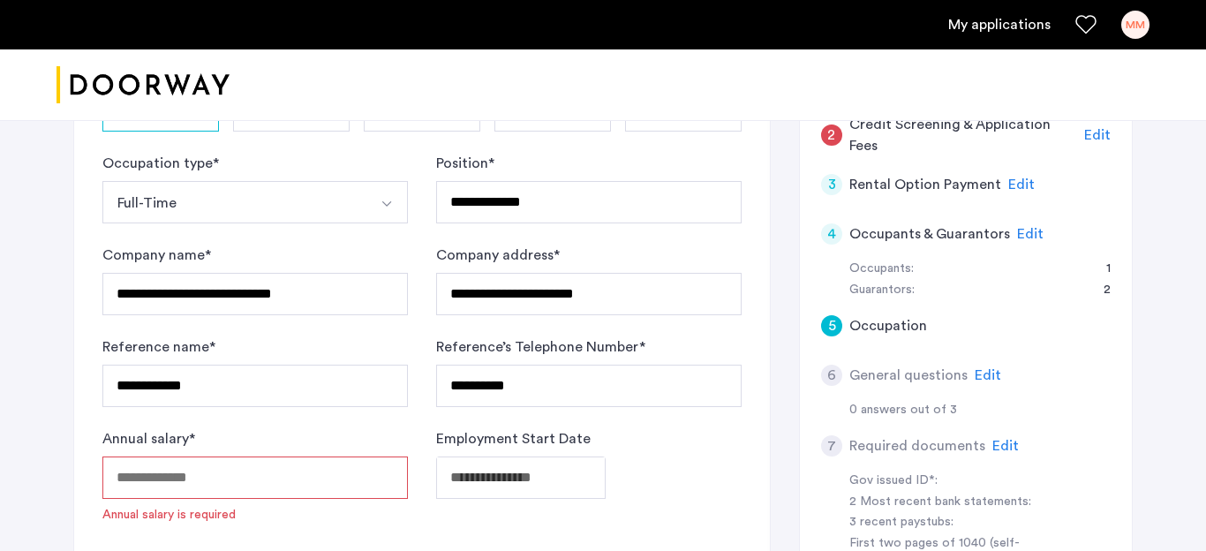
click at [239, 477] on input "Annual salary *" at bounding box center [254, 477] width 305 height 42
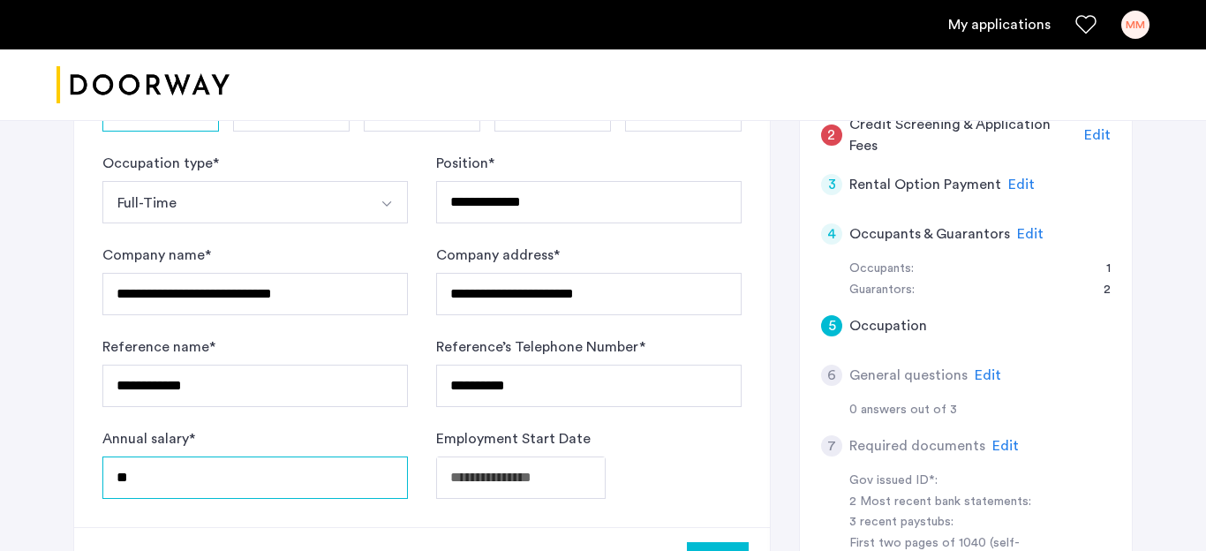
type input "*"
type input "*****"
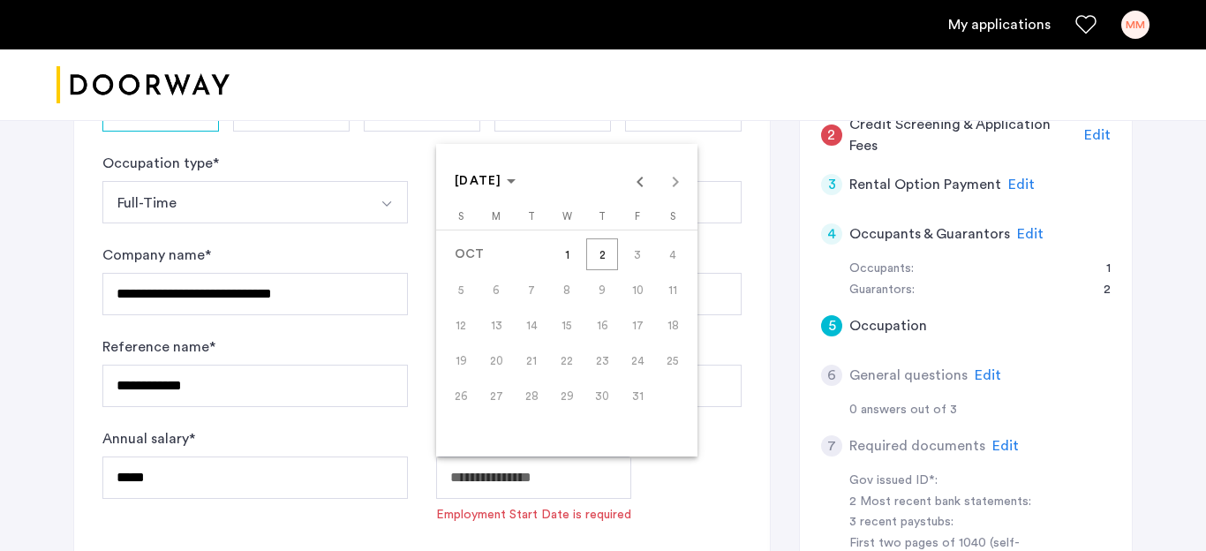
click at [515, 185] on span "[DATE]" at bounding box center [485, 181] width 61 height 15
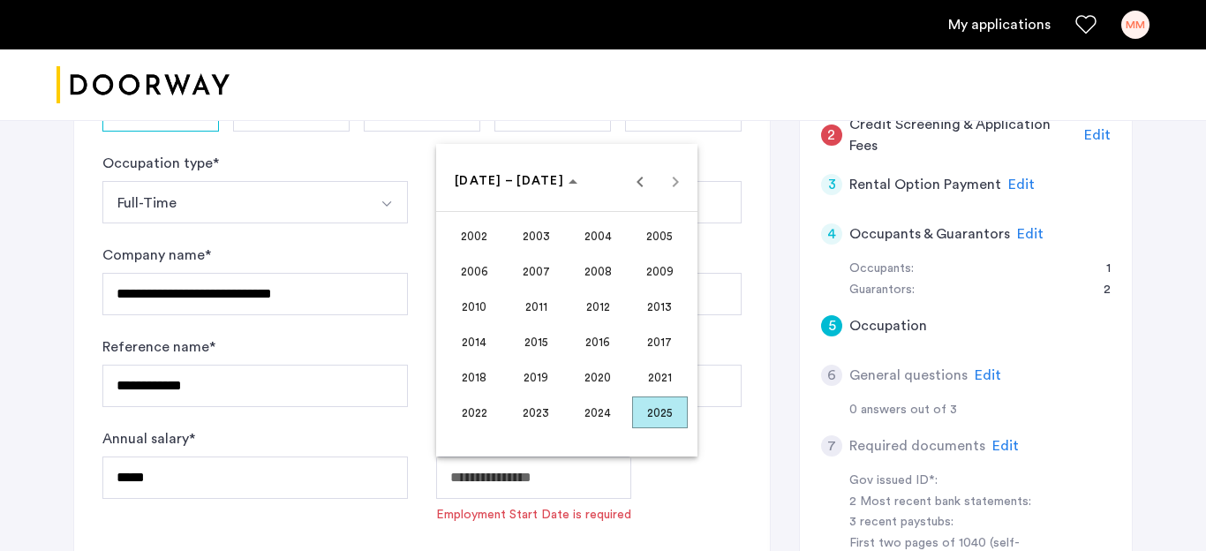
click at [662, 371] on span "2021" at bounding box center [660, 377] width 56 height 32
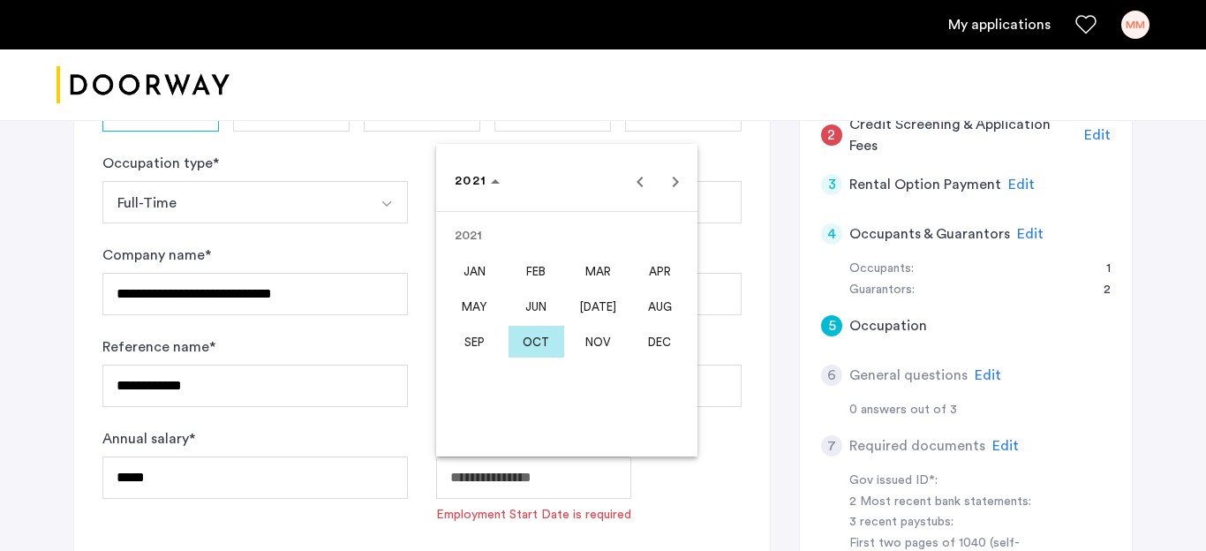
click at [663, 339] on span "DEC" at bounding box center [660, 342] width 56 height 32
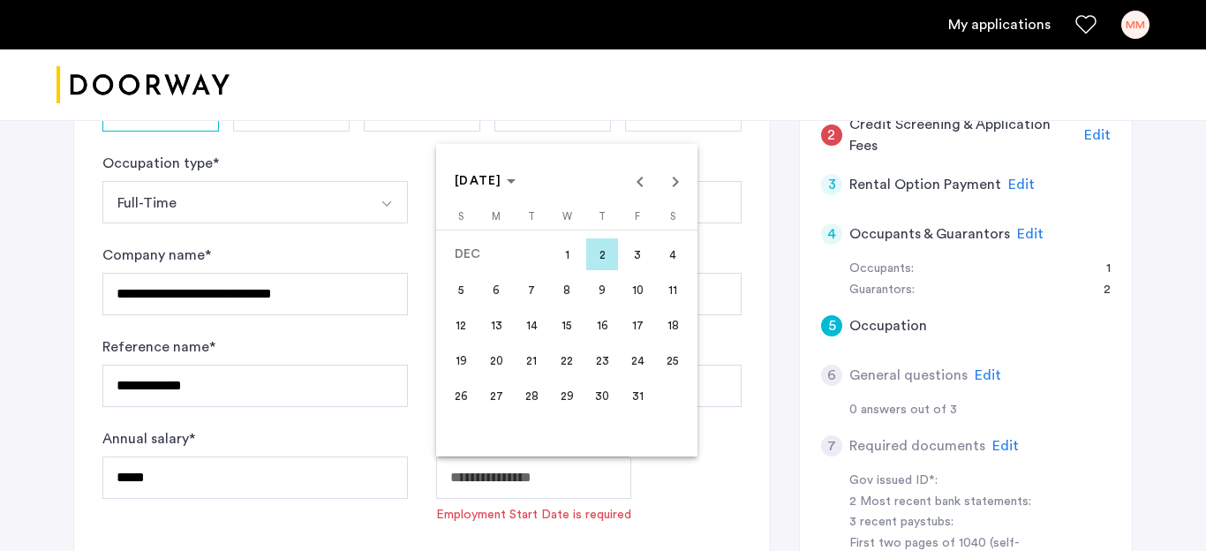
click at [498, 362] on span "20" at bounding box center [496, 360] width 32 height 32
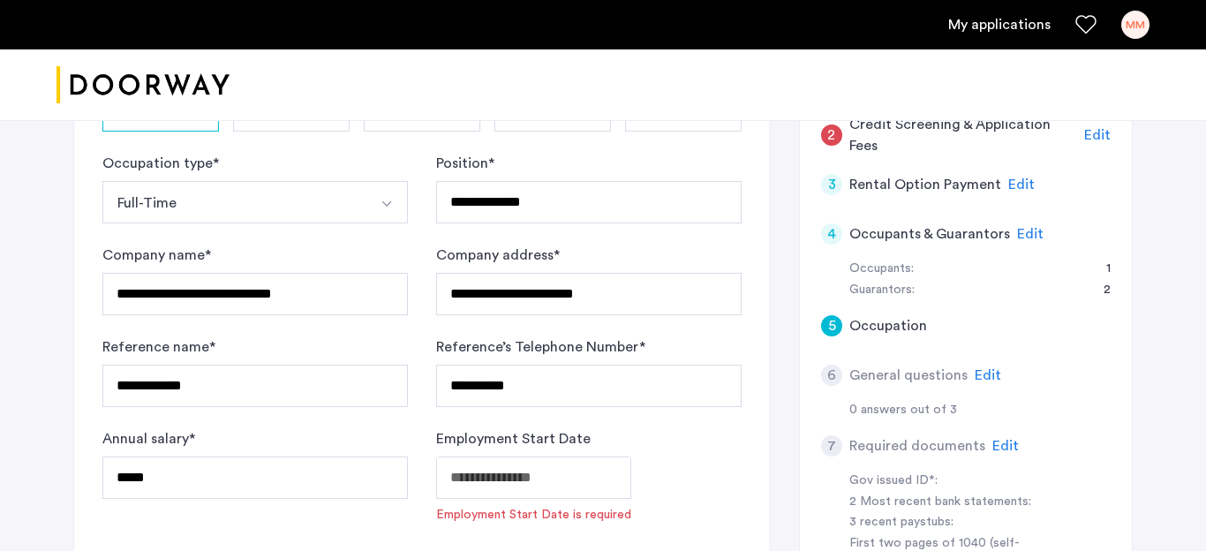
type input "**********"
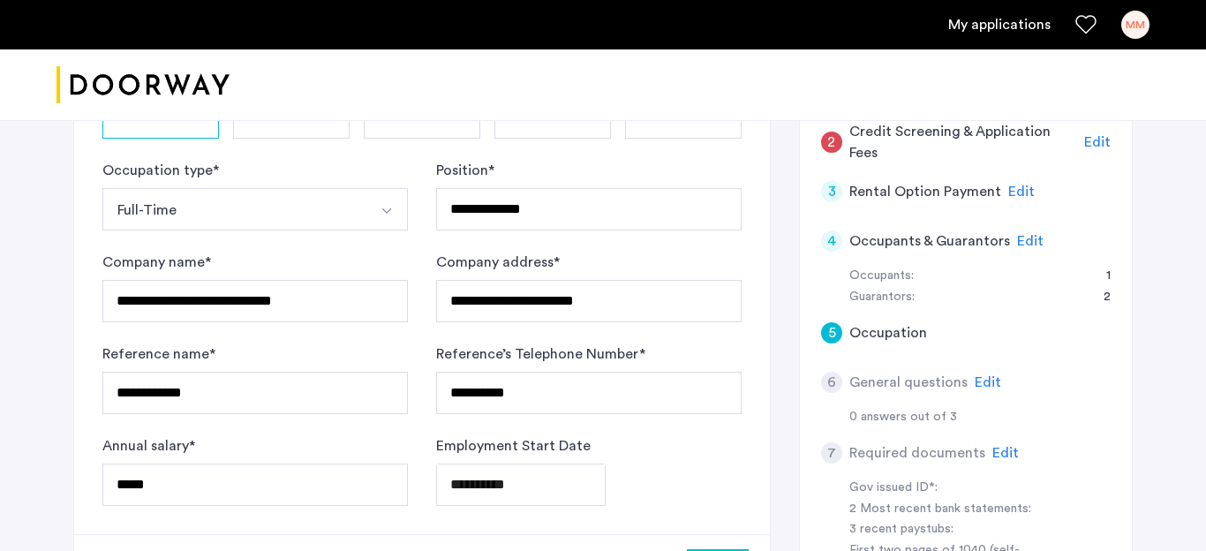
scroll to position [594, 0]
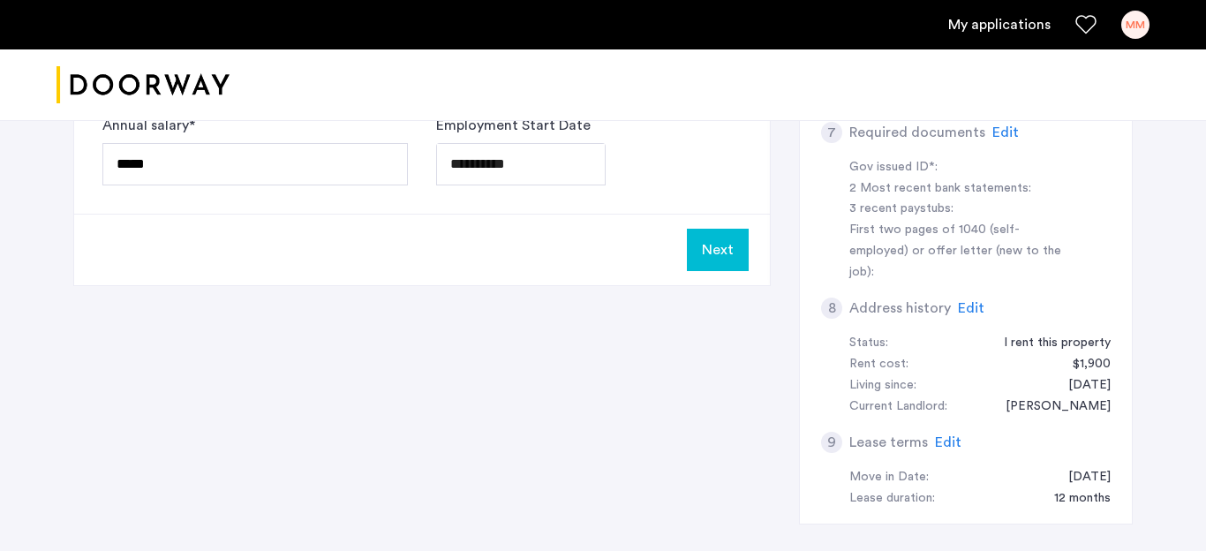
click at [722, 238] on button "Next" at bounding box center [718, 250] width 62 height 42
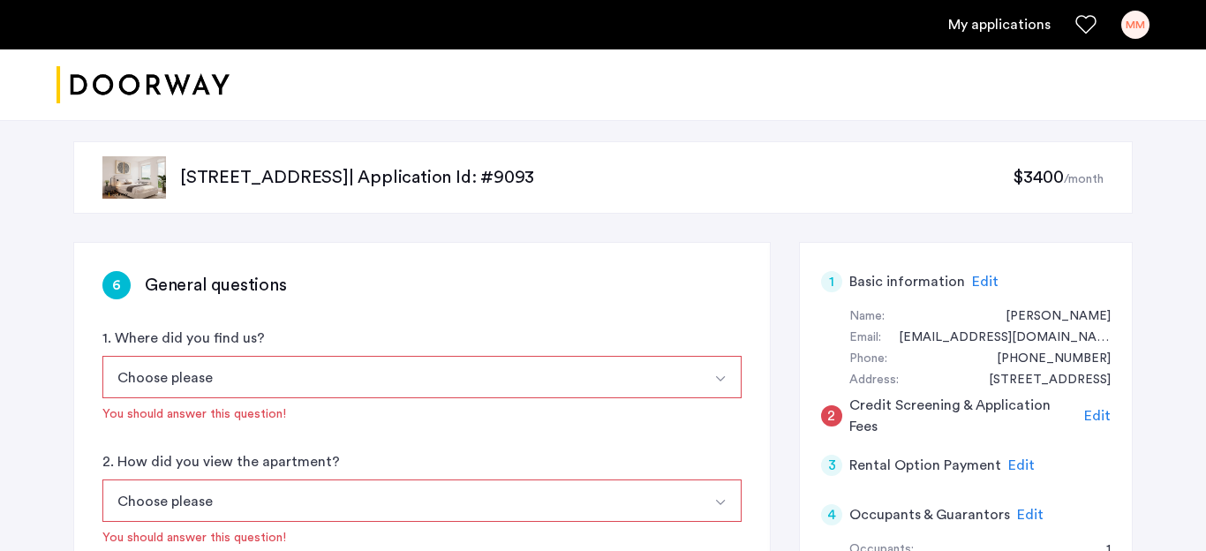
scroll to position [34, 0]
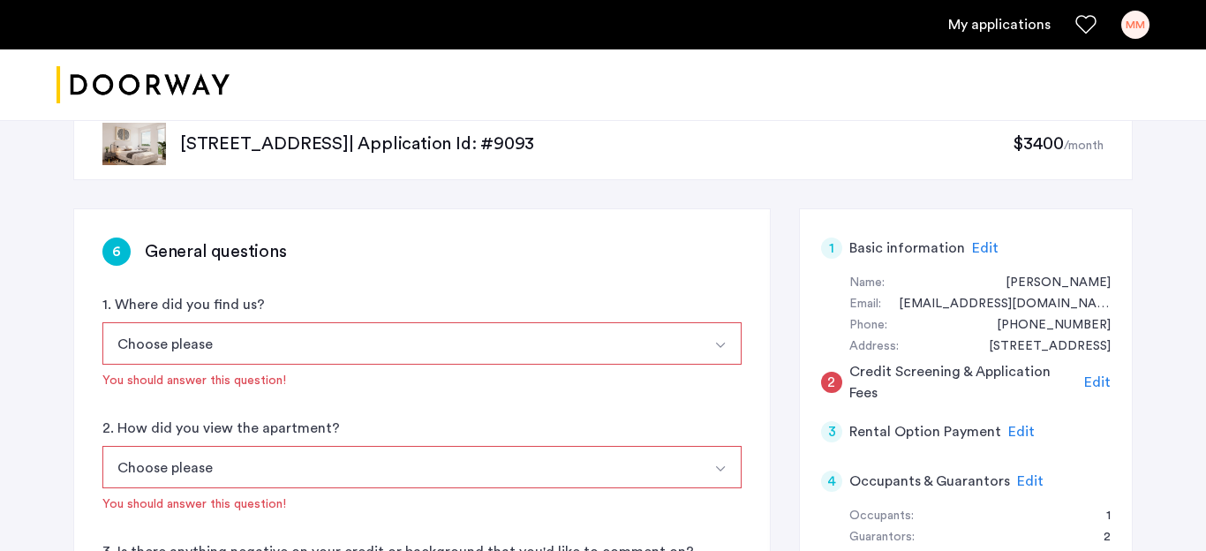
click at [352, 342] on button "Choose please" at bounding box center [401, 343] width 598 height 42
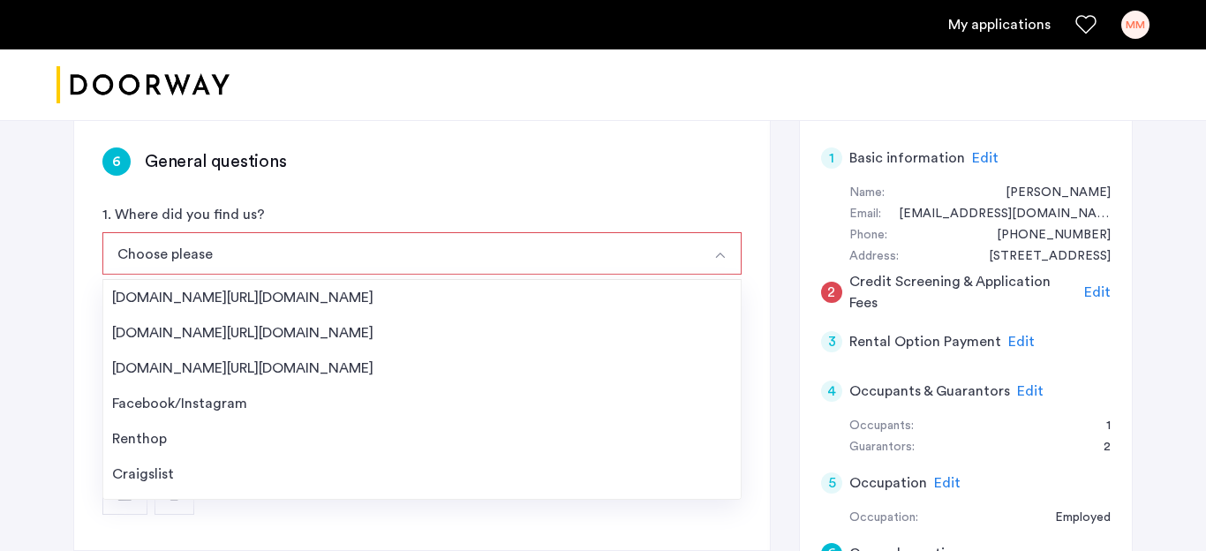
scroll to position [28, 0]
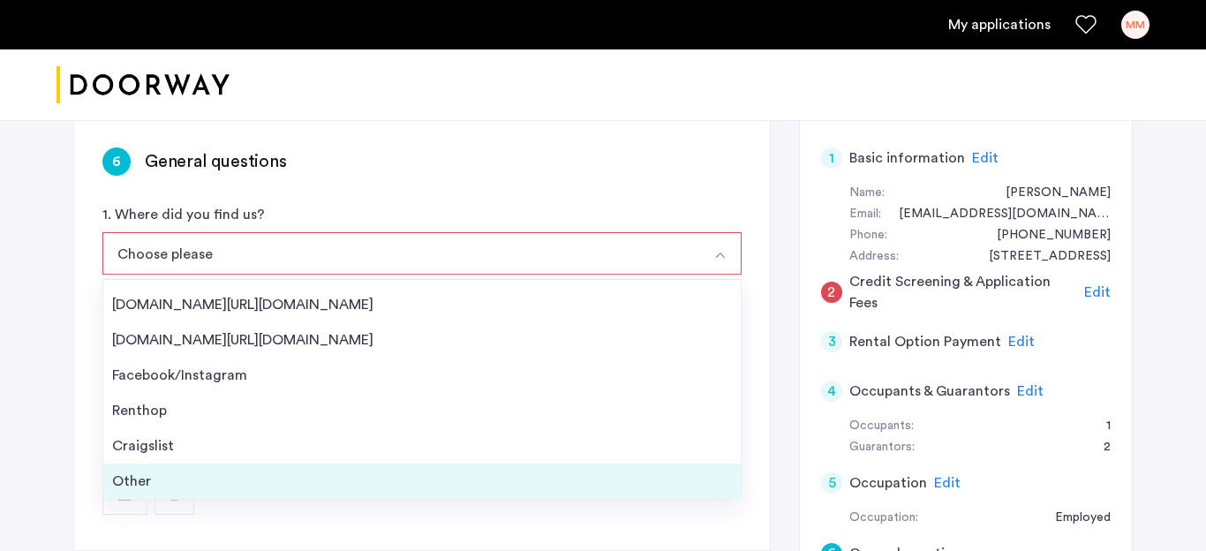
click at [196, 491] on div "Other" at bounding box center [422, 480] width 620 height 21
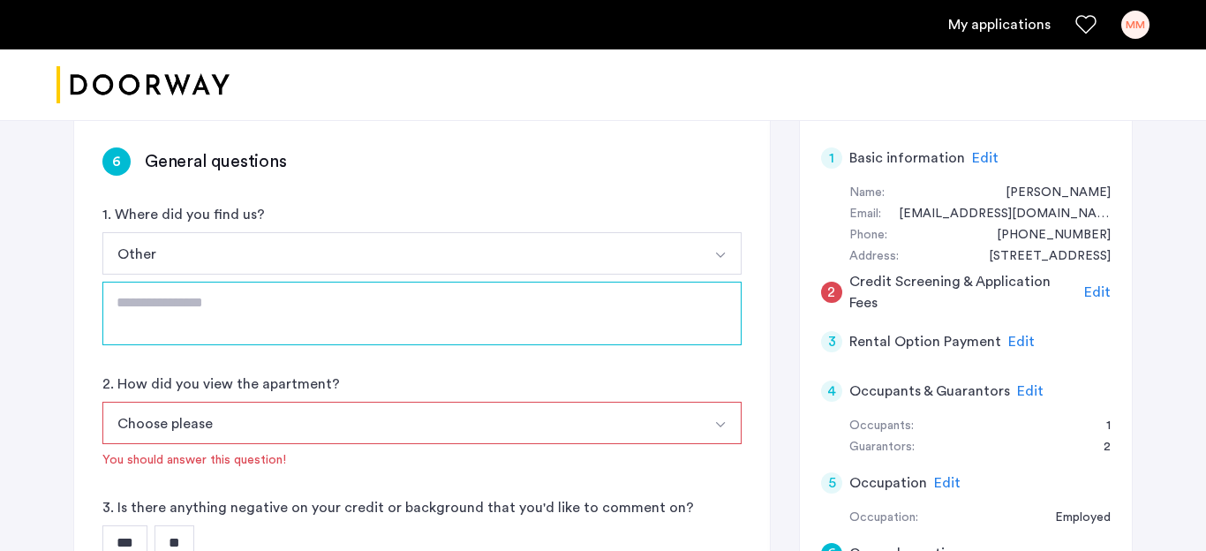
click at [345, 308] on textarea at bounding box center [421, 314] width 639 height 64
drag, startPoint x: 115, startPoint y: 303, endPoint x: 182, endPoint y: 304, distance: 67.1
click at [182, 304] on textarea "********" at bounding box center [421, 314] width 639 height 64
type textarea "********"
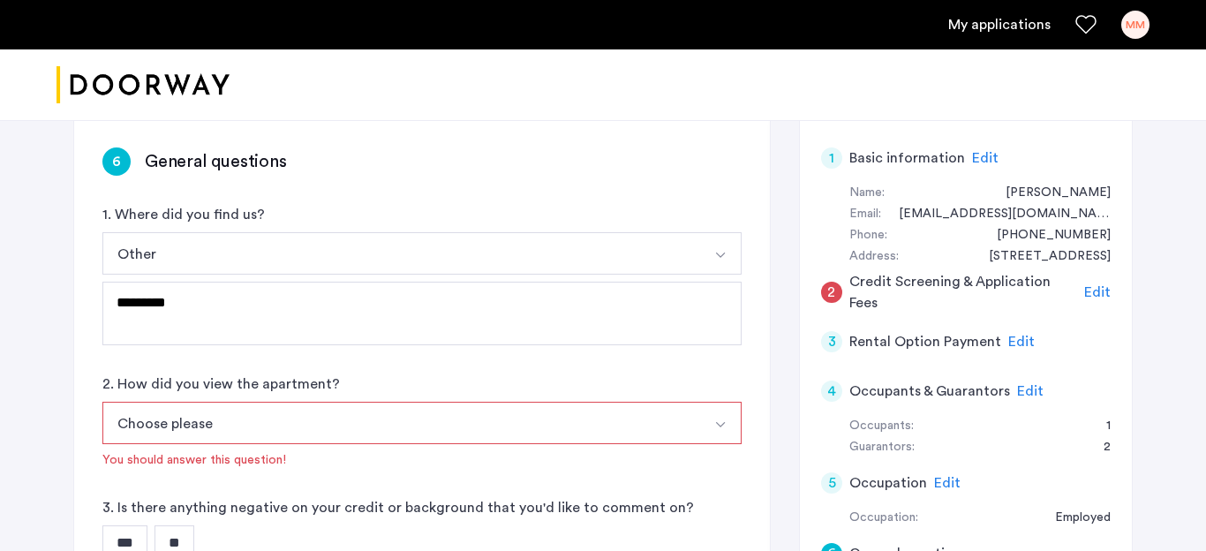
click at [445, 118] on div at bounding box center [603, 84] width 1206 height 71
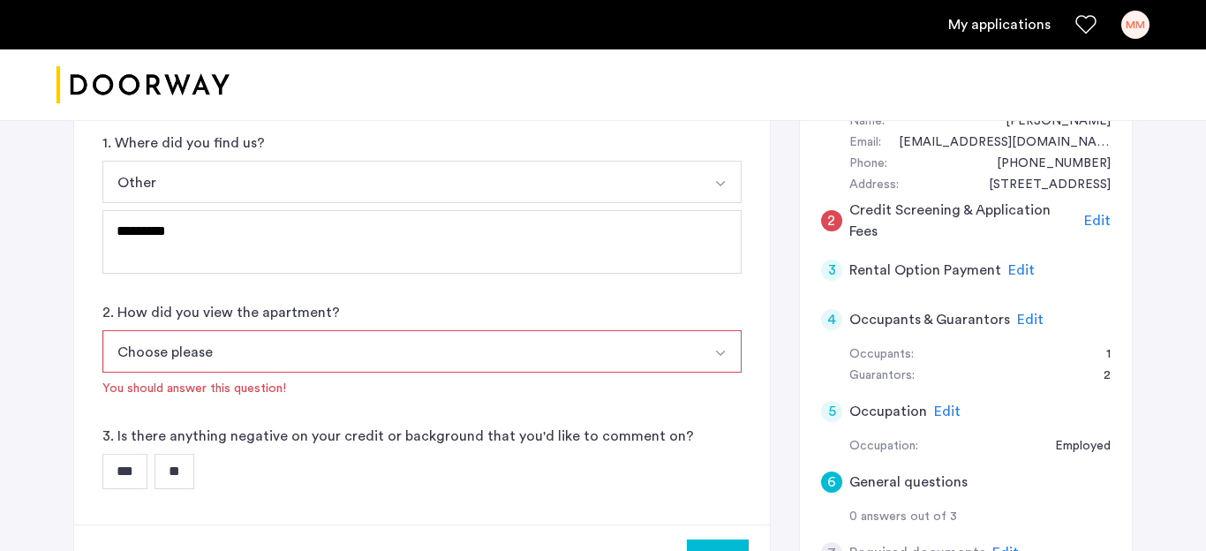
scroll to position [196, 0]
click at [305, 344] on button "Choose please" at bounding box center [401, 350] width 598 height 42
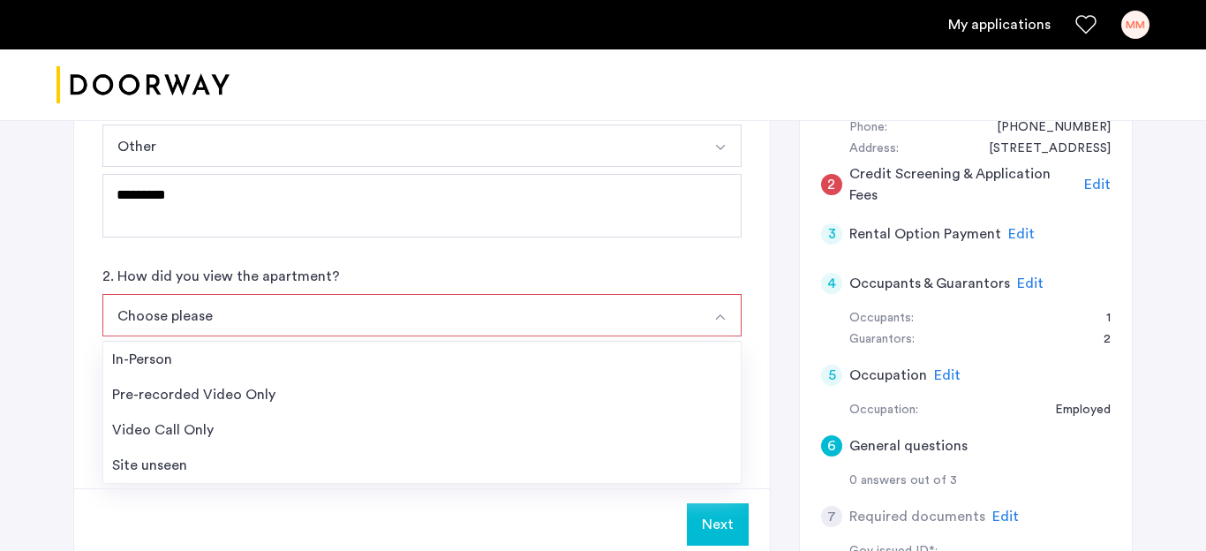
scroll to position [234, 0]
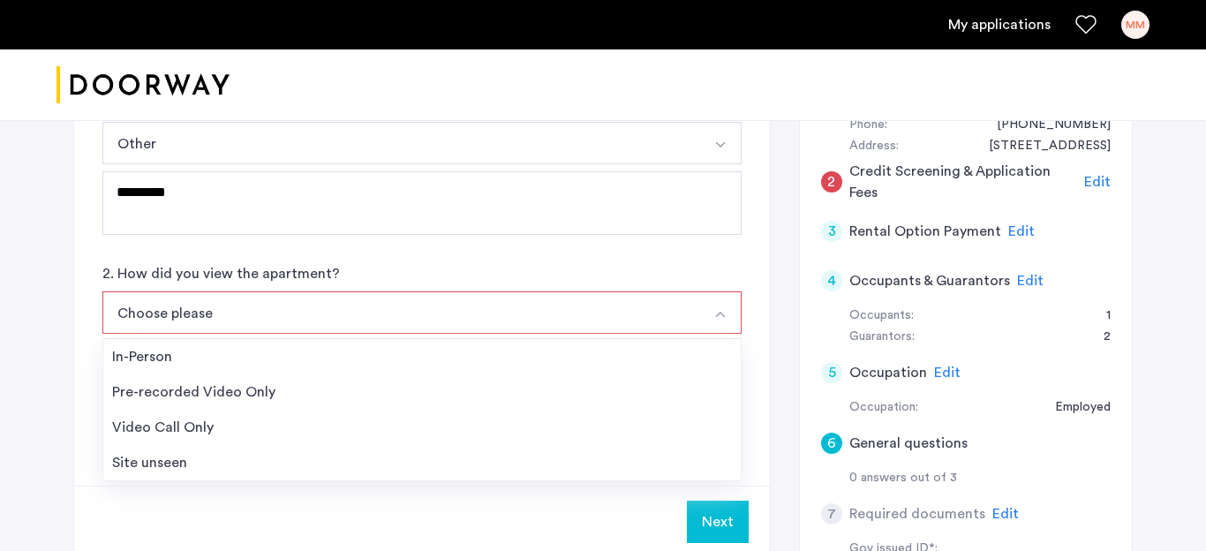
click at [86, 257] on div "6 General questions 1. Where did you find us? Other [DOMAIN_NAME][URL][DOMAIN_N…" at bounding box center [421, 247] width 695 height 477
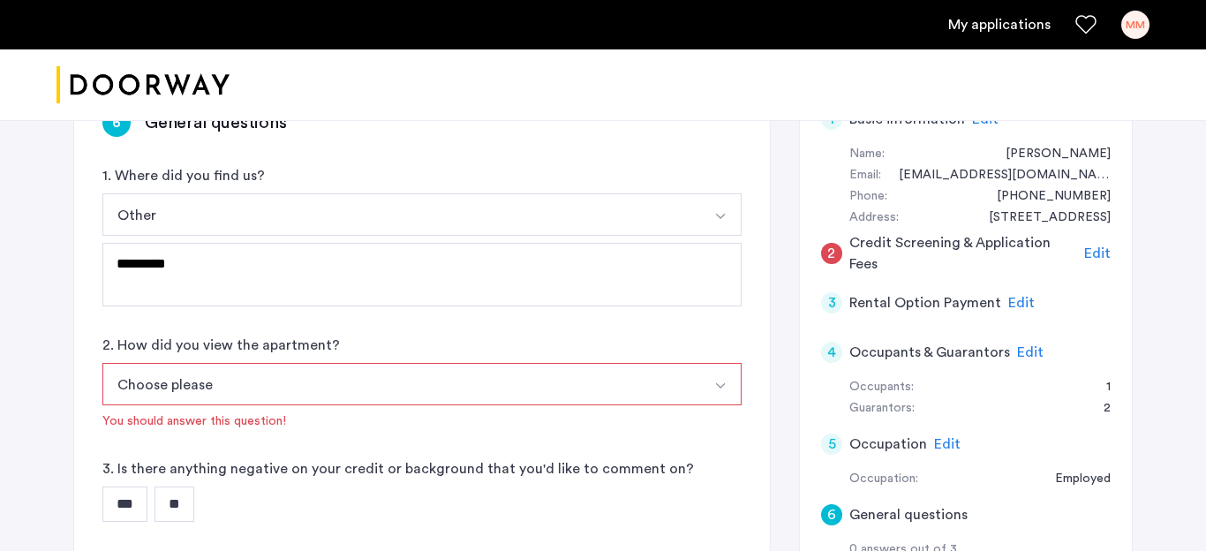
scroll to position [230, 0]
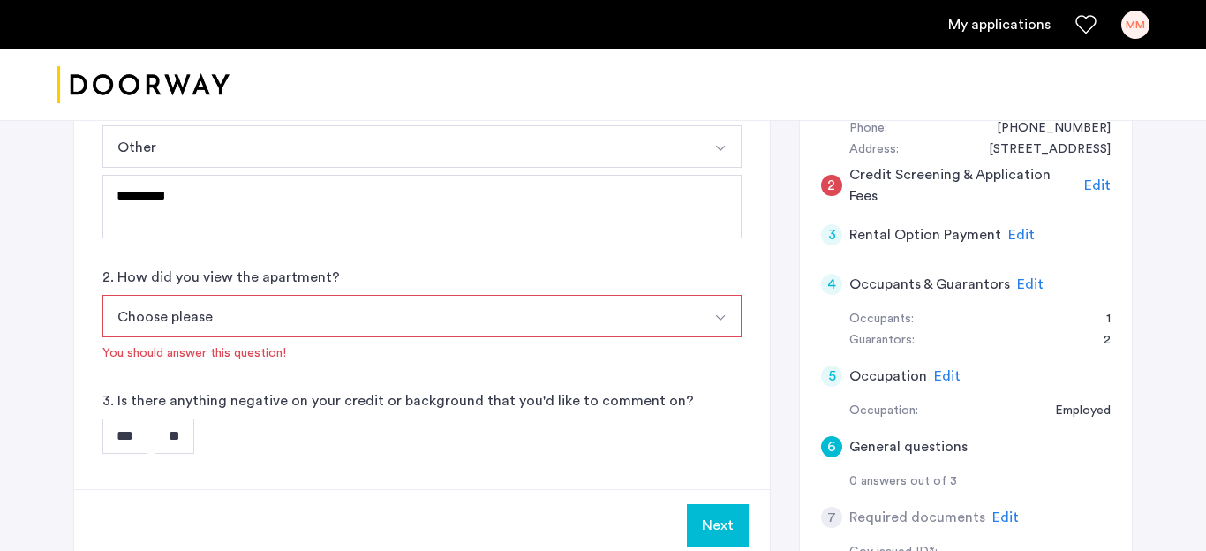
click at [259, 314] on button "Choose please" at bounding box center [401, 316] width 598 height 42
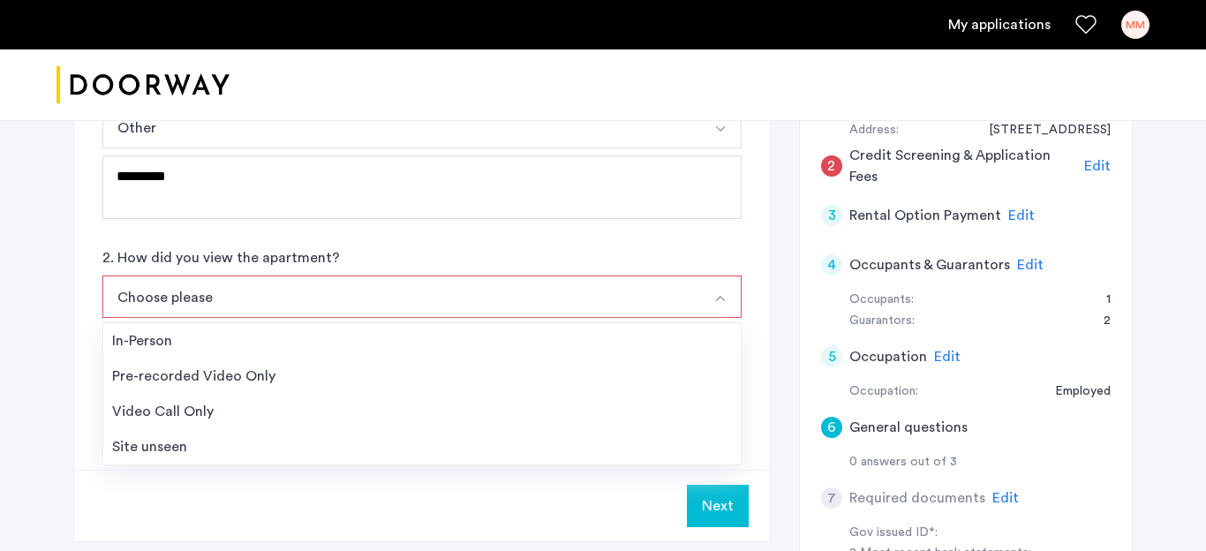
scroll to position [281, 0]
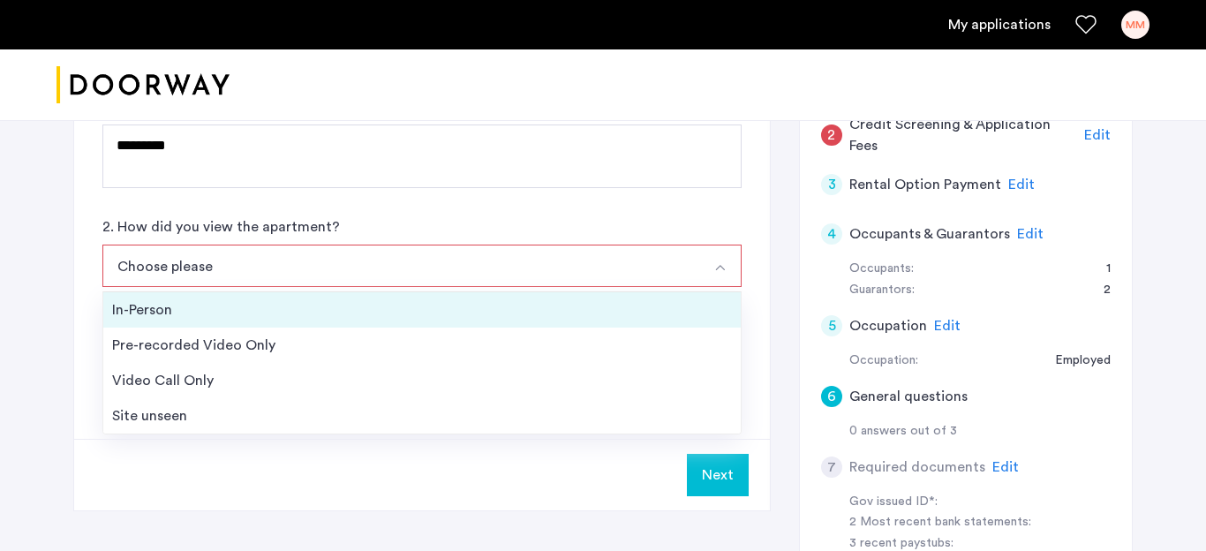
click at [195, 312] on div "In-Person" at bounding box center [422, 309] width 620 height 21
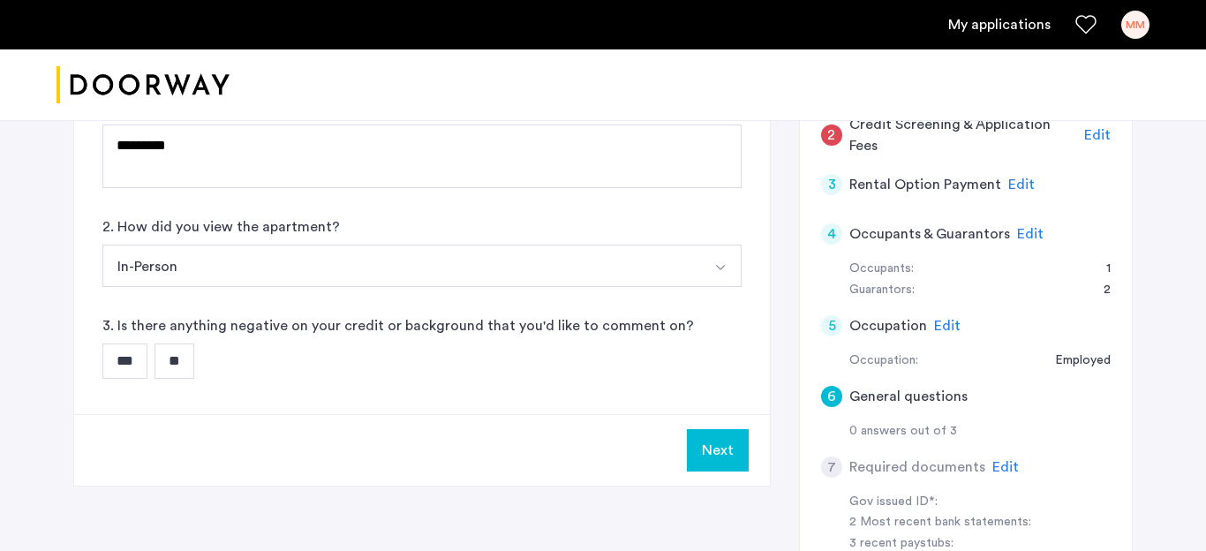
scroll to position [290, 0]
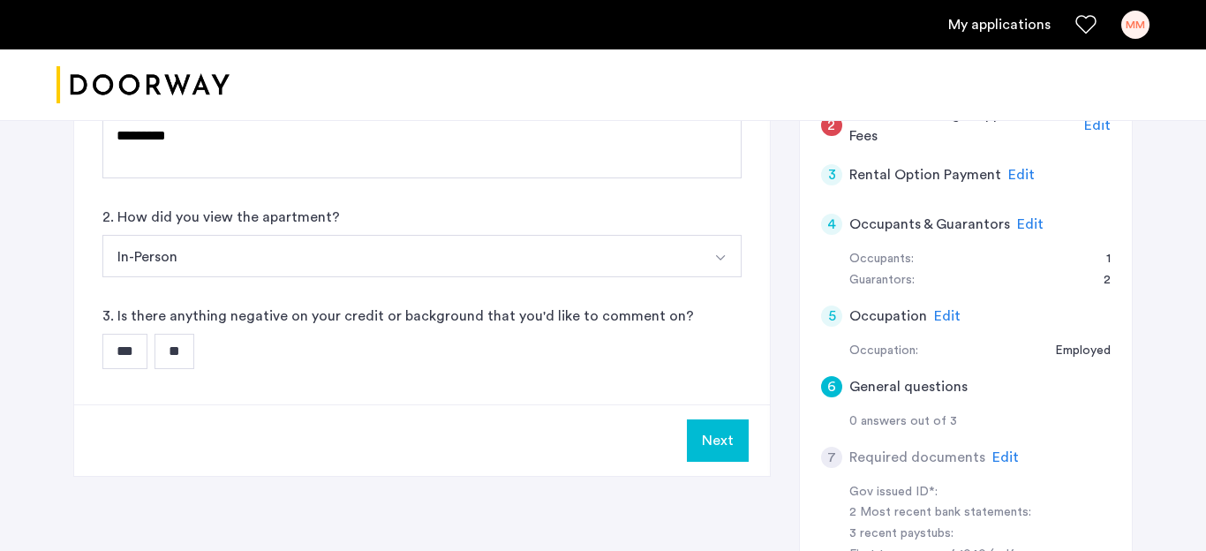
click at [190, 357] on input "**" at bounding box center [174, 351] width 40 height 35
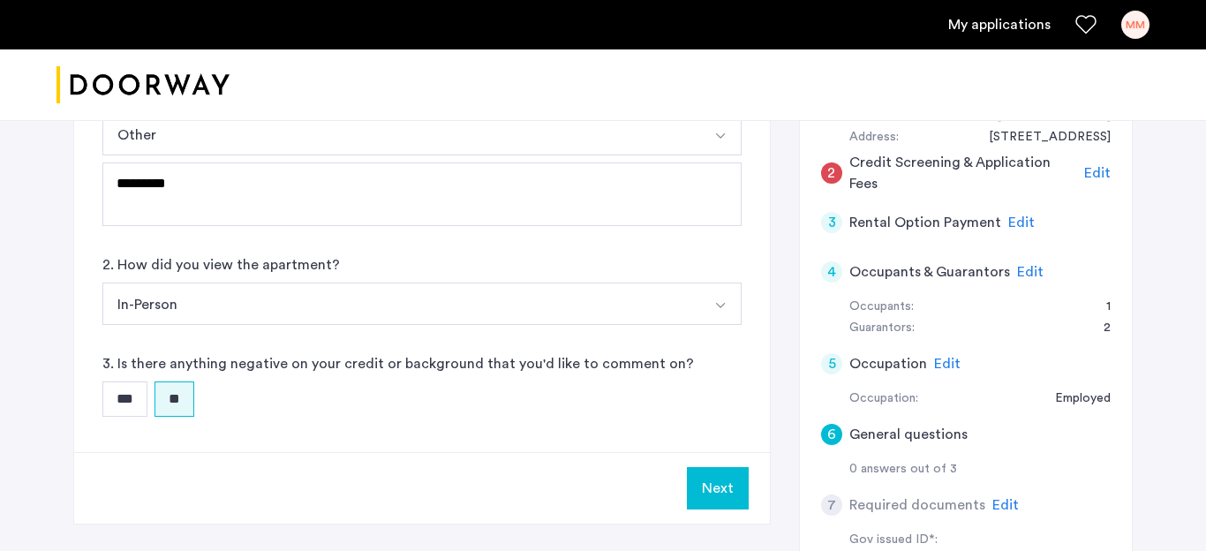
scroll to position [353, 0]
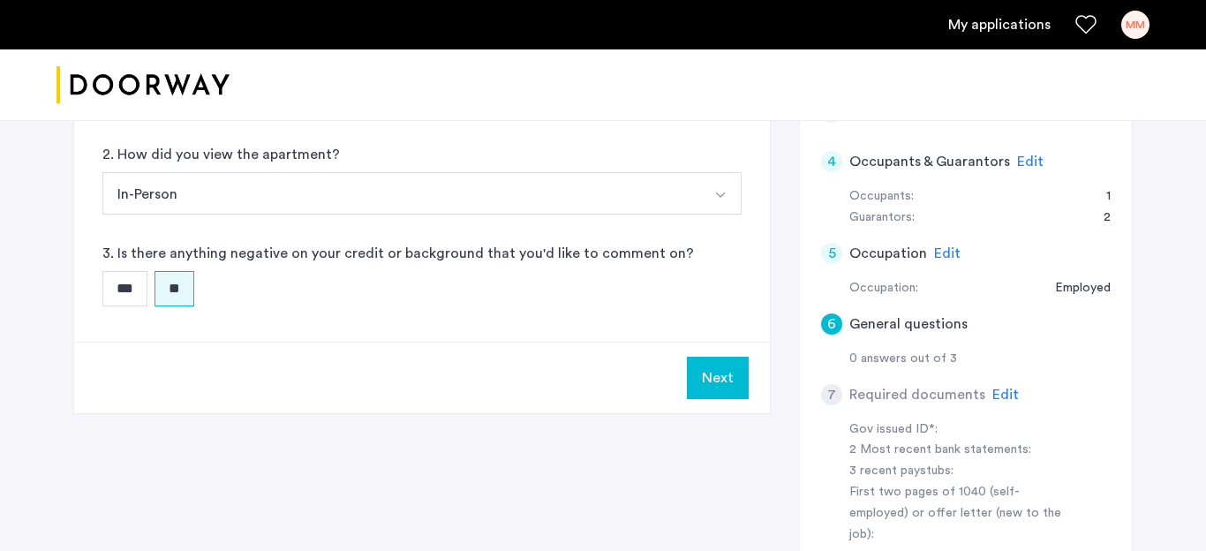
click at [713, 374] on button "Next" at bounding box center [718, 378] width 62 height 42
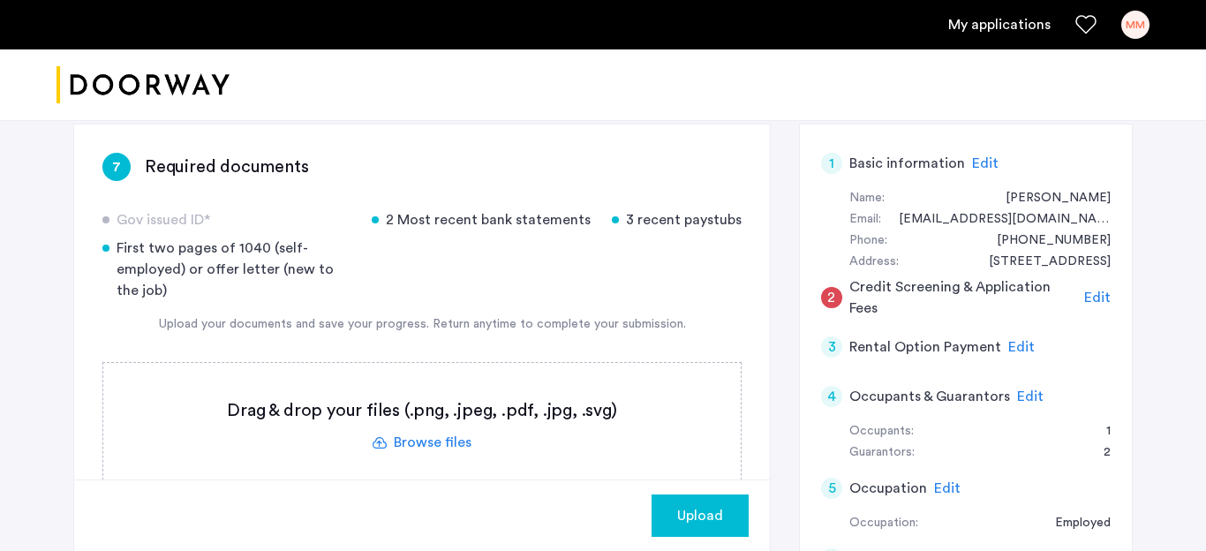
scroll to position [119, 0]
click at [1132, 28] on div "MM" at bounding box center [1135, 25] width 28 height 28
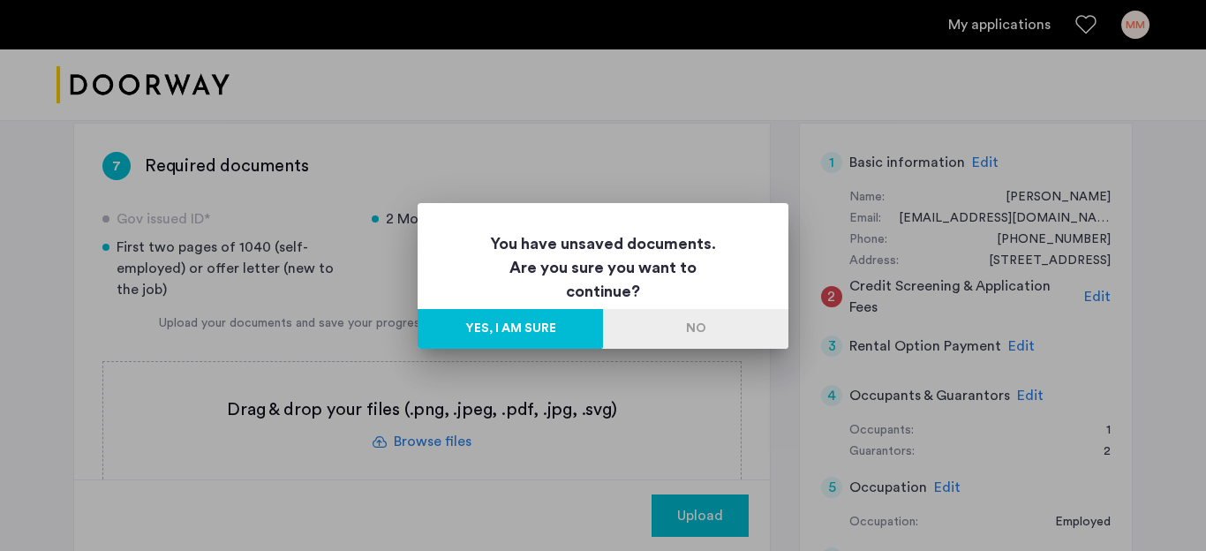
click at [1197, 305] on div at bounding box center [603, 275] width 1206 height 551
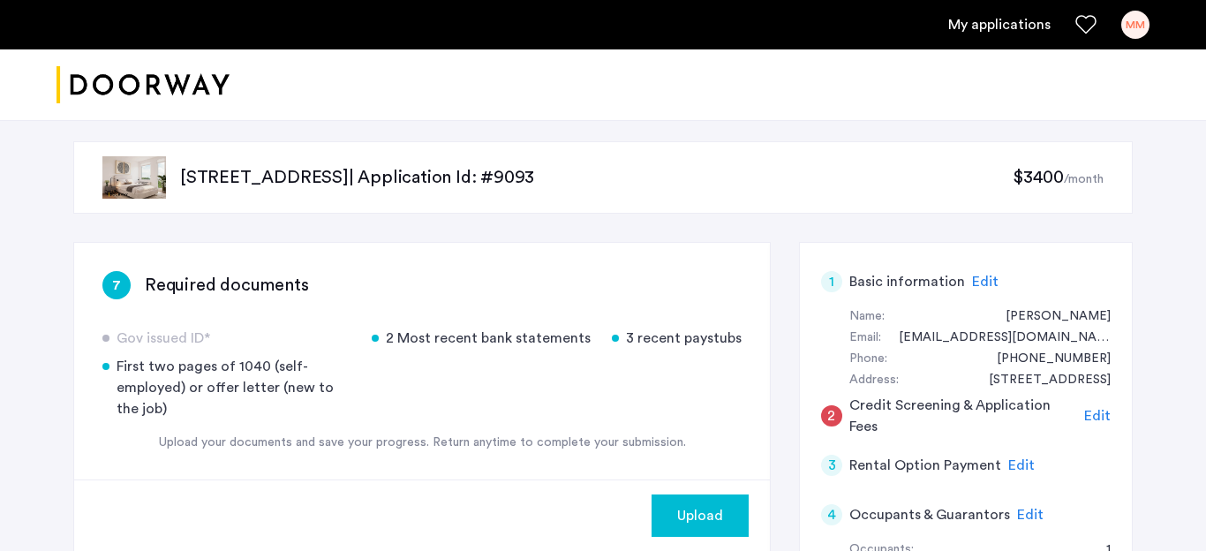
click at [999, 30] on link "My applications" at bounding box center [999, 24] width 102 height 21
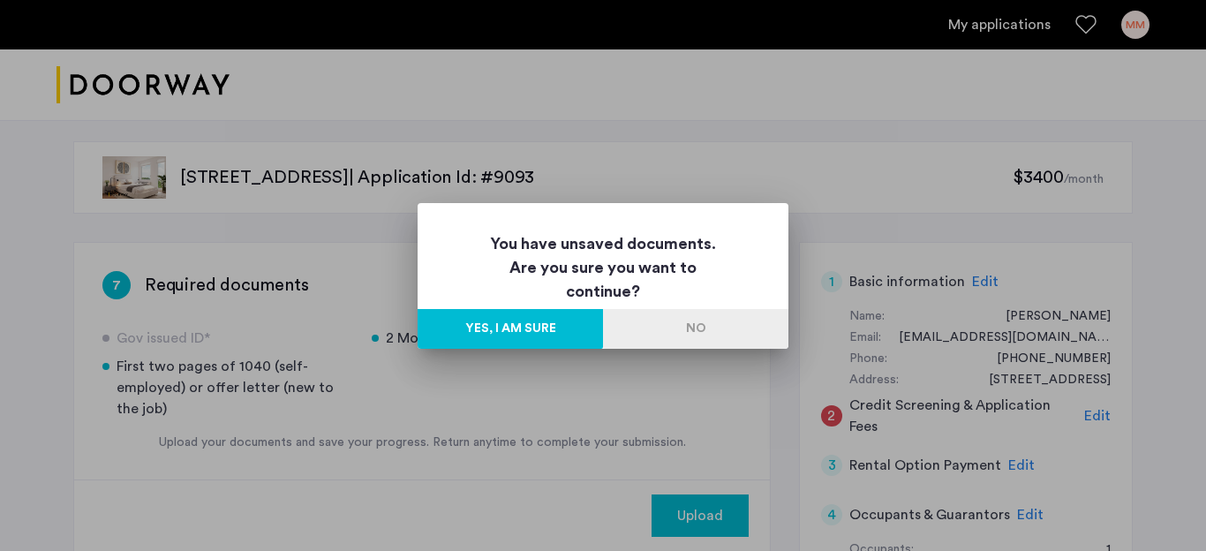
click at [973, 96] on div at bounding box center [603, 275] width 1206 height 551
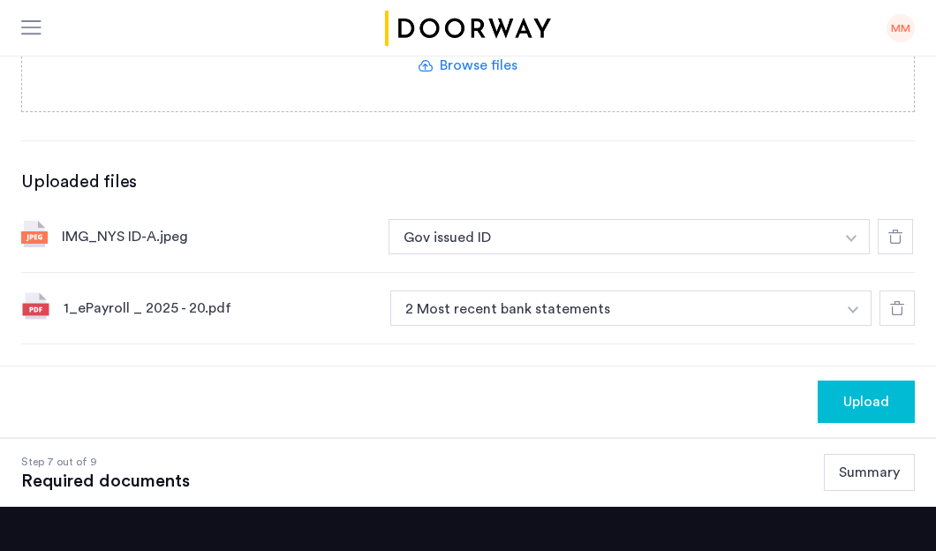
scroll to position [412, 0]
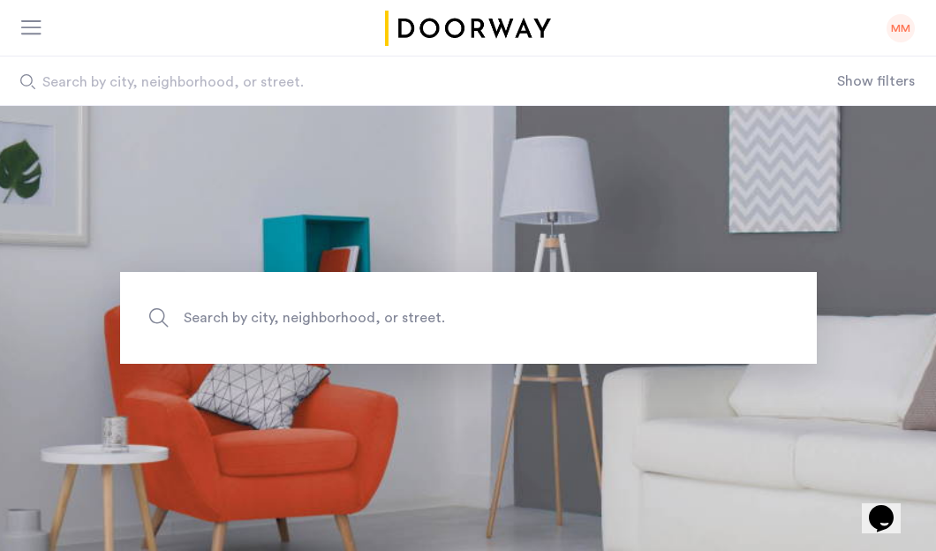
click at [894, 28] on div "MM" at bounding box center [900, 28] width 28 height 28
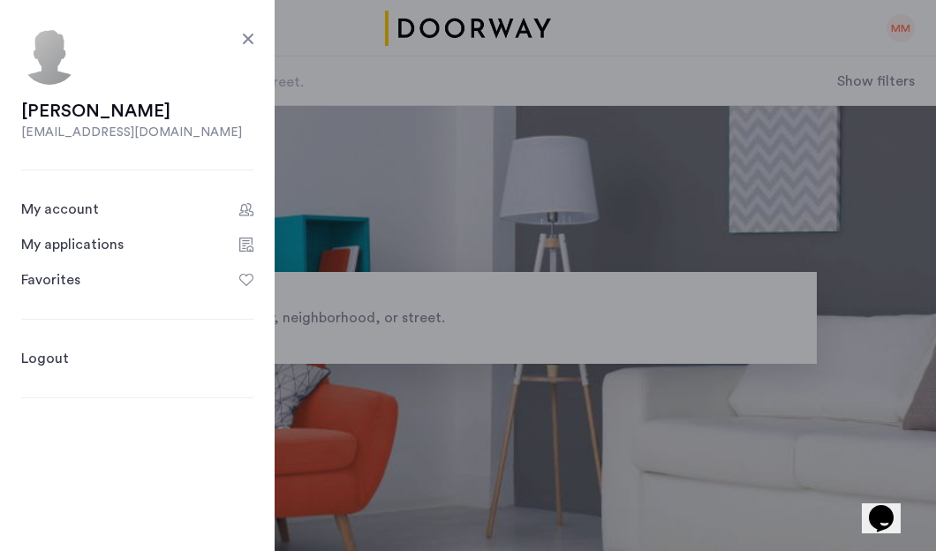
click at [90, 244] on div "My applications" at bounding box center [72, 244] width 102 height 21
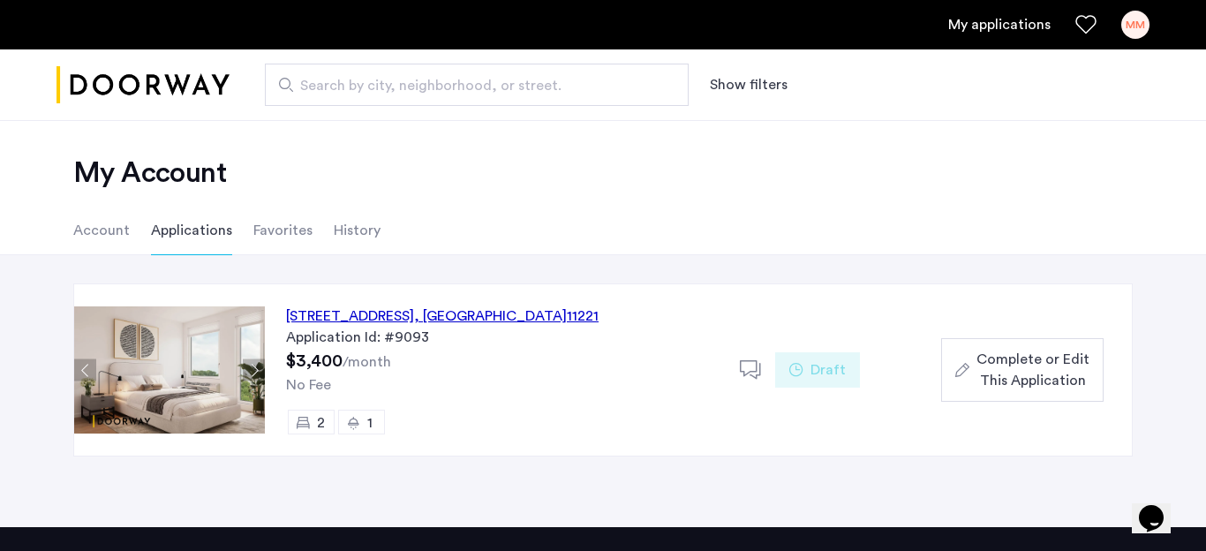
click at [1079, 375] on span "Complete or Edit This Application" at bounding box center [1032, 370] width 113 height 42
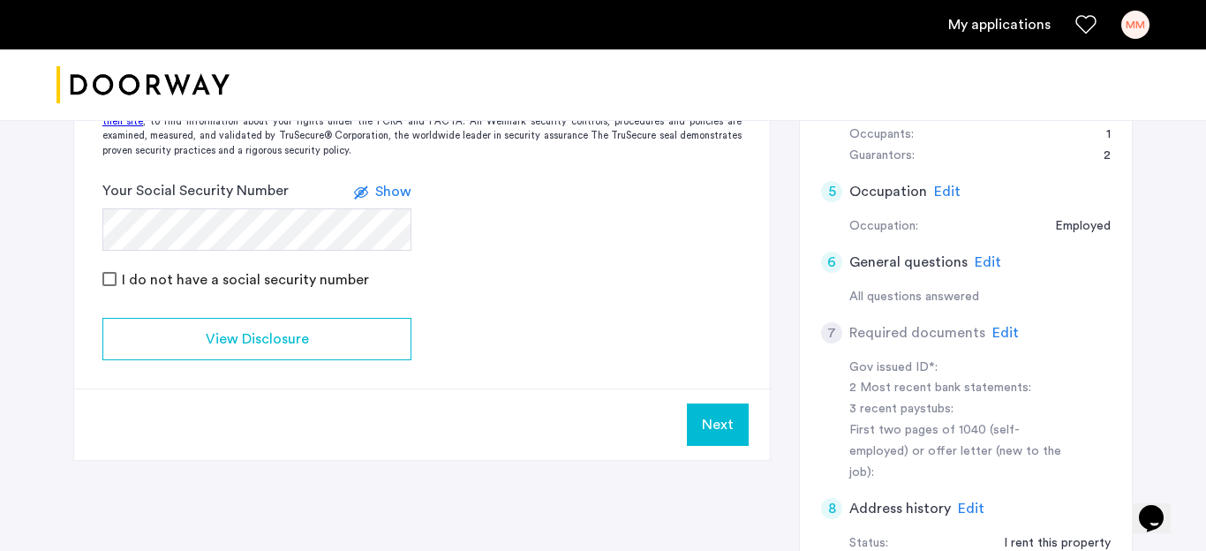
scroll to position [416, 0]
click at [1007, 334] on span "Edit" at bounding box center [1005, 332] width 26 height 14
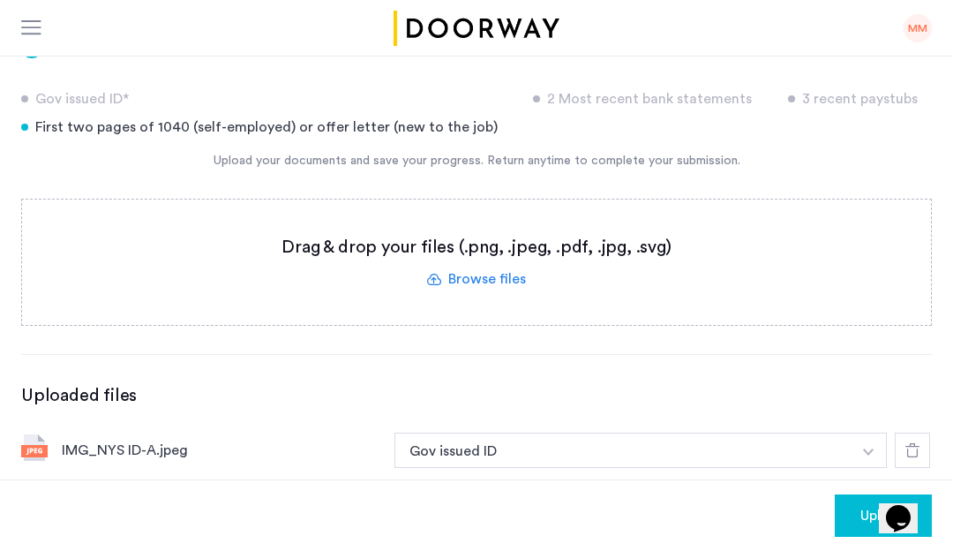
scroll to position [130, 0]
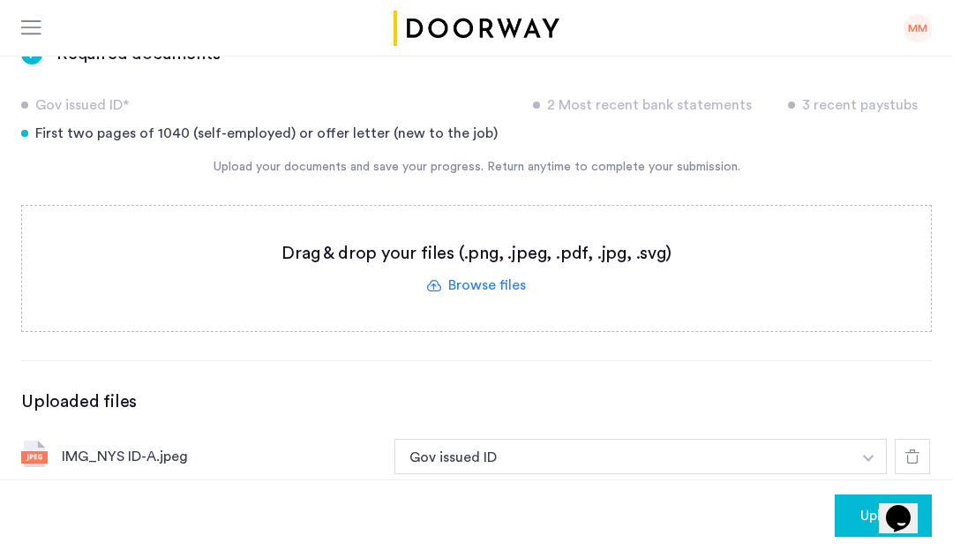
click at [793, 122] on div "Gov issued ID* 2 Most recent bank statements 3 recent paystubs First two pages …" at bounding box center [476, 118] width 911 height 49
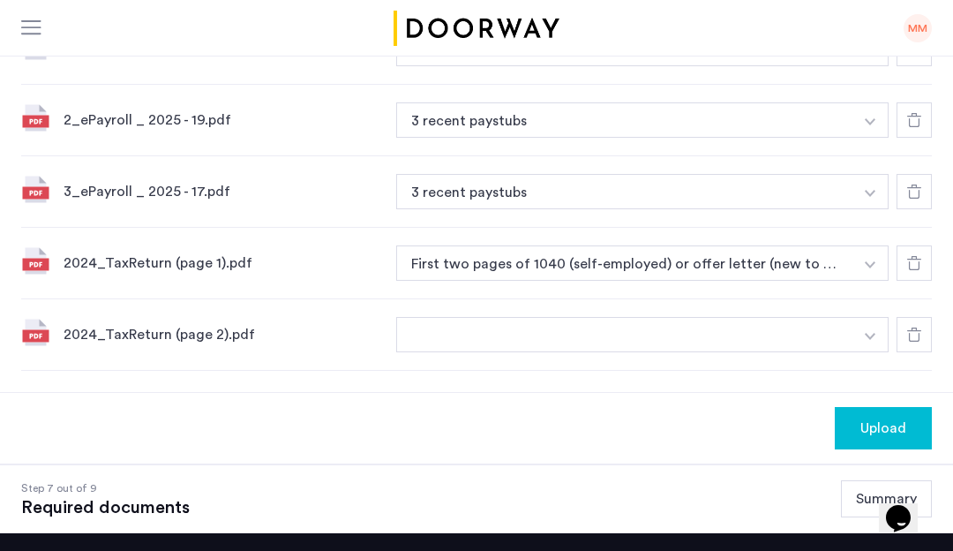
scroll to position [754, 0]
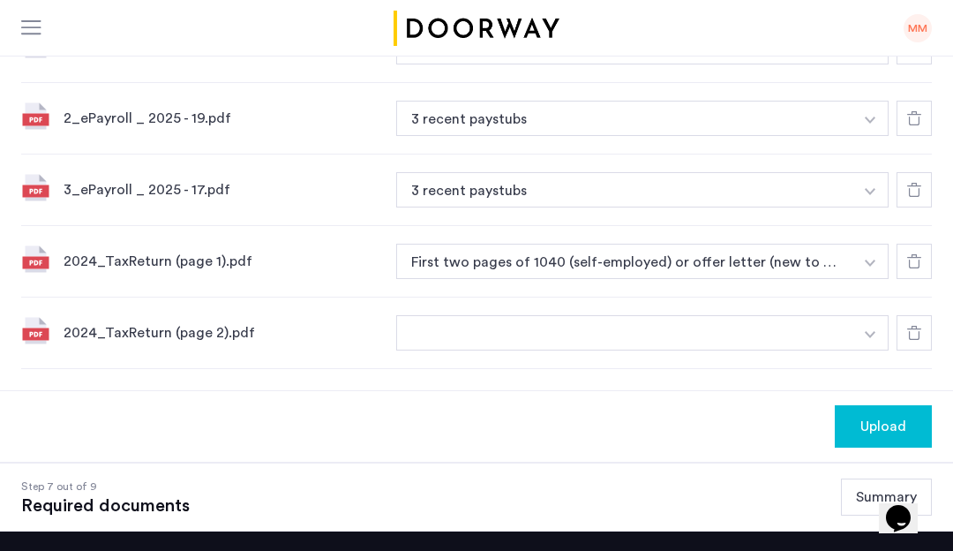
click at [869, 329] on button "button" at bounding box center [871, 332] width 36 height 35
click at [874, 262] on img "button" at bounding box center [870, 262] width 11 height 7
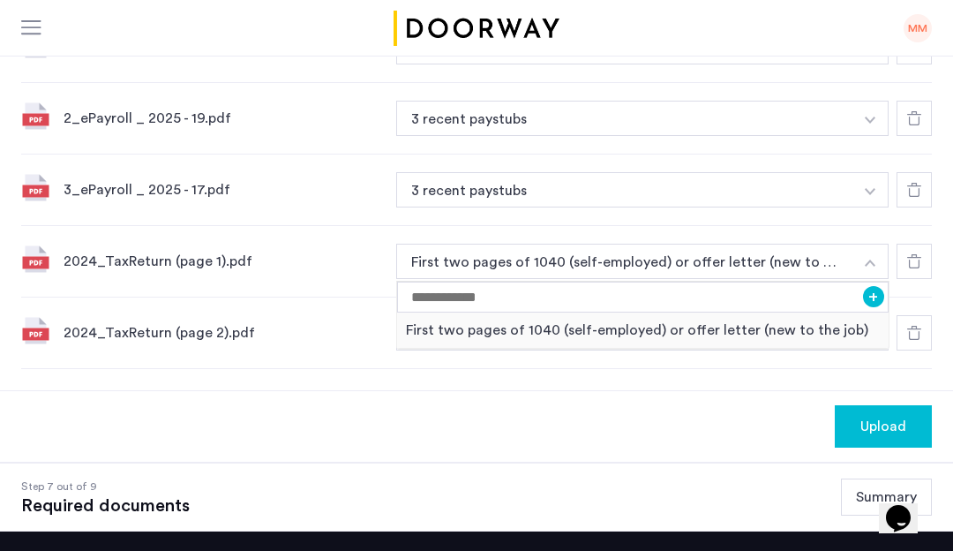
click at [874, 262] on img "button" at bounding box center [870, 262] width 11 height 7
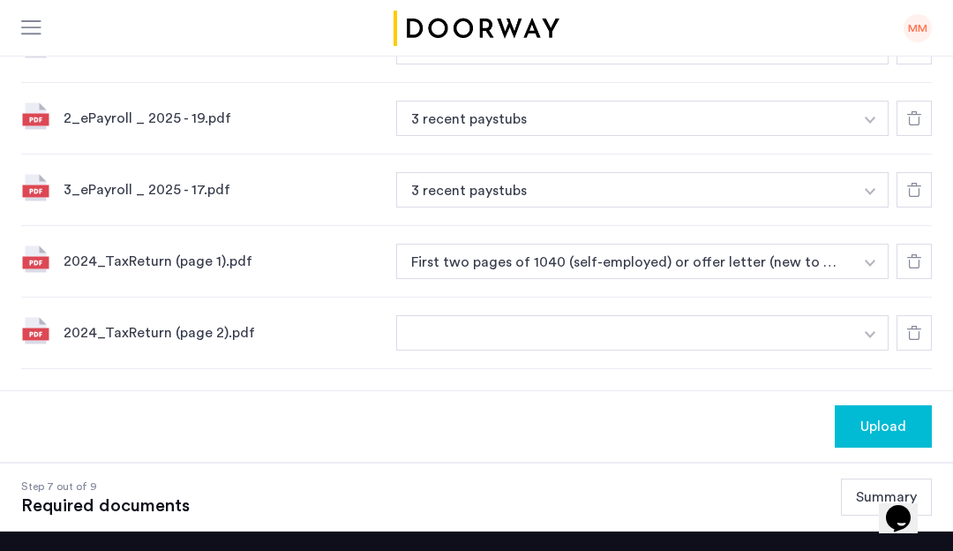
click at [750, 336] on button "button" at bounding box center [624, 332] width 457 height 35
click at [861, 336] on button "button" at bounding box center [871, 332] width 36 height 35
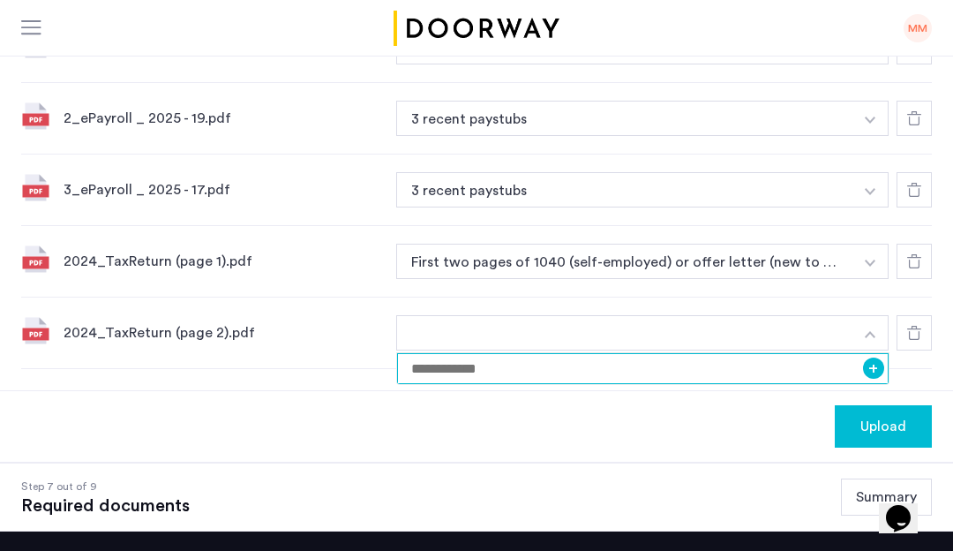
click at [664, 363] on input at bounding box center [643, 368] width 492 height 31
type input "*"
type input "**********"
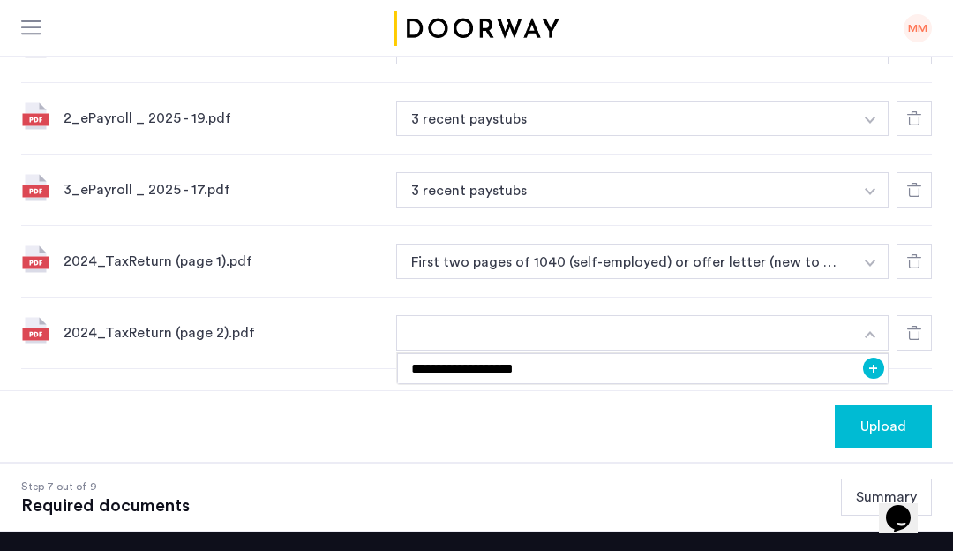
click at [621, 417] on div "Upload" at bounding box center [476, 425] width 953 height 71
click at [660, 341] on button "button" at bounding box center [624, 332] width 457 height 35
click at [651, 331] on button "button" at bounding box center [624, 332] width 457 height 35
click at [879, 329] on button "button" at bounding box center [871, 332] width 36 height 35
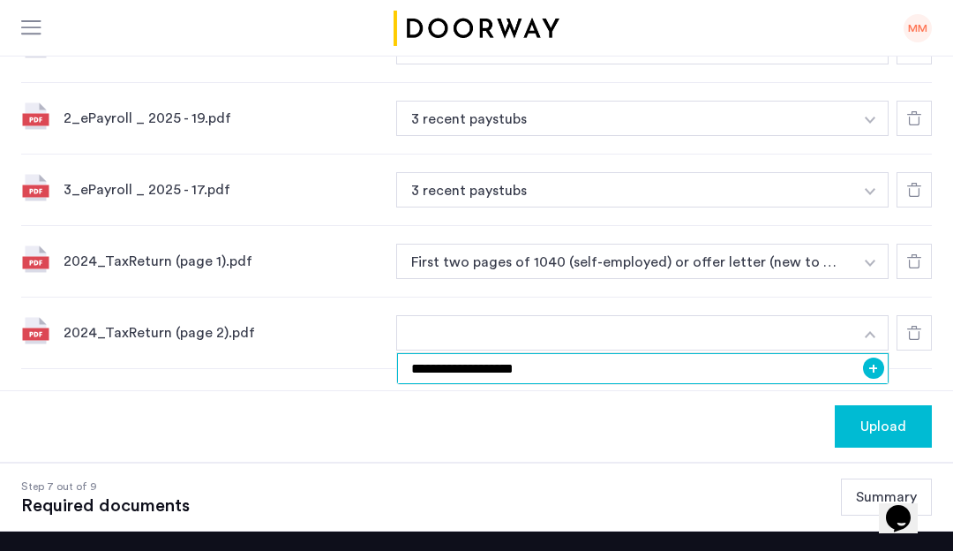
click at [665, 361] on input "**********" at bounding box center [643, 368] width 492 height 31
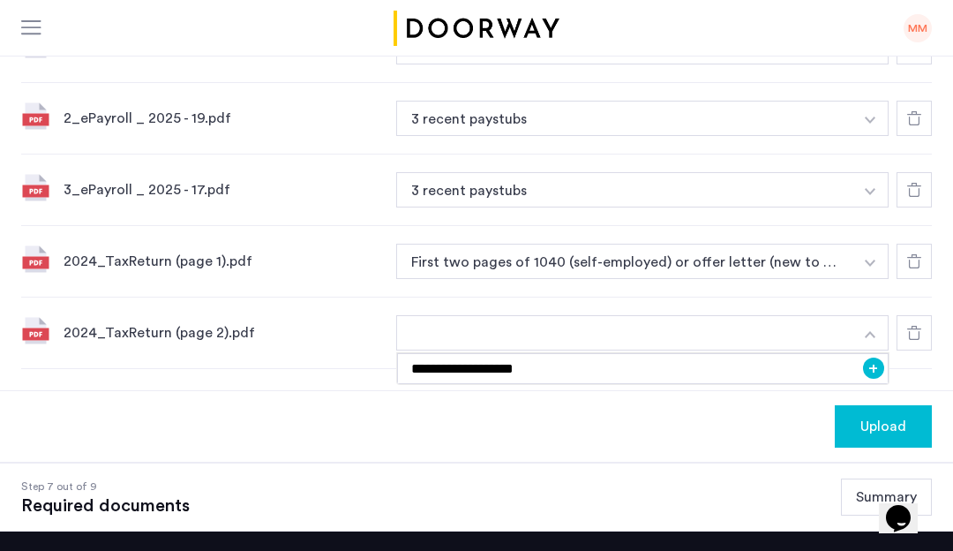
click at [876, 371] on button "+" at bounding box center [873, 367] width 21 height 21
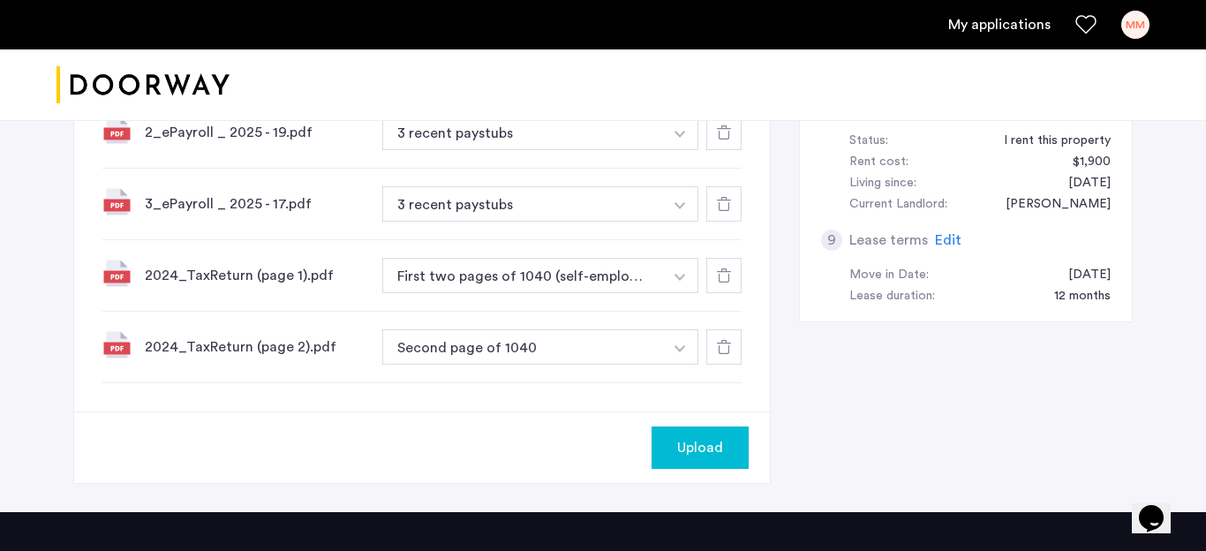
scroll to position [823, 0]
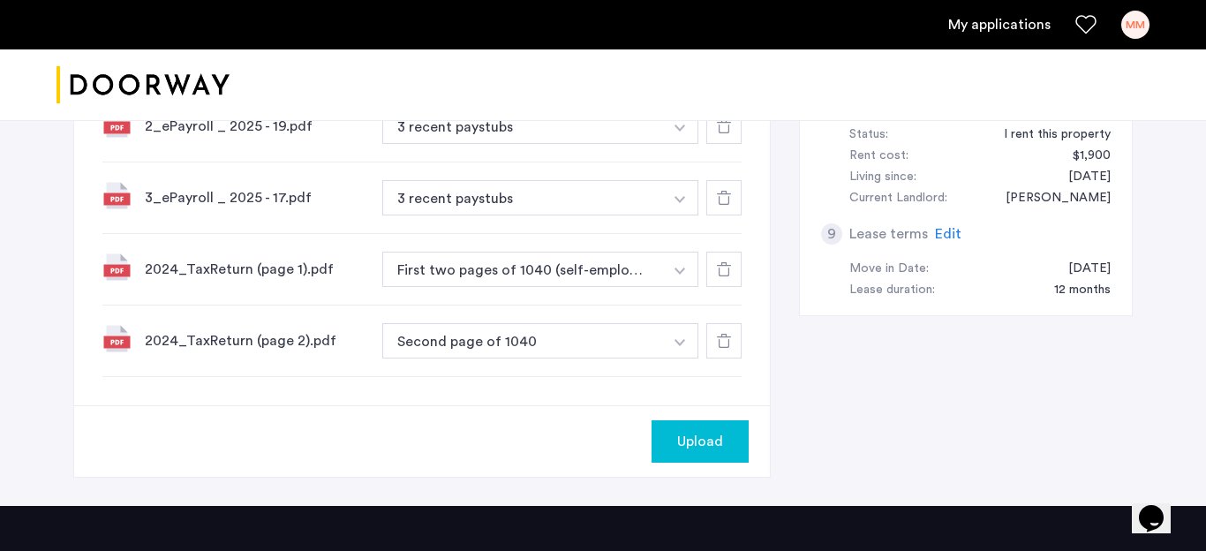
click at [688, 462] on button "Upload" at bounding box center [699, 441] width 97 height 42
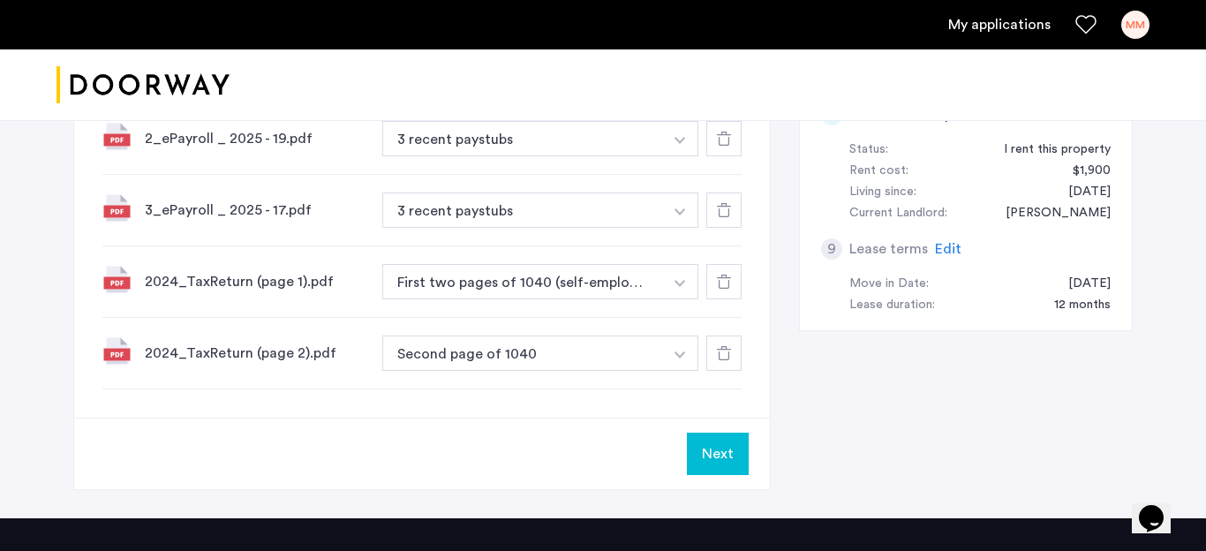
scroll to position [1049, 0]
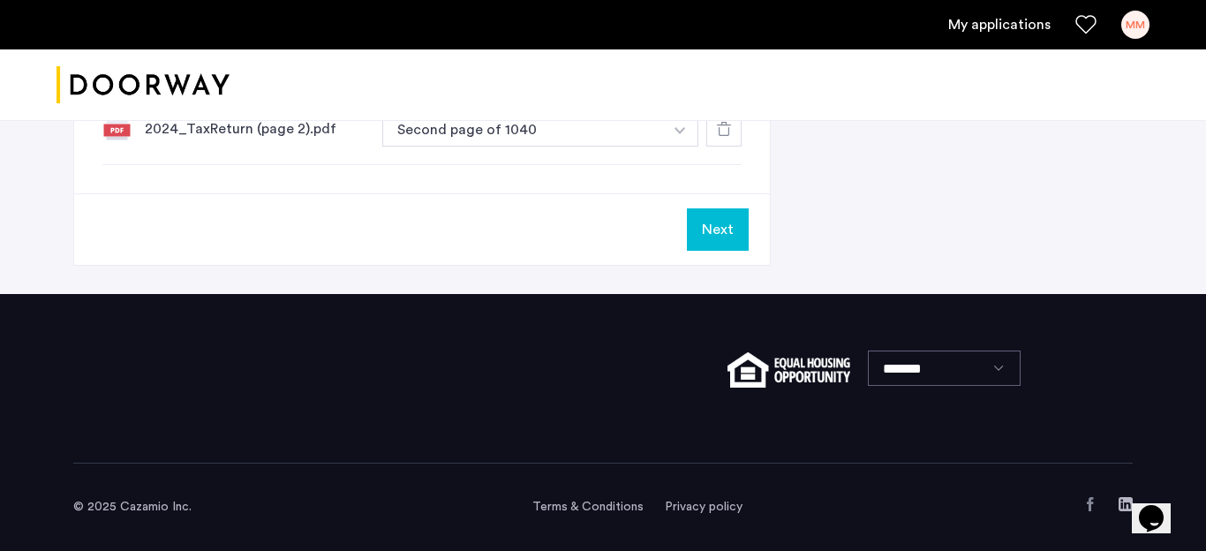
click at [711, 221] on button "Next" at bounding box center [718, 229] width 62 height 42
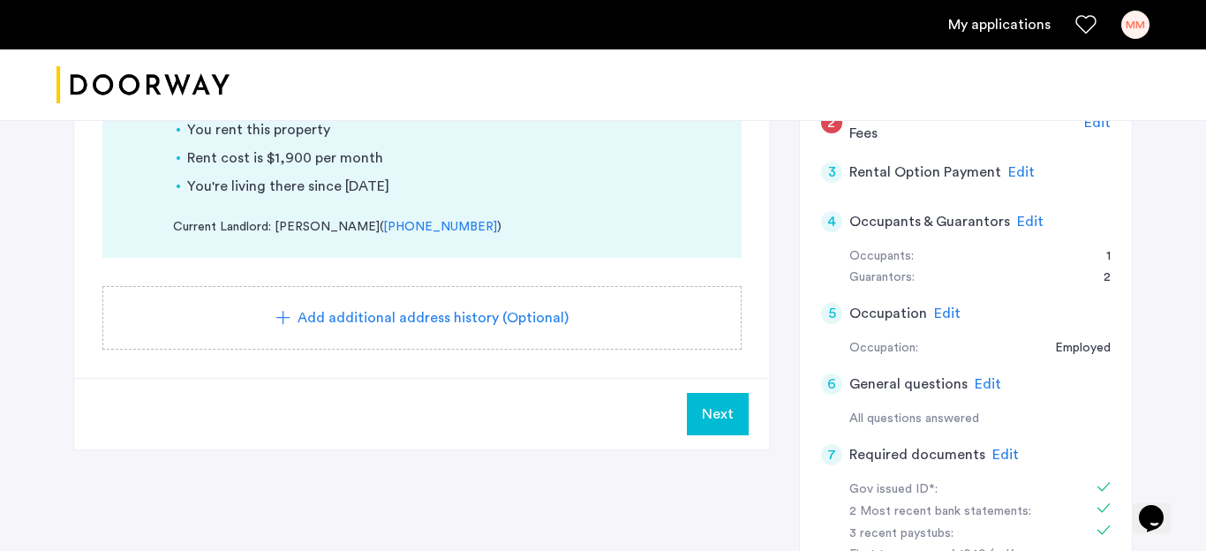
scroll to position [294, 0]
click at [703, 430] on button "Next" at bounding box center [718, 413] width 62 height 42
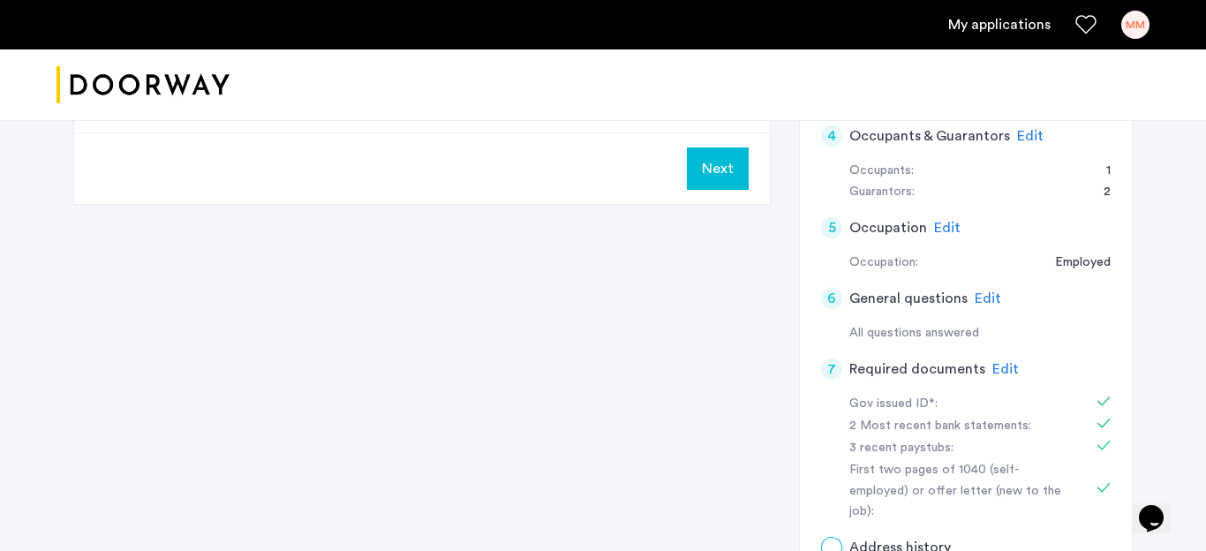
scroll to position [0, 0]
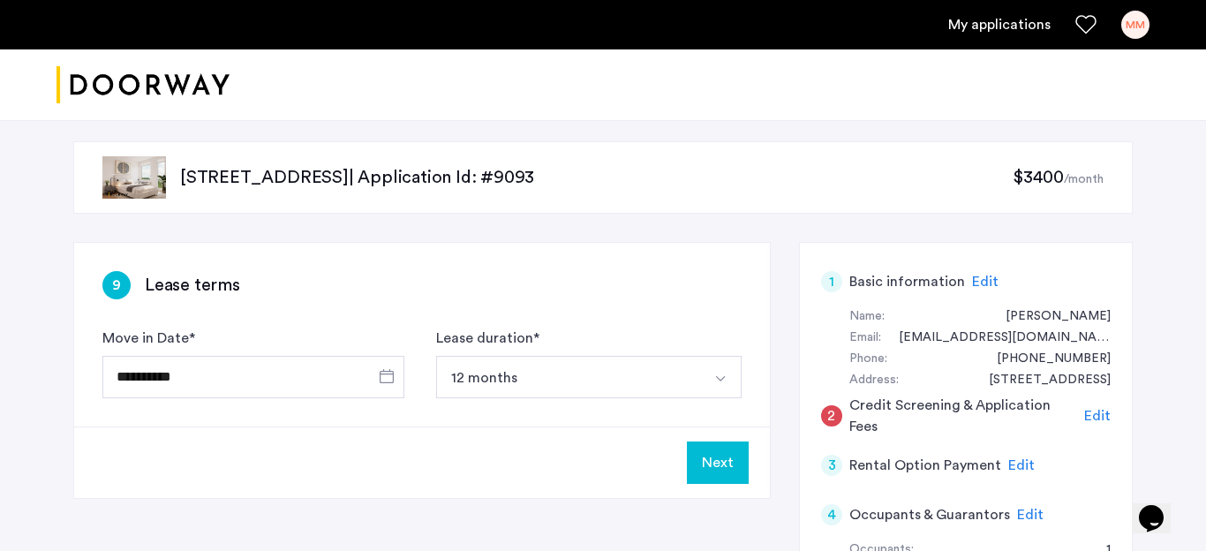
click at [710, 461] on button "Next" at bounding box center [718, 462] width 62 height 42
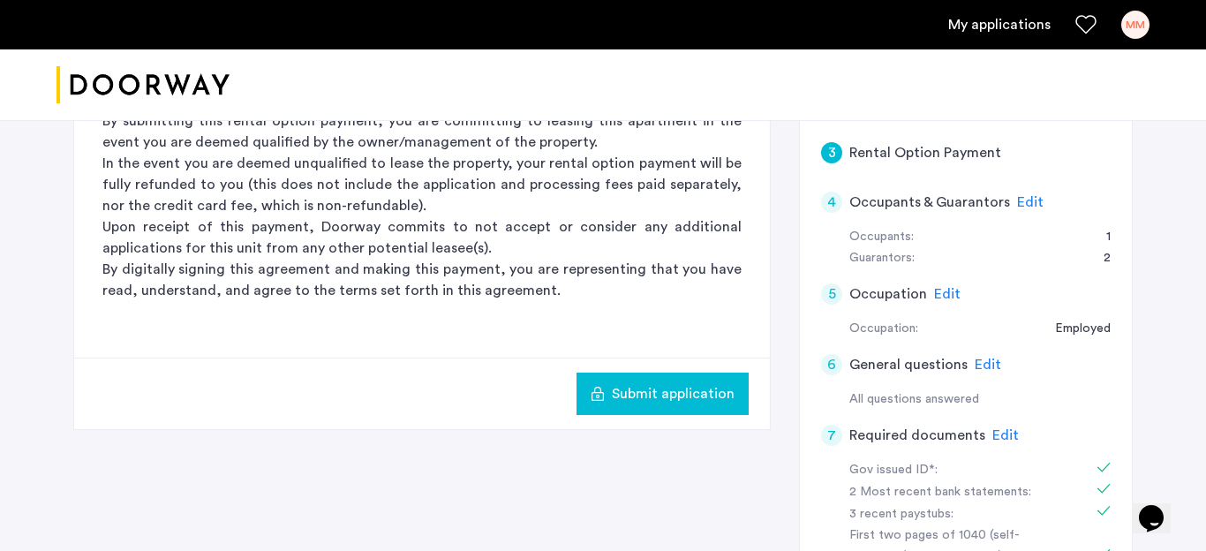
scroll to position [334, 0]
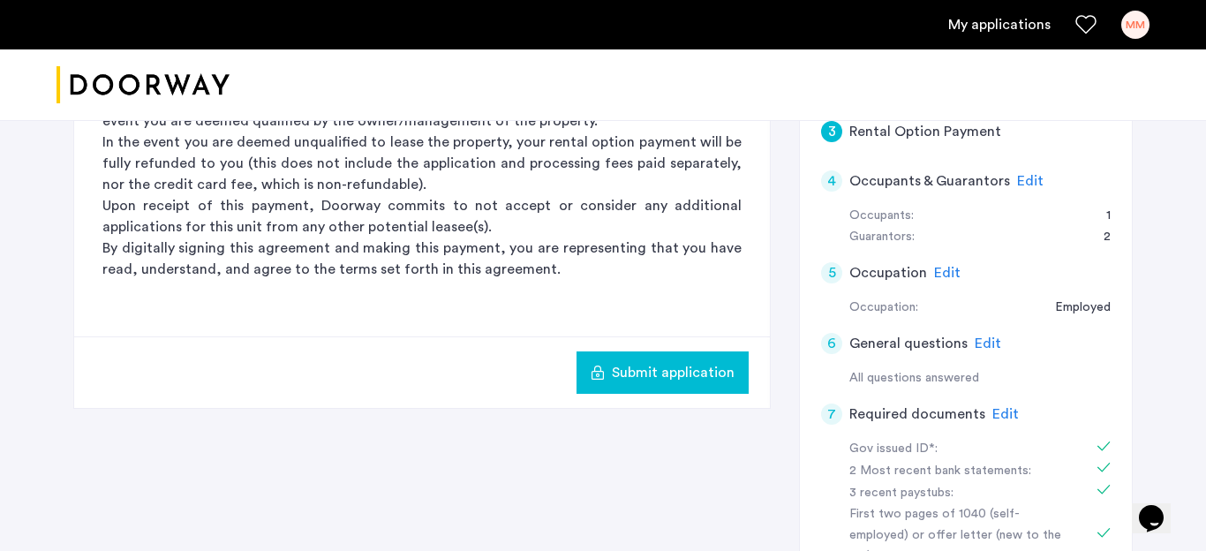
click at [687, 362] on span "Submit application" at bounding box center [673, 372] width 123 height 21
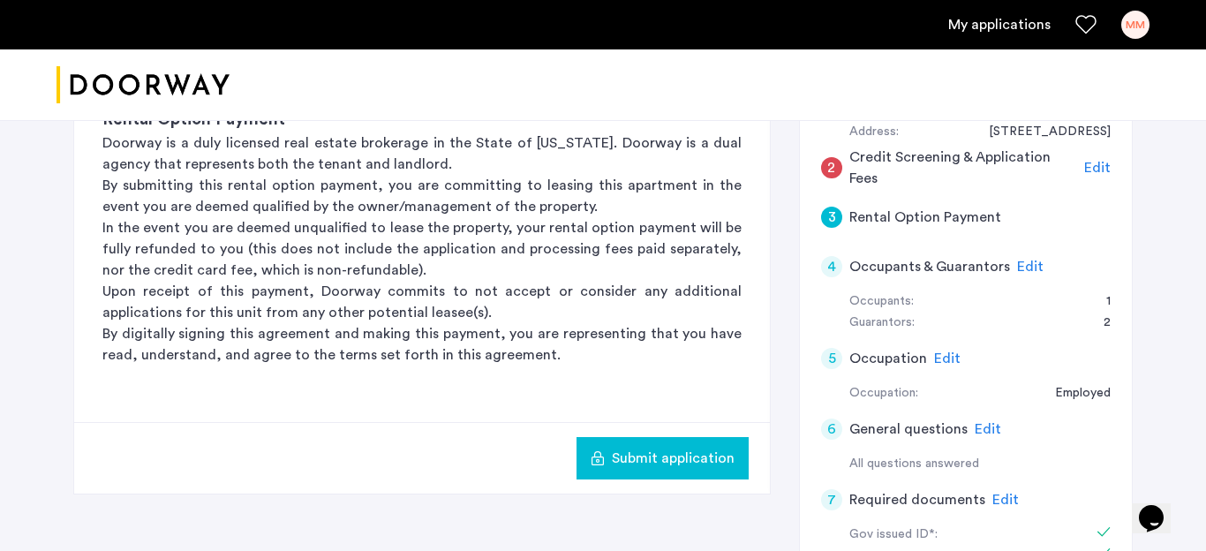
scroll to position [469, 0]
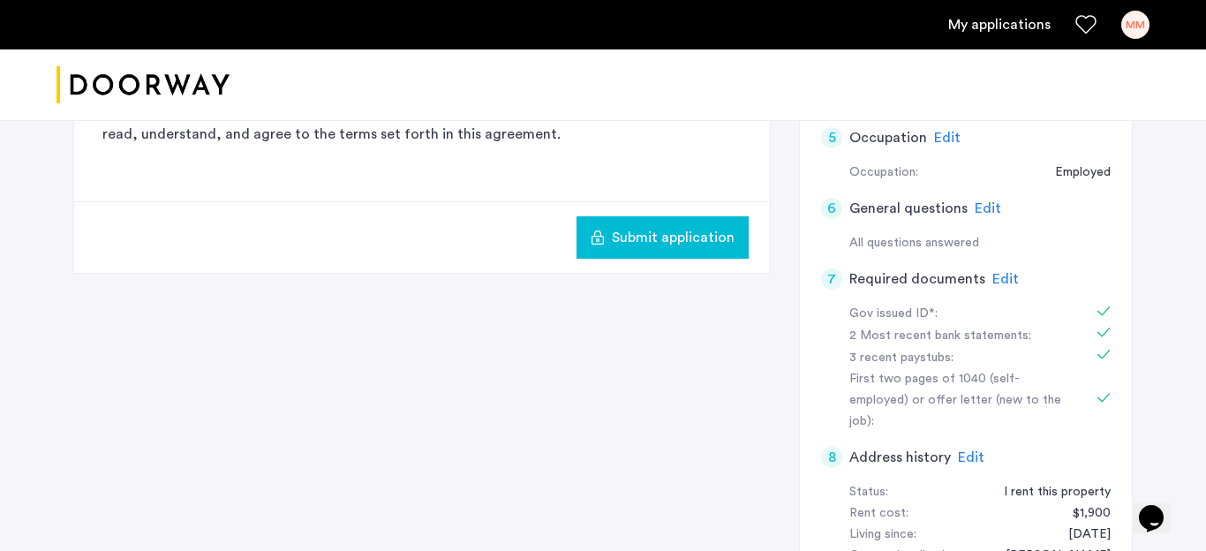
click at [680, 235] on span "Submit application" at bounding box center [673, 237] width 123 height 21
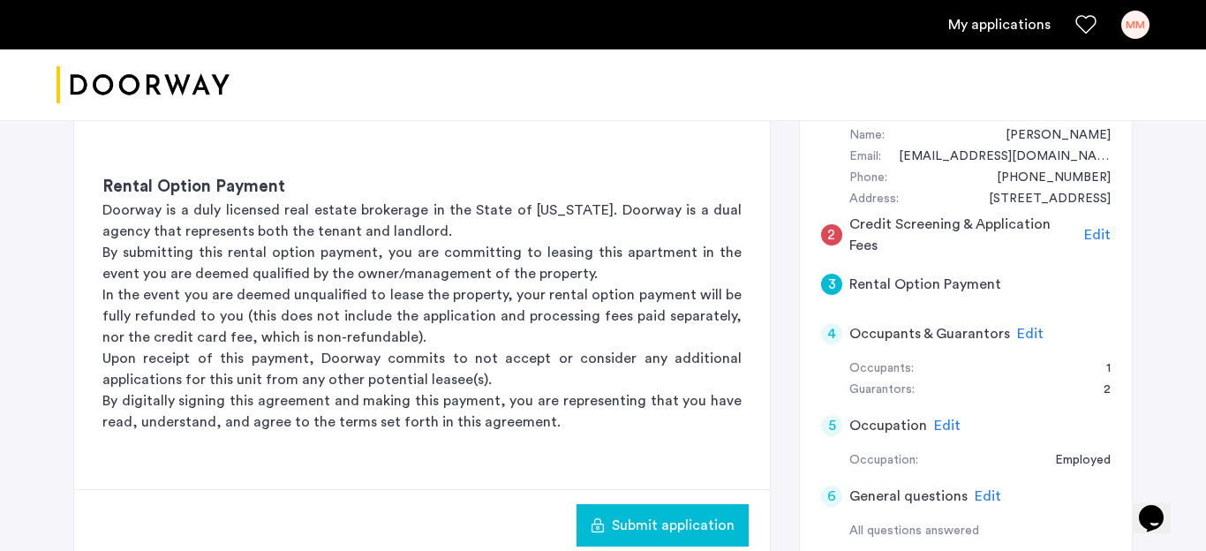
scroll to position [144, 0]
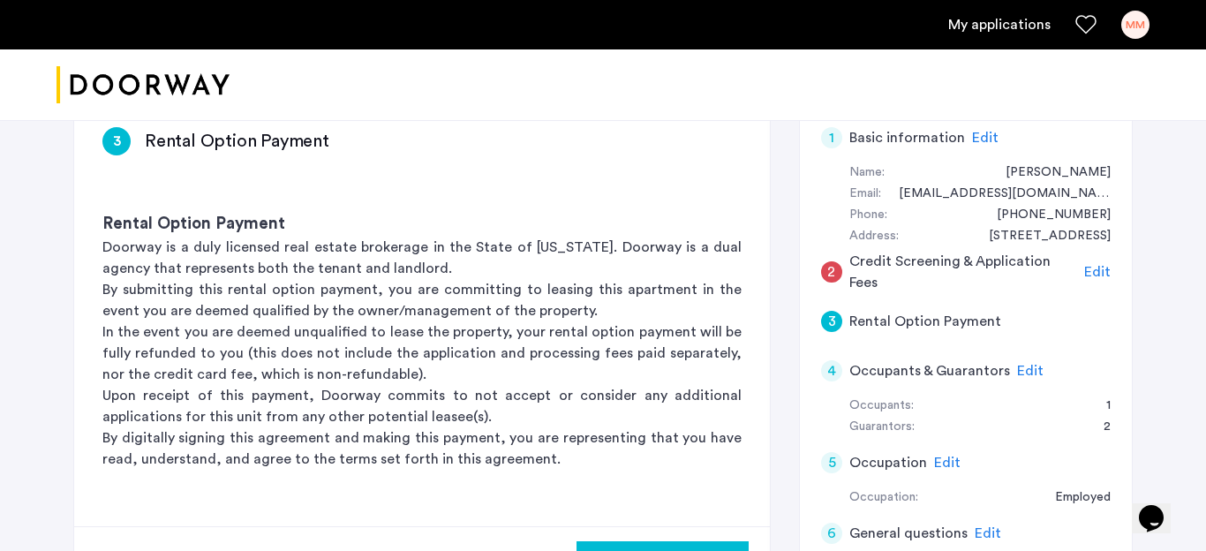
click at [1093, 270] on span "Edit" at bounding box center [1097, 272] width 26 height 14
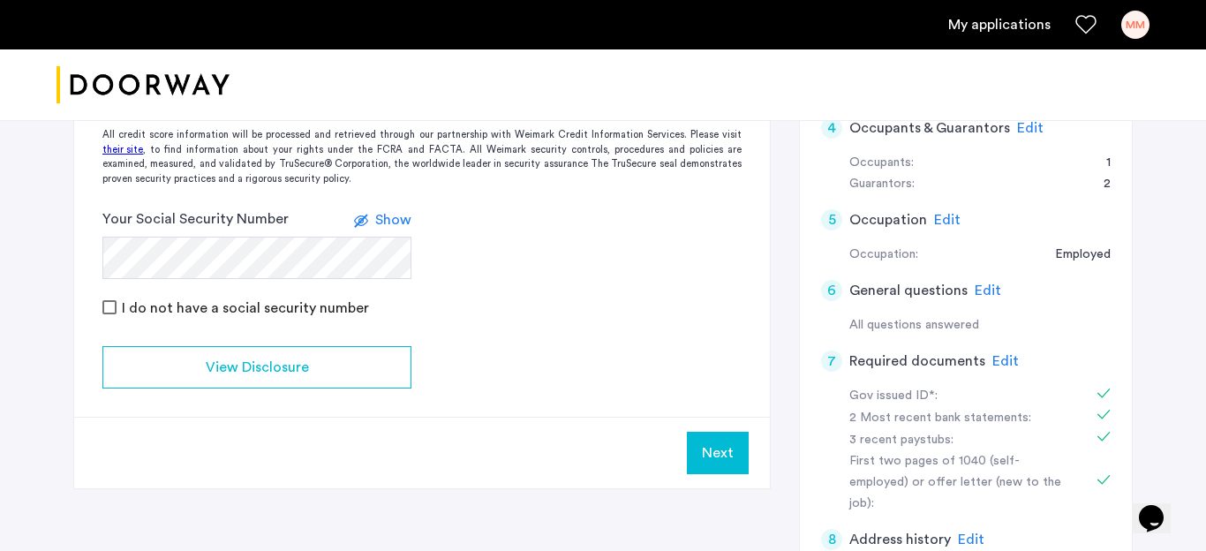
scroll to position [394, 0]
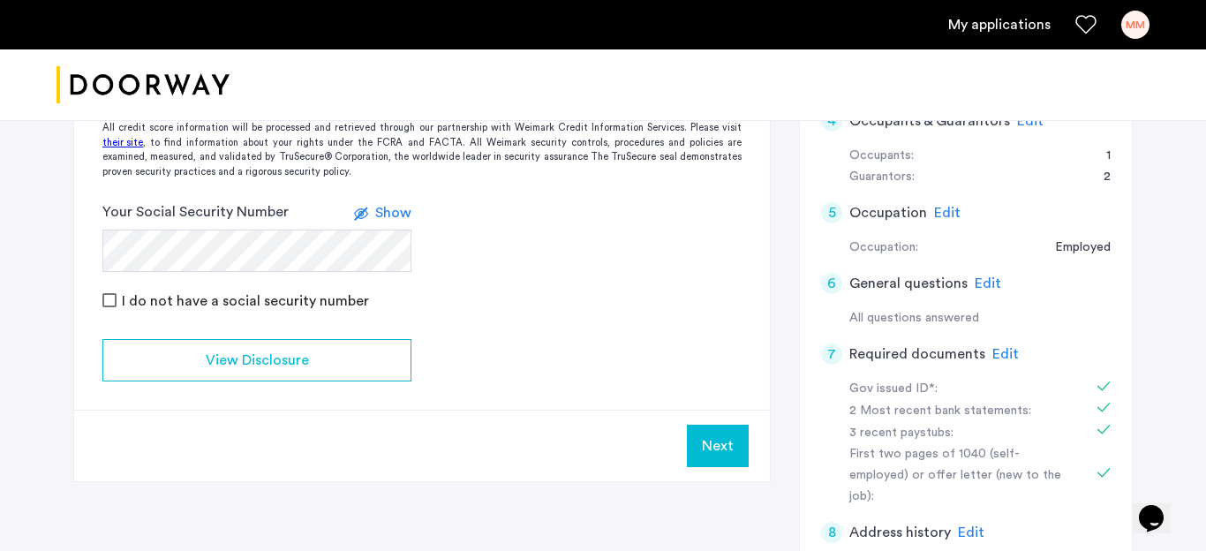
click at [704, 455] on button "Next" at bounding box center [718, 446] width 62 height 42
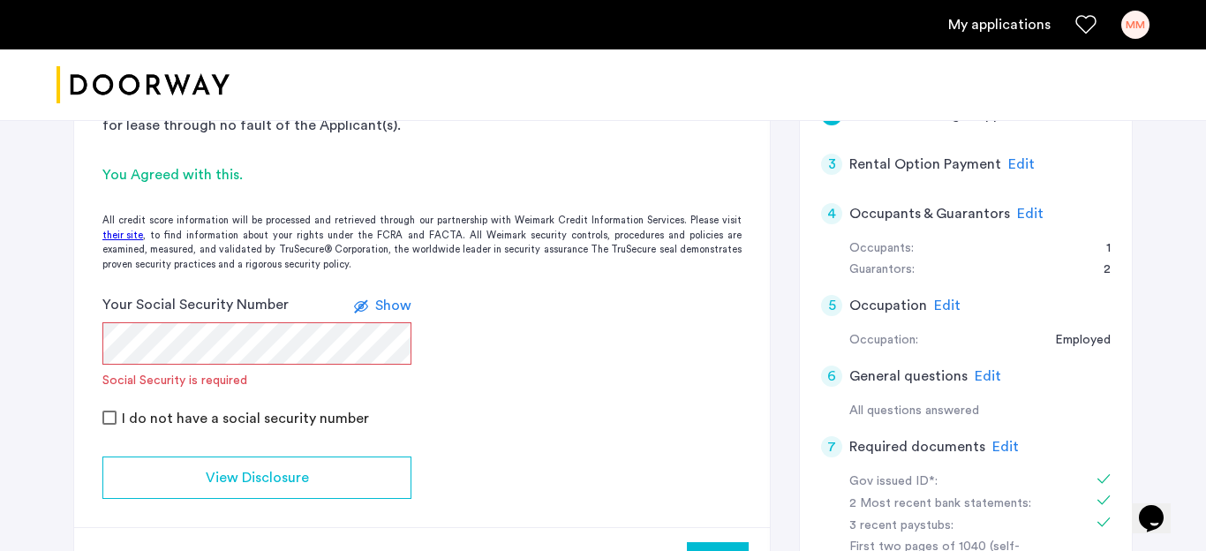
scroll to position [298, 0]
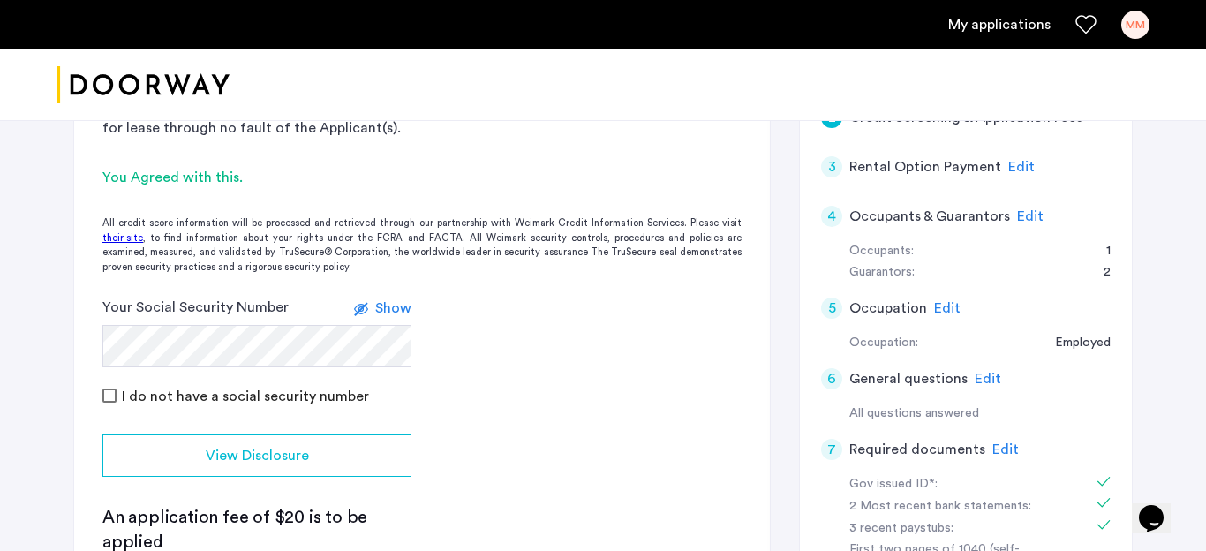
click at [395, 309] on span "Show" at bounding box center [393, 308] width 36 height 14
click at [395, 309] on span "Hide" at bounding box center [396, 308] width 30 height 14
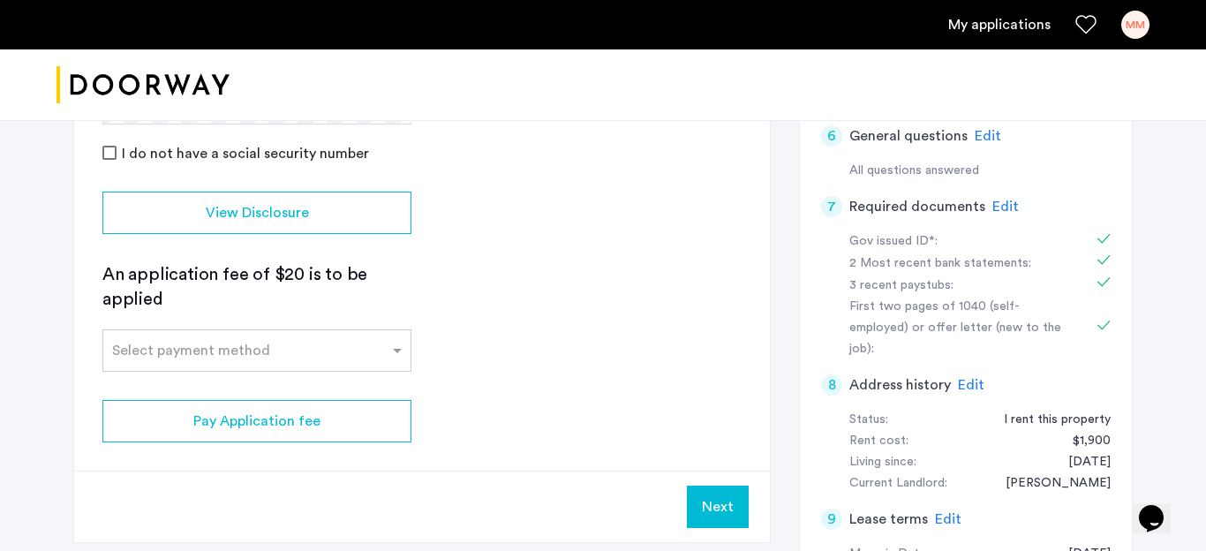
scroll to position [696, 0]
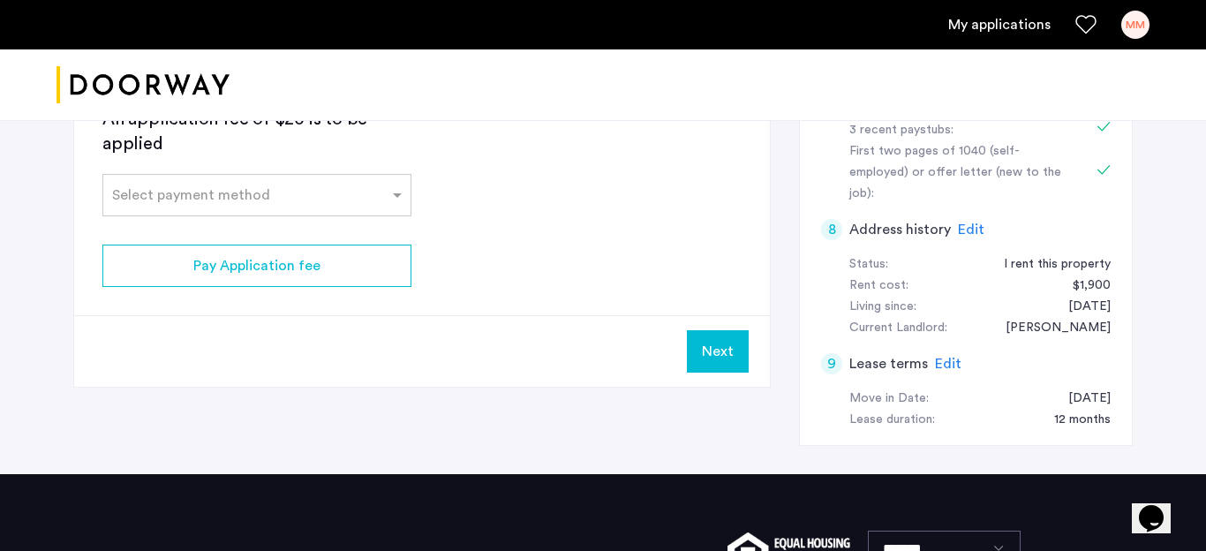
click at [725, 359] on button "Next" at bounding box center [718, 351] width 62 height 42
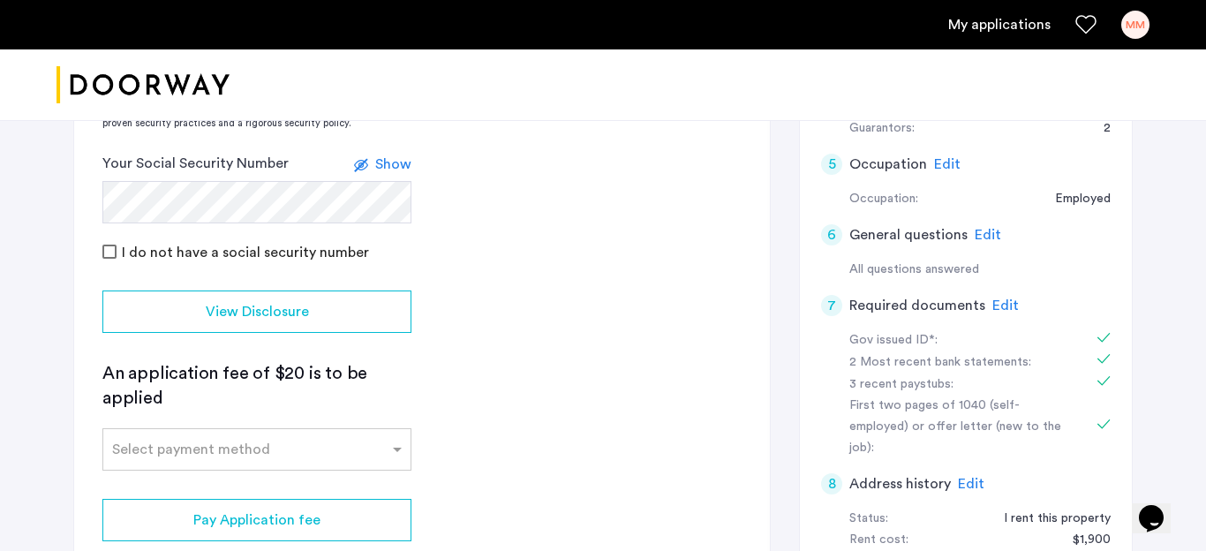
scroll to position [701, 0]
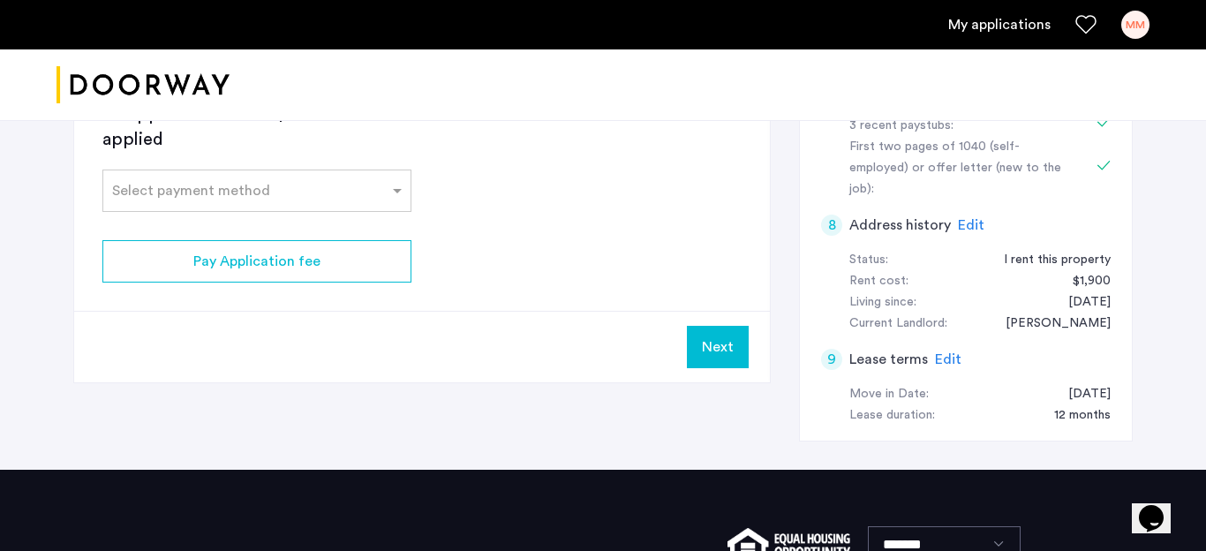
click at [725, 359] on button "Next" at bounding box center [718, 347] width 62 height 42
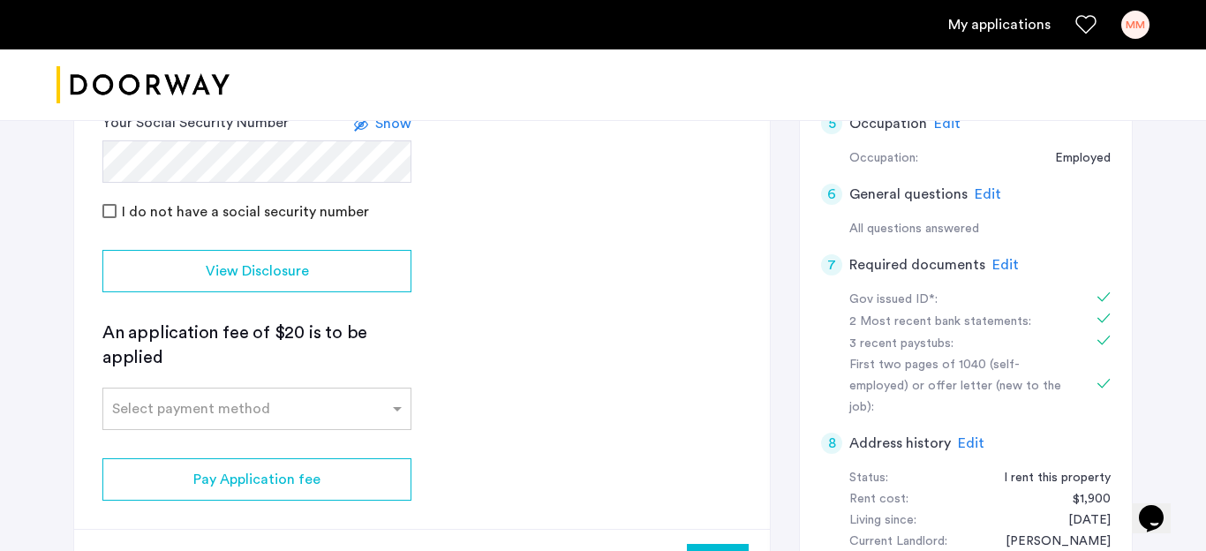
scroll to position [616, 0]
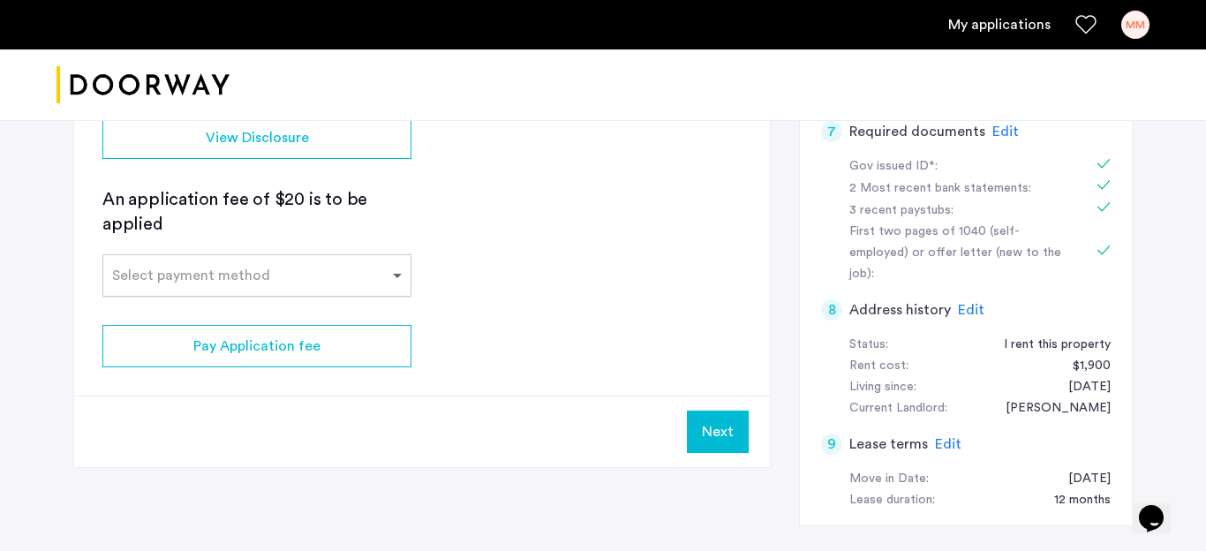
click at [392, 278] on span at bounding box center [399, 275] width 22 height 21
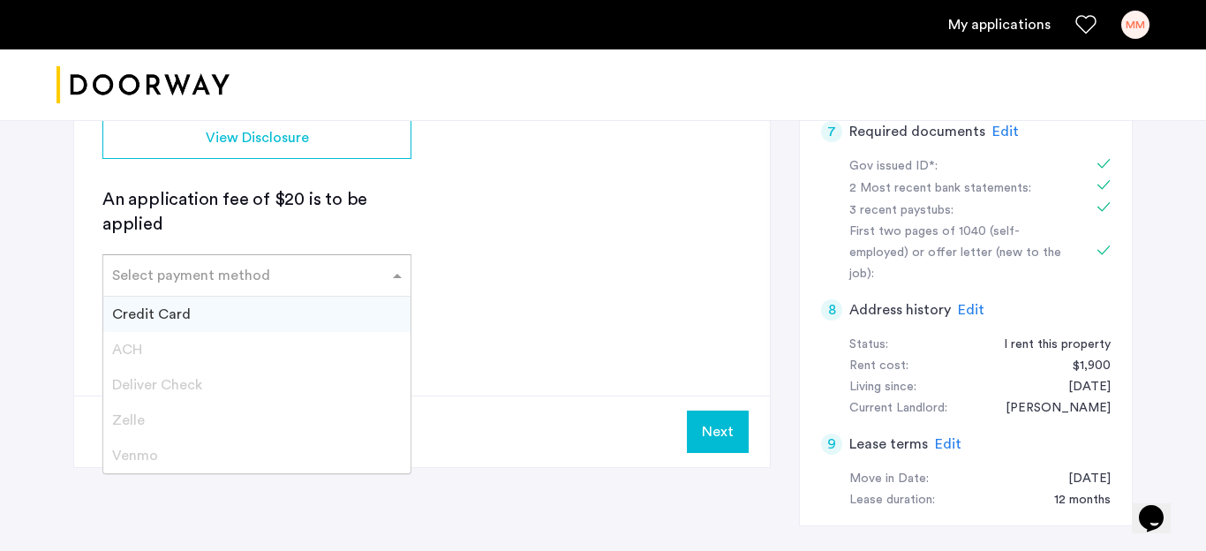
click at [392, 278] on span at bounding box center [399, 275] width 22 height 21
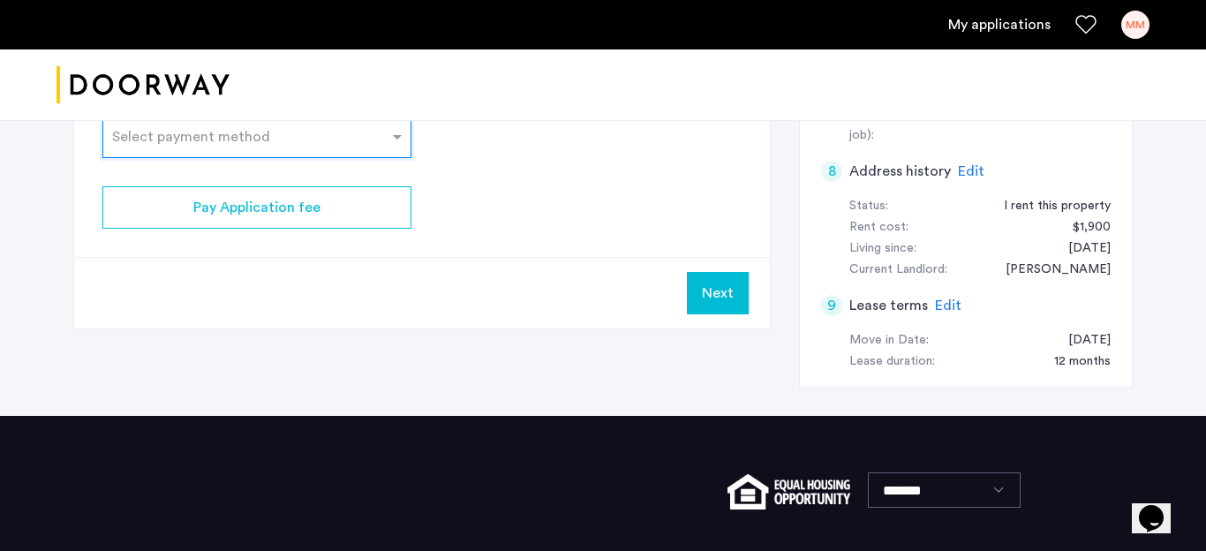
scroll to position [755, 0]
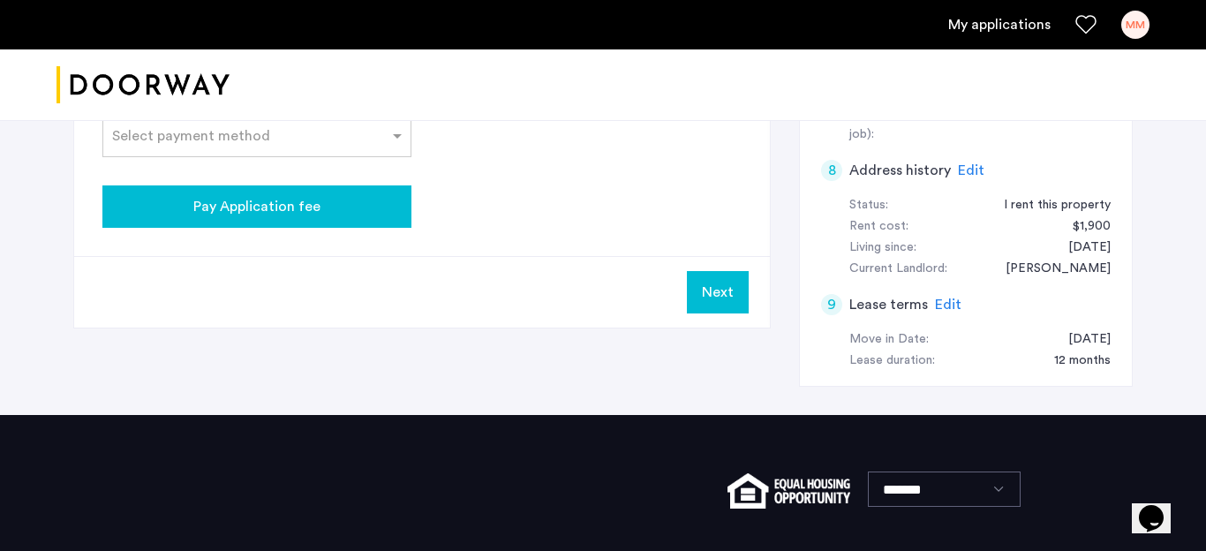
click at [338, 211] on div "Pay Application fee" at bounding box center [256, 206] width 281 height 21
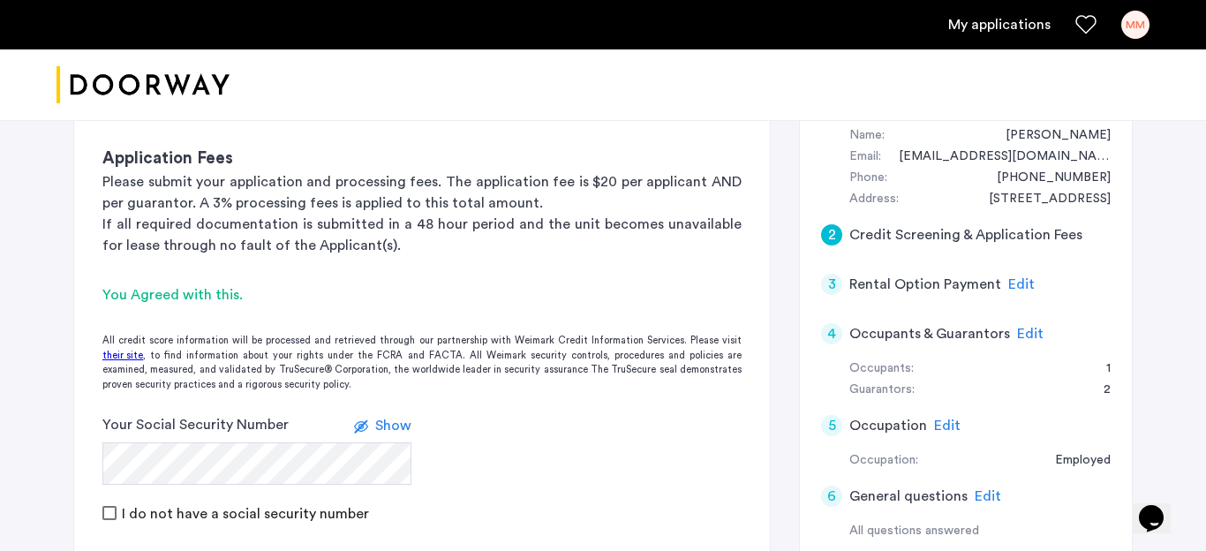
scroll to position [0, 0]
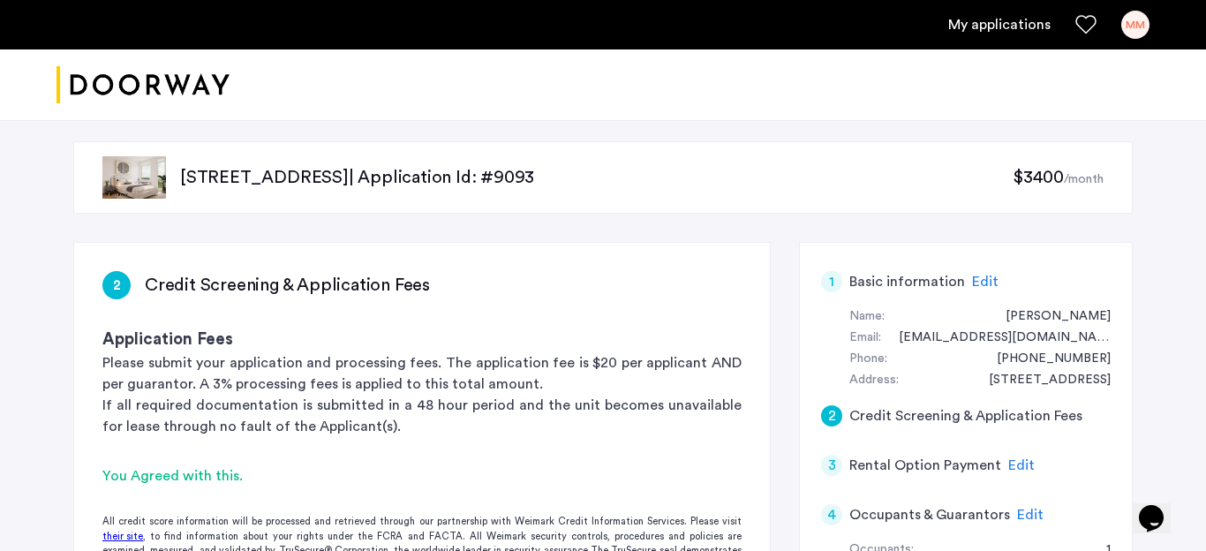
click at [1018, 20] on link "My applications" at bounding box center [999, 24] width 102 height 21
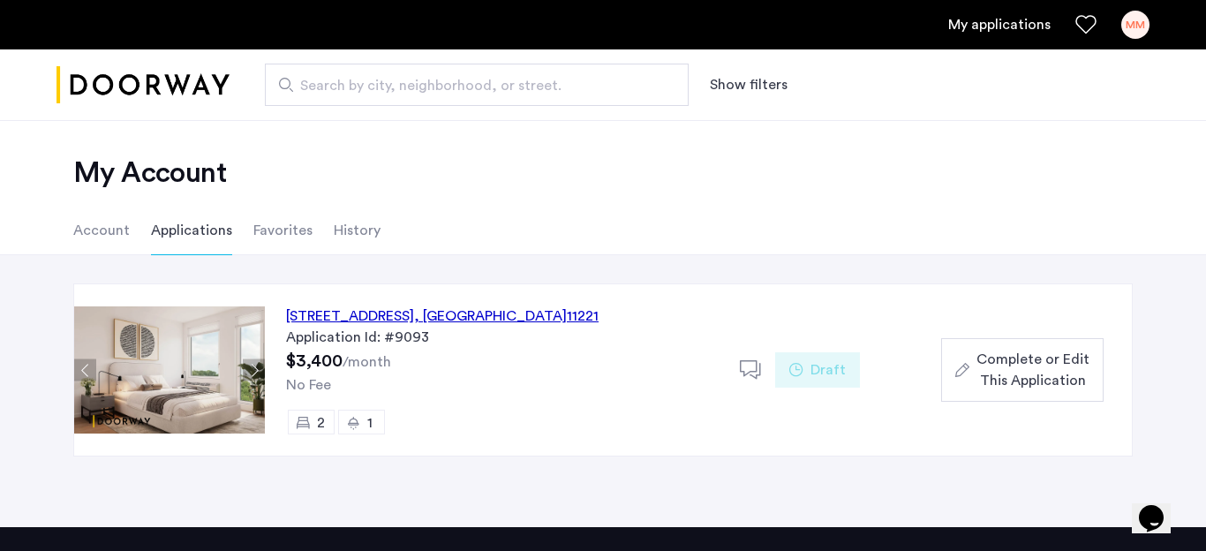
click at [1080, 376] on span "Complete or Edit This Application" at bounding box center [1032, 370] width 113 height 42
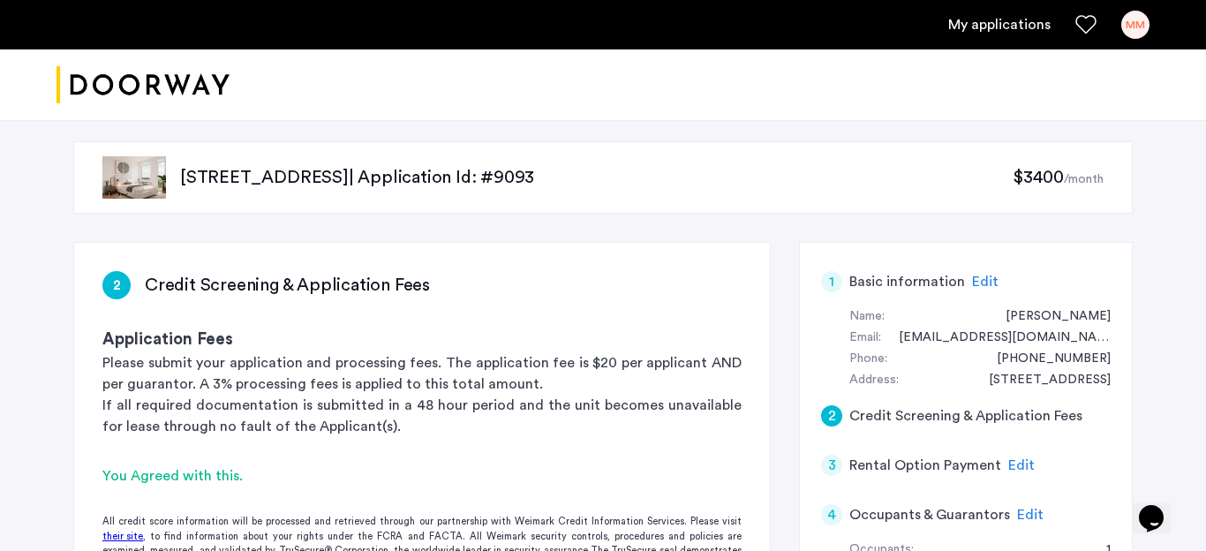
click at [1133, 28] on div "MM" at bounding box center [1135, 25] width 28 height 28
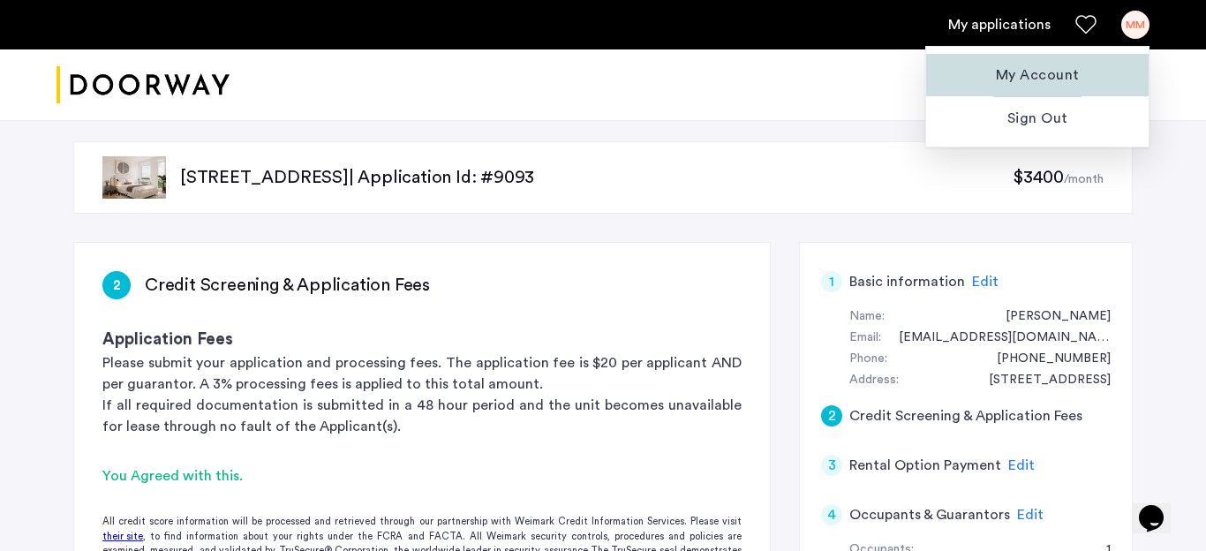
click at [1052, 76] on span "My Account" at bounding box center [1037, 74] width 194 height 21
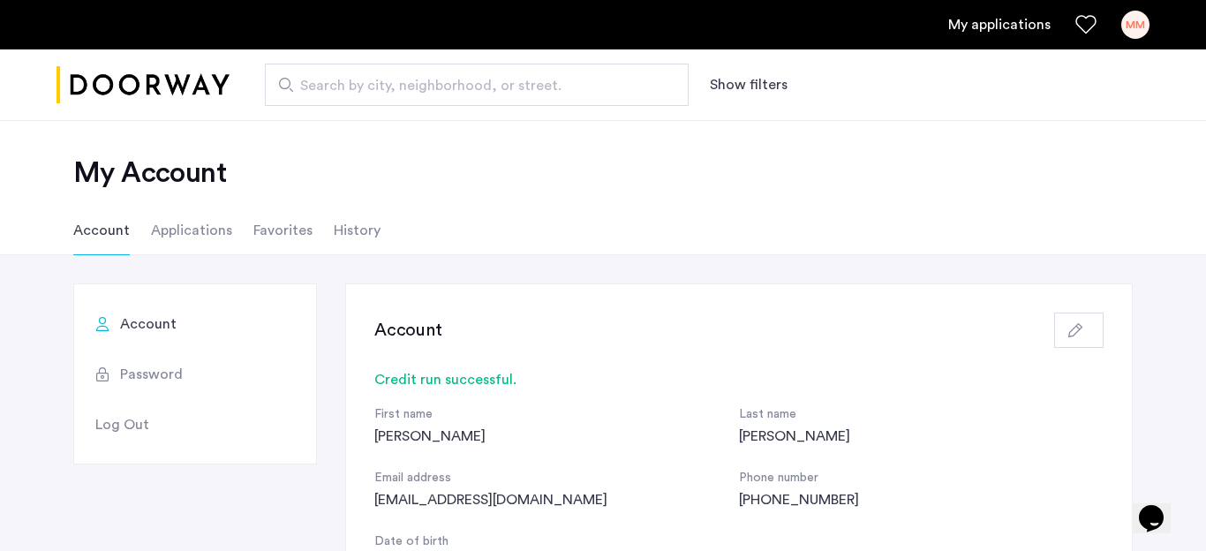
click at [197, 229] on li "Applications" at bounding box center [191, 230] width 81 height 49
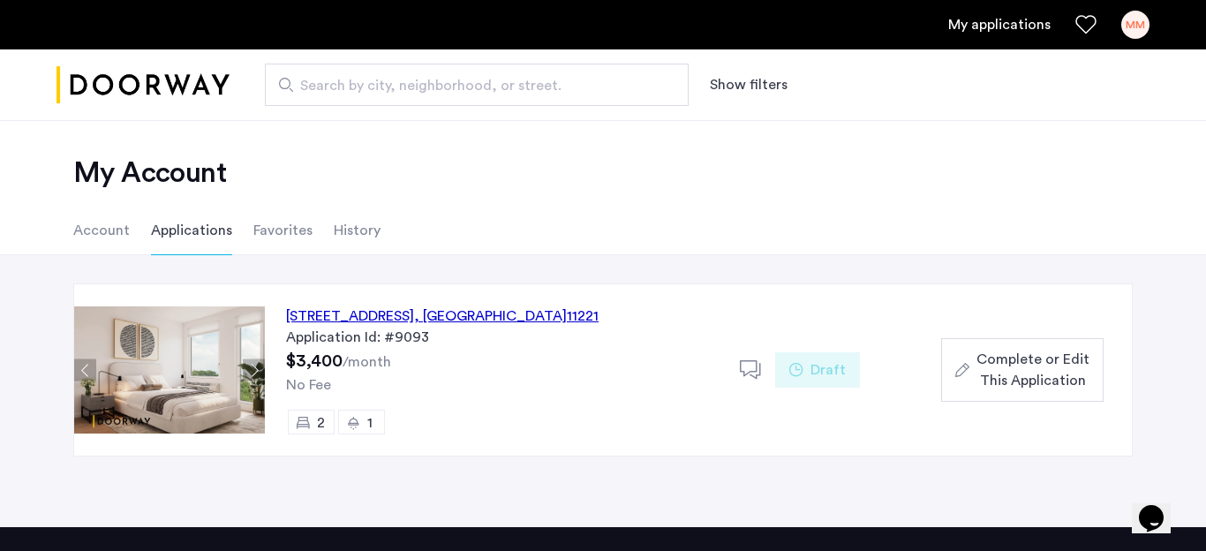
click at [298, 230] on li "Favorites" at bounding box center [282, 230] width 59 height 49
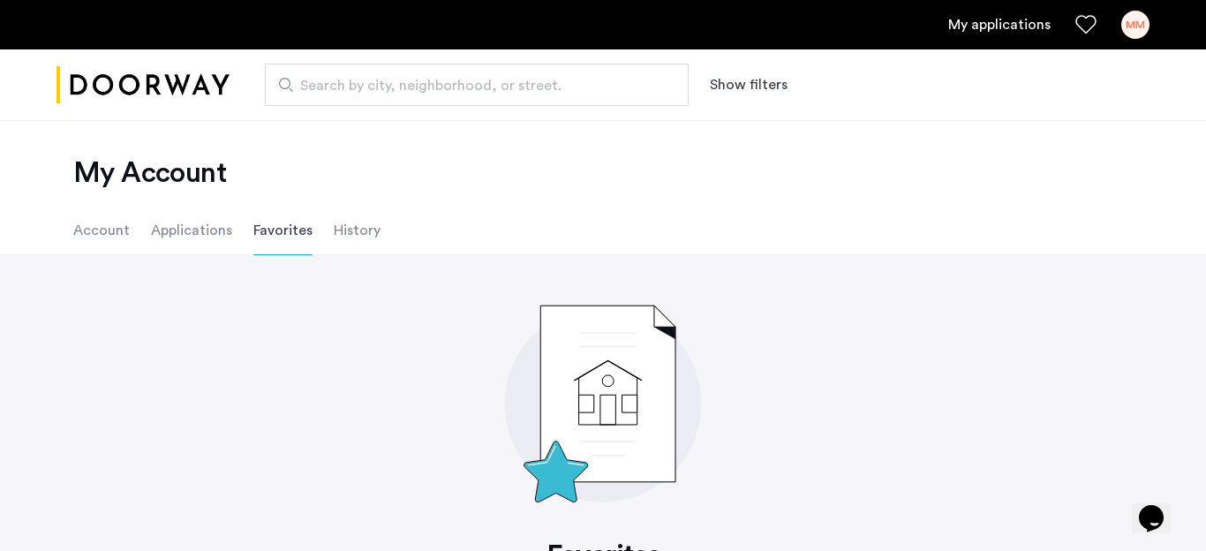
click at [361, 227] on li "History" at bounding box center [357, 230] width 47 height 49
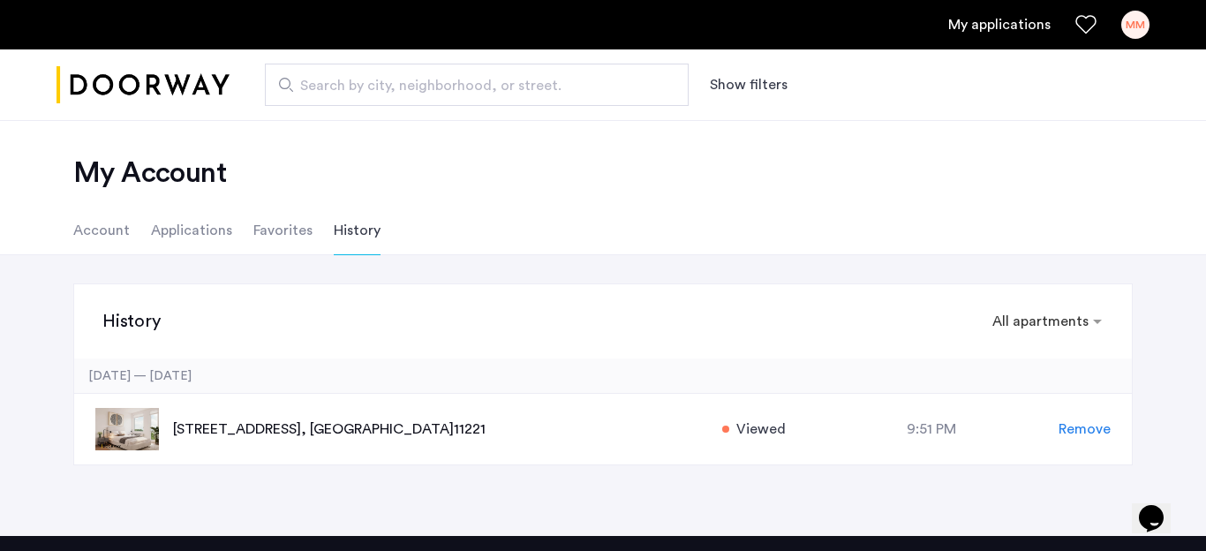
click at [108, 229] on li "Account" at bounding box center [101, 230] width 56 height 49
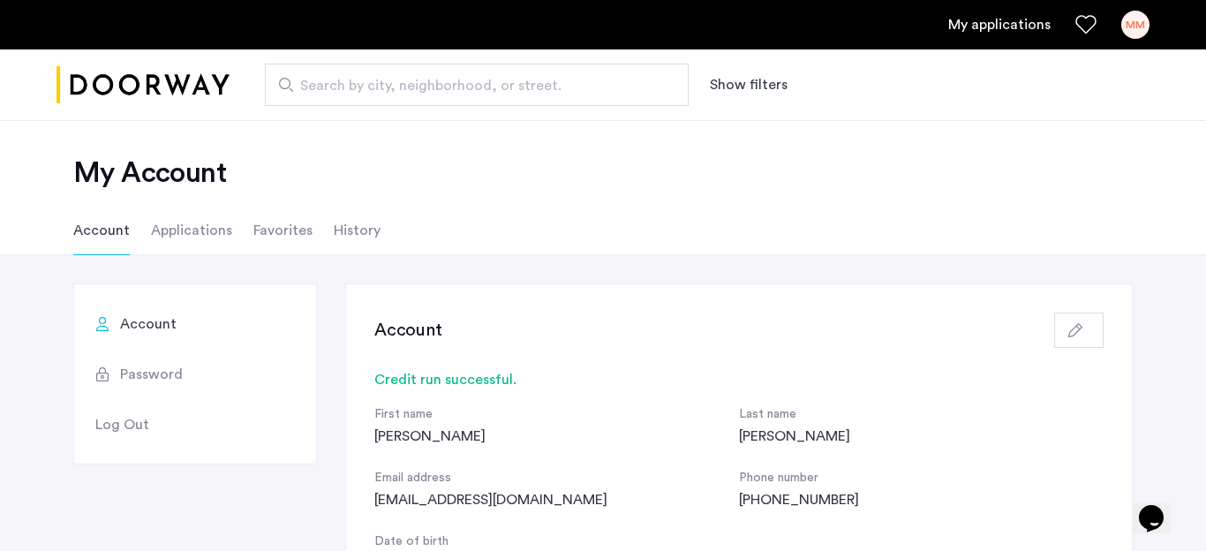
click at [1138, 34] on div "MM" at bounding box center [1135, 25] width 28 height 28
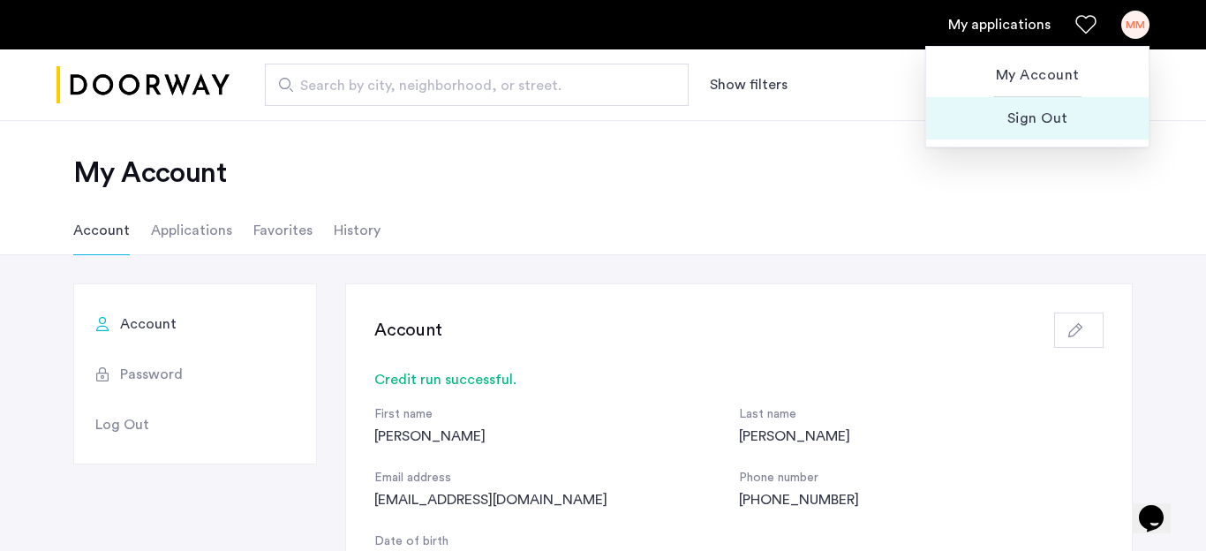
click at [1053, 125] on span "Sign Out" at bounding box center [1037, 118] width 194 height 21
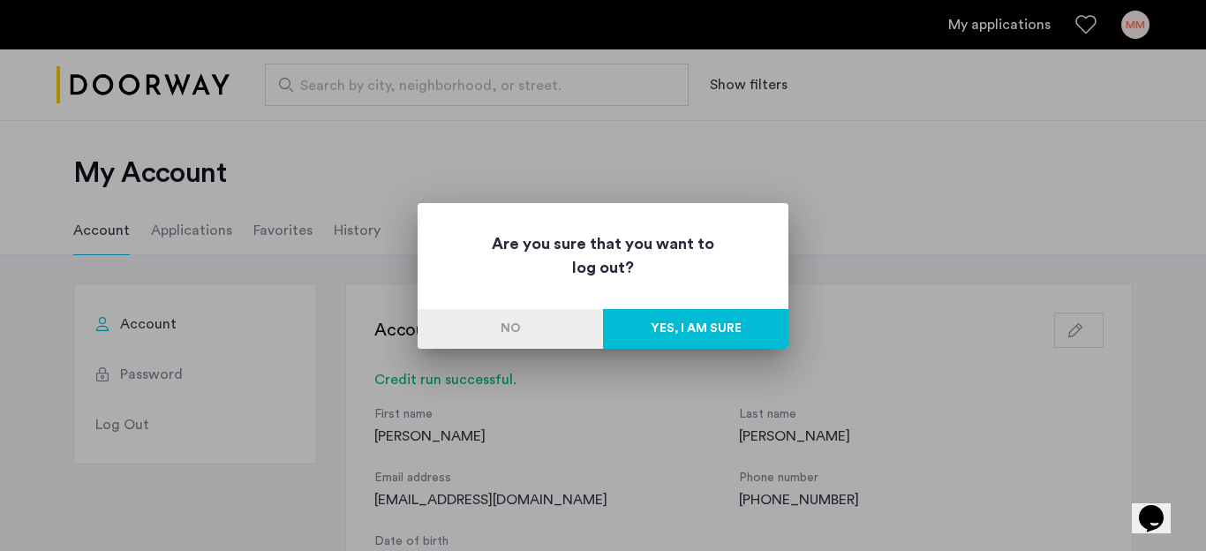
click at [762, 331] on button "Yes, I am sure" at bounding box center [695, 329] width 185 height 40
